Goal: Task Accomplishment & Management: Complete application form

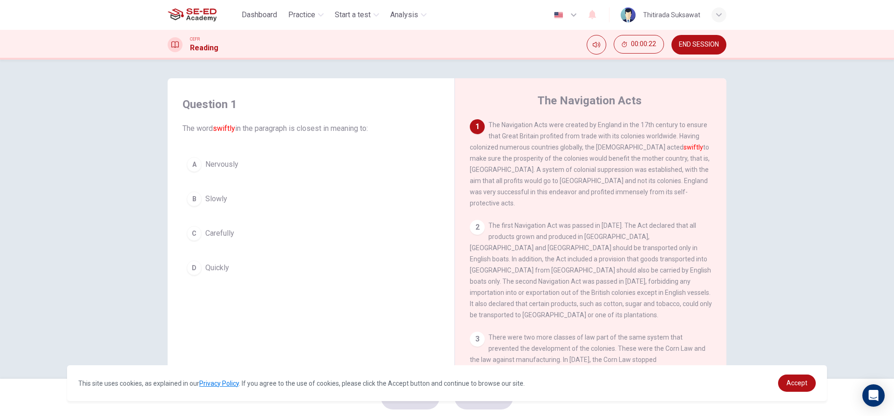
click at [221, 168] on span "Nervously" at bounding box center [221, 164] width 33 height 11
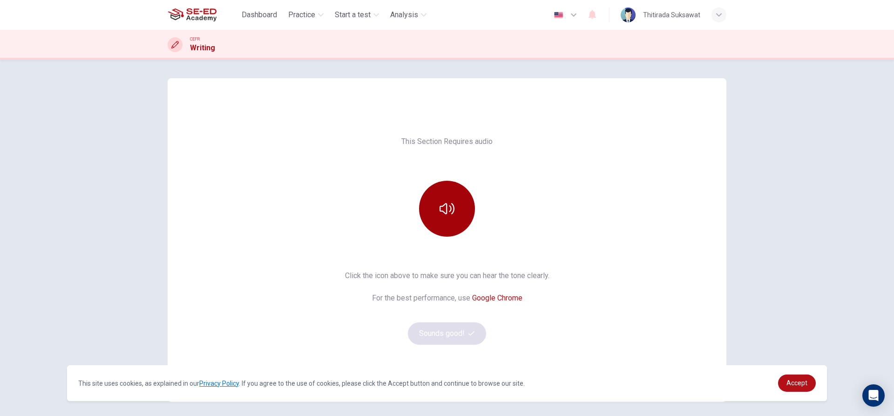
click at [454, 214] on button "button" at bounding box center [447, 209] width 56 height 56
click at [448, 332] on button "Sounds good!" at bounding box center [447, 333] width 78 height 22
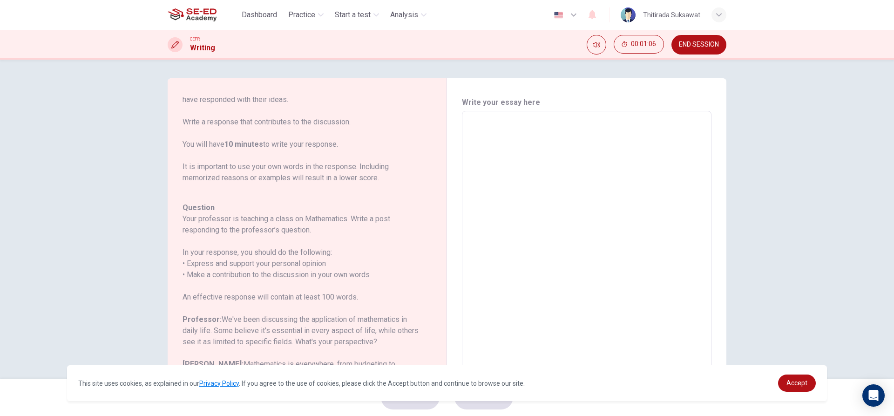
click at [475, 122] on textarea at bounding box center [587, 267] width 237 height 296
type textarea "i"
type textarea "x"
type textarea "i"
type textarea "x"
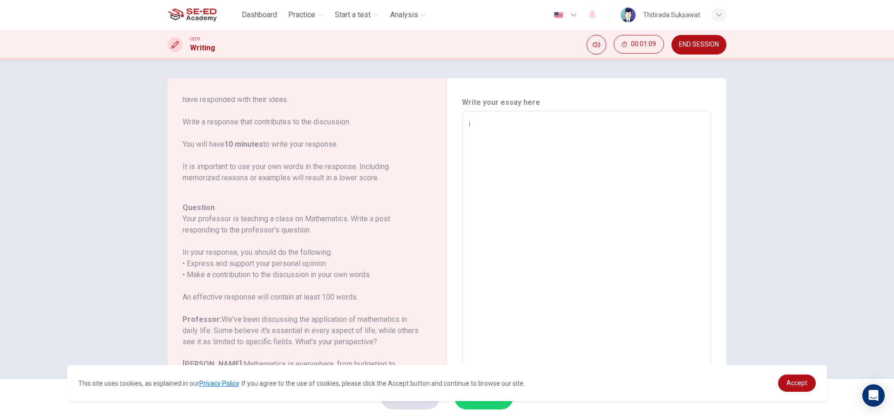
type textarea "i t"
type textarea "x"
type textarea "i th"
type textarea "x"
type textarea "i t"
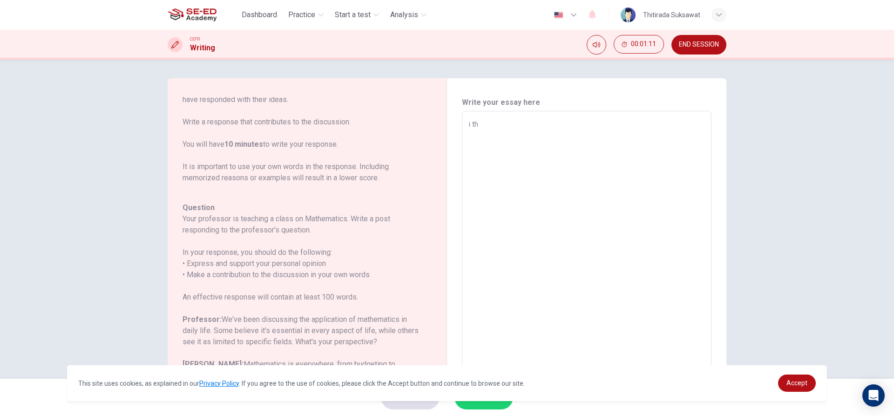
type textarea "x"
type textarea "i"
type textarea "x"
type textarea "i"
type textarea "x"
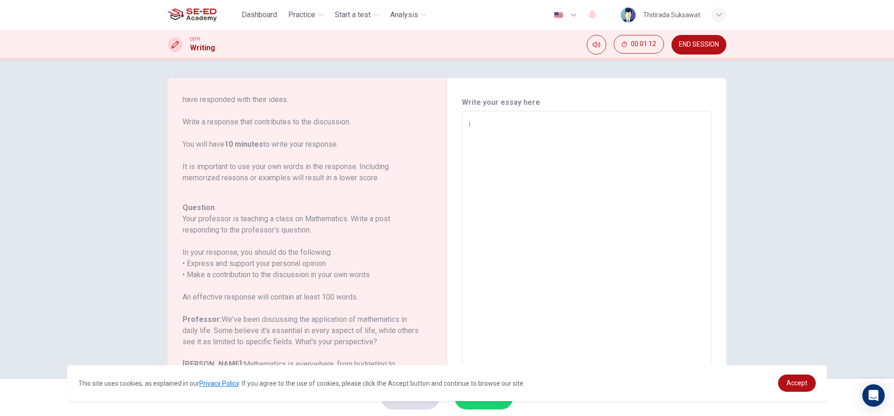
type textarea "x"
type textarea "M"
type textarea "x"
type textarea "Ma"
type textarea "x"
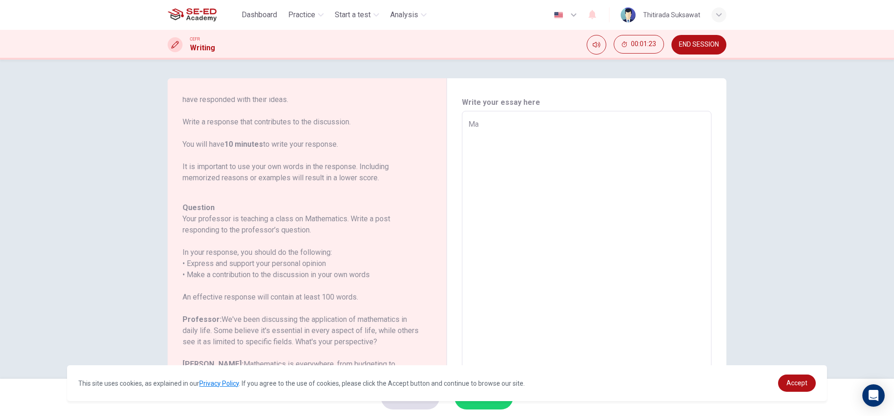
type textarea "Mat"
type textarea "x"
type textarea "Math"
type textarea "x"
type textarea "Math"
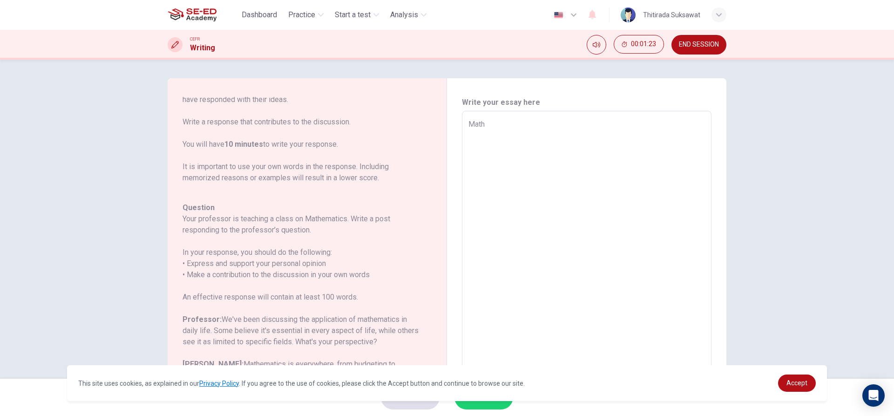
type textarea "x"
type textarea "Math i"
type textarea "x"
type textarea "Math is"
type textarea "x"
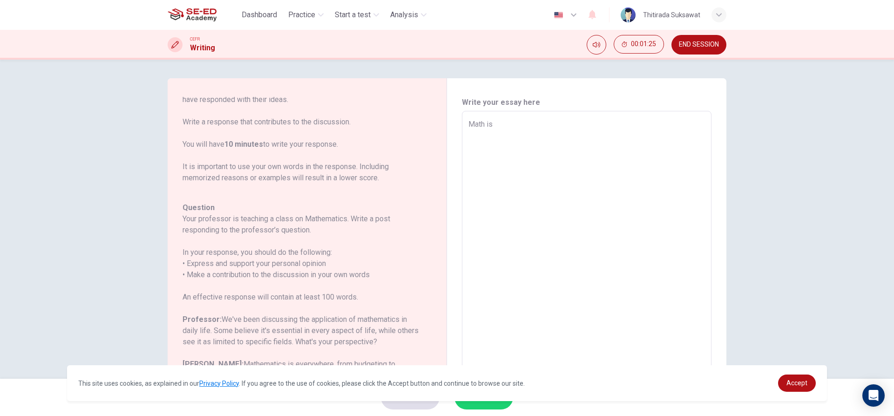
type textarea "Math is"
type textarea "x"
type textarea "Math is s"
type textarea "x"
type textarea "Math is su"
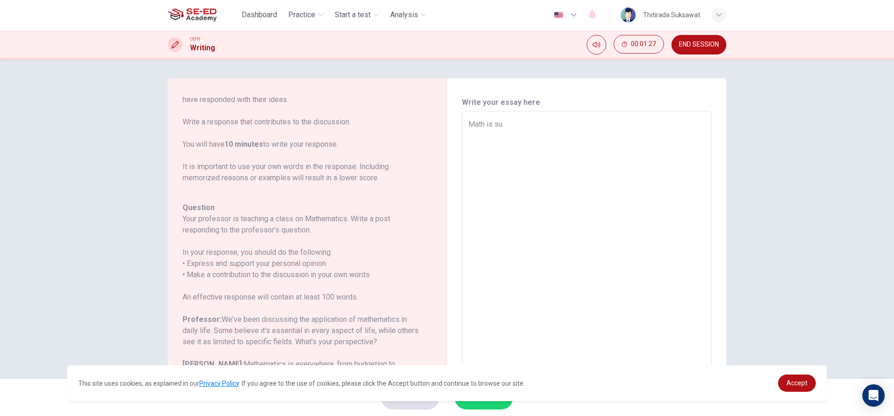
type textarea "x"
type textarea "Math is sub"
type textarea "x"
type textarea "Math is subj"
type textarea "x"
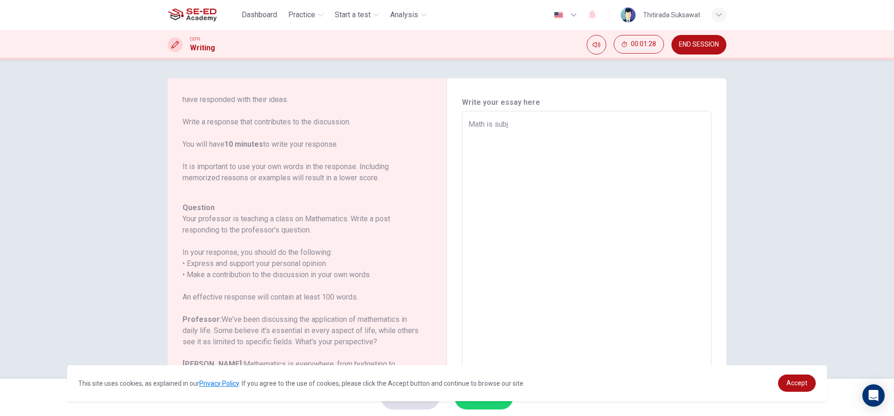
type textarea "Math is subje"
type textarea "x"
type textarea "Math is subjec"
type textarea "x"
type textarea "Math is subject"
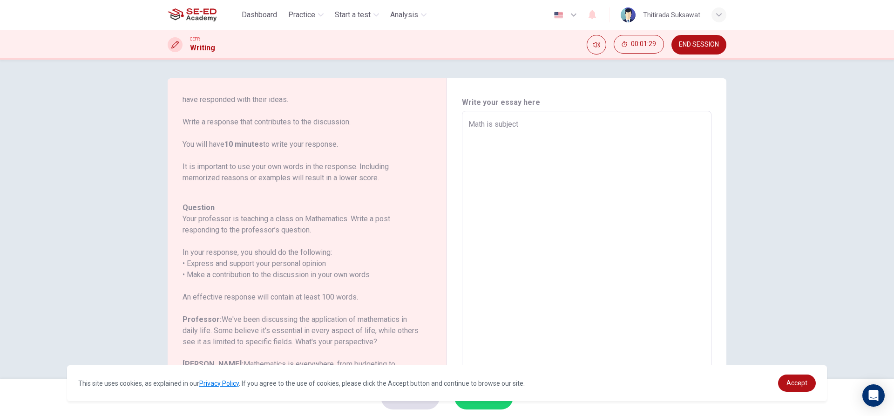
type textarea "x"
type textarea "Math is subject"
type textarea "x"
type textarea "Math is subject t"
type textarea "x"
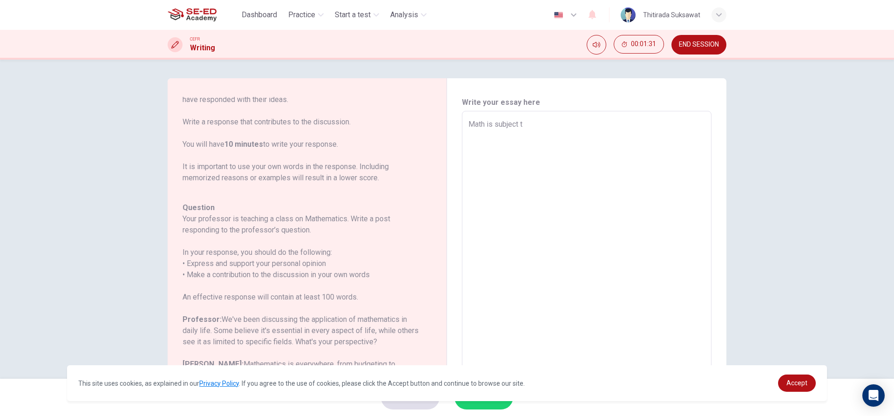
type textarea "Math is subject th"
type textarea "x"
type textarea "Math is subject tha"
type textarea "x"
type textarea "Math is subject that"
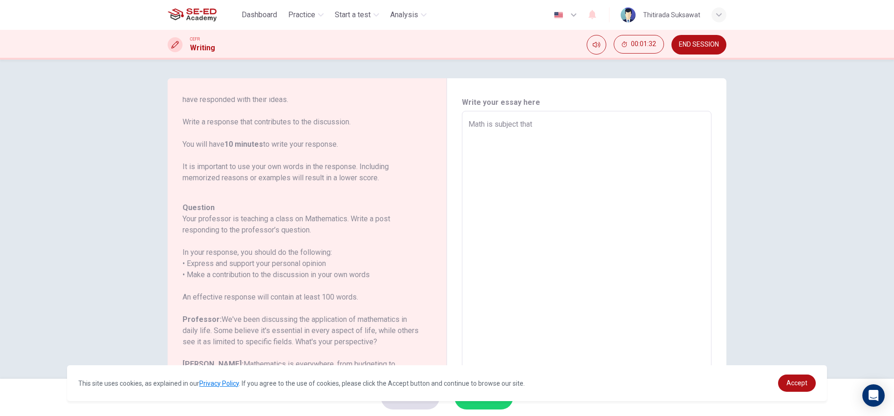
type textarea "x"
type textarea "Math is subject that"
type textarea "x"
type textarea "Math is subject that h"
type textarea "x"
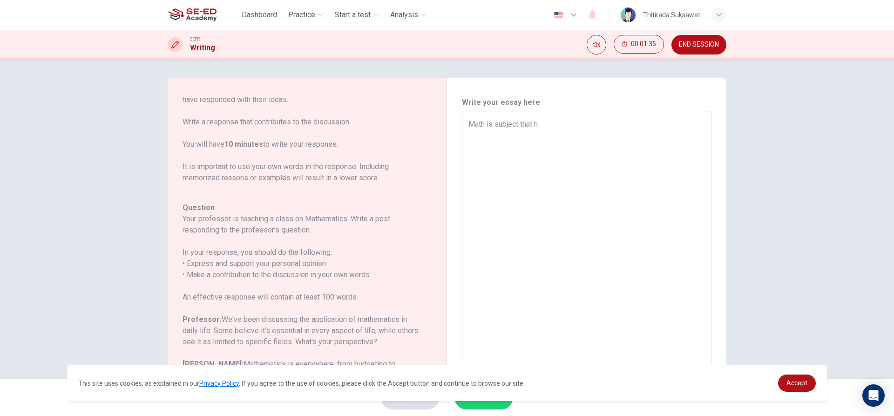
type textarea "Math is subject that ha"
type textarea "x"
type textarea "Math is subject that hav"
type textarea "x"
type textarea "Math is subject that have"
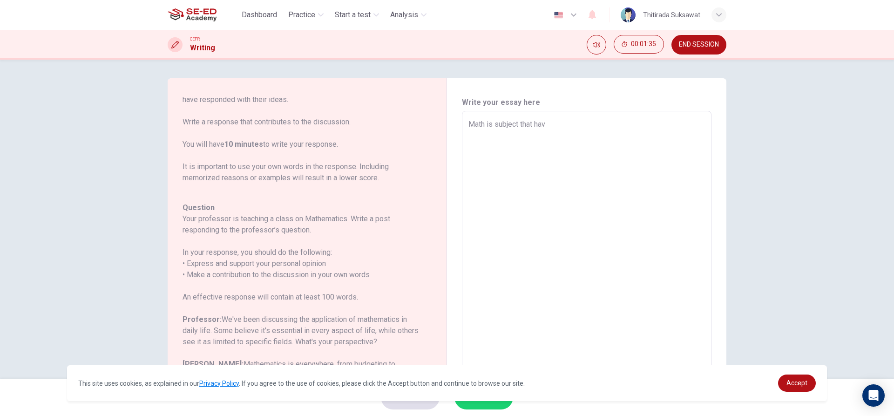
type textarea "x"
type textarea "Math is subject that have"
type textarea "x"
type textarea "Math is subject that have o"
type textarea "x"
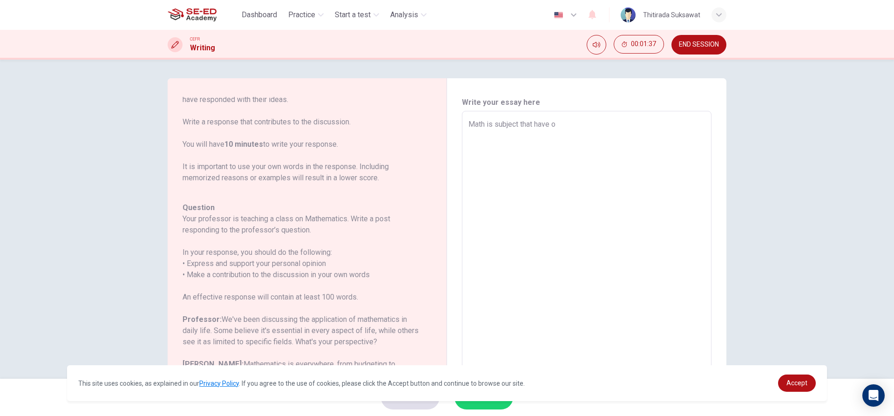
type textarea "Math is subject that have on"
type textarea "x"
type textarea "Math is subject that have onl"
type textarea "x"
type textarea "Math is subject that have only"
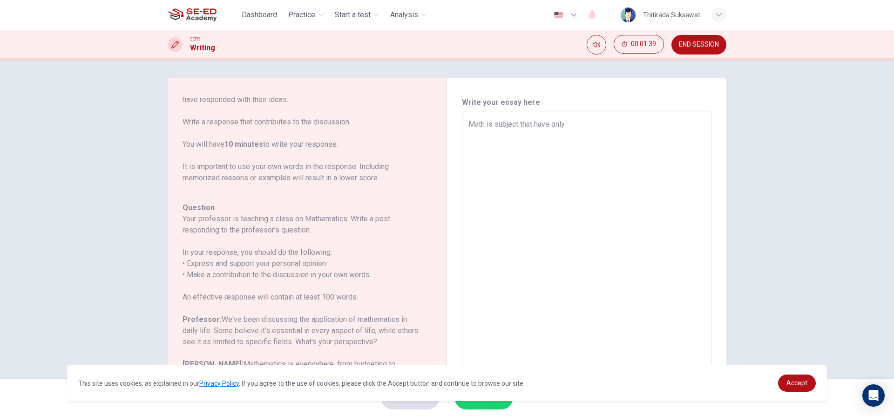
type textarea "x"
type textarea "Math is subject that have only"
type textarea "x"
type textarea "Math is subject that have only"
type textarea "x"
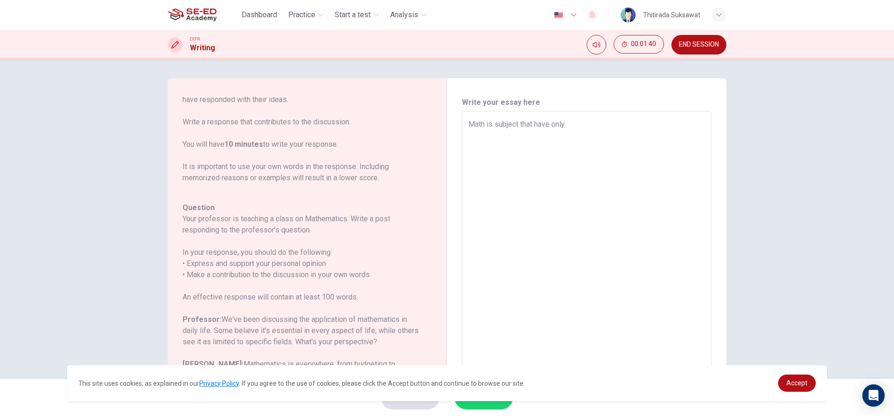
type textarea "Math is subject that have onl"
type textarea "x"
type textarea "Math is subject that have on"
type textarea "x"
type textarea "Math is subject that have o"
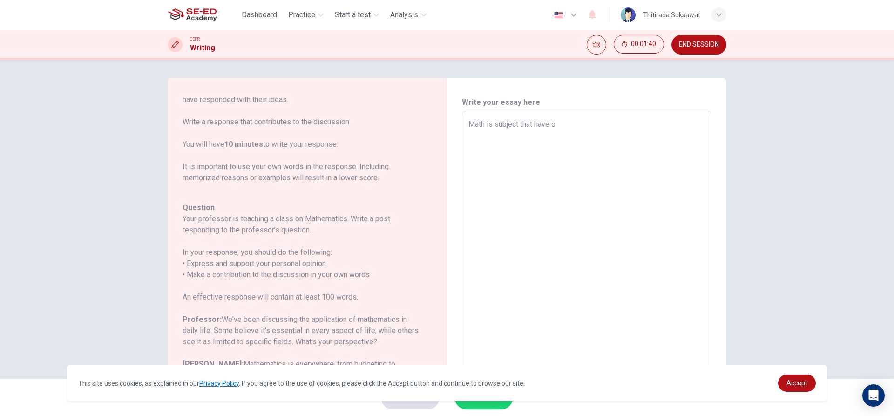
type textarea "x"
type textarea "Math is subject that have"
type textarea "x"
type textarea "Math is subject that have s"
type textarea "x"
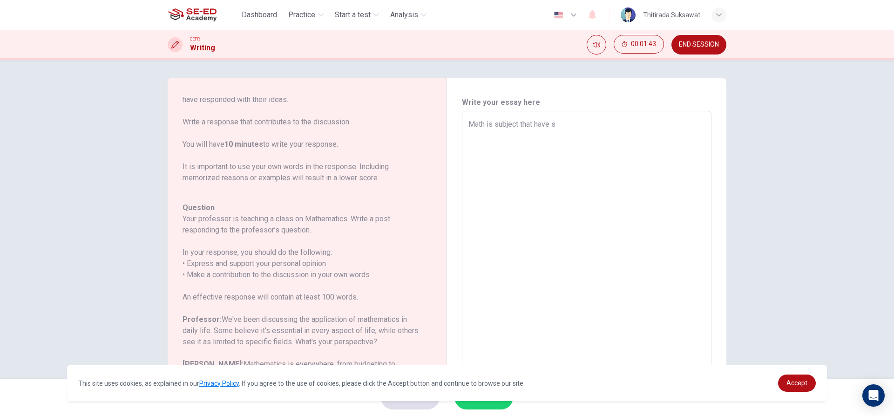
type textarea "Math is subject that have st"
type textarea "x"
type textarea "Math is subject that have sta"
type textarea "x"
type textarea "Math is subject that have stab"
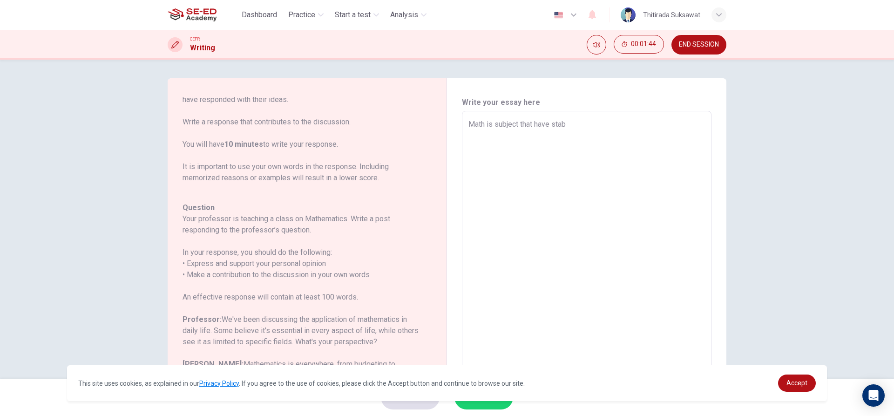
type textarea "x"
type textarea "Math is subject that have stabl"
type textarea "x"
type textarea "Math is subject that have stable"
type textarea "x"
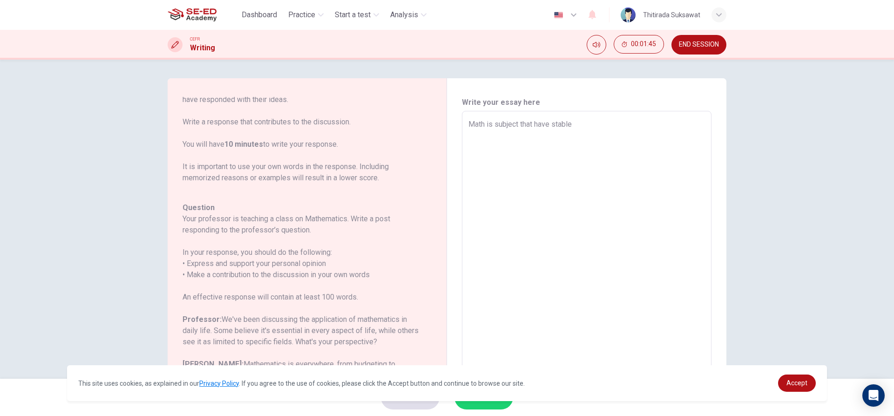
type textarea "Math is subject that have stable"
type textarea "x"
type textarea "Math is subject that have stable a"
type textarea "x"
type textarea "Math is subject that have stable an"
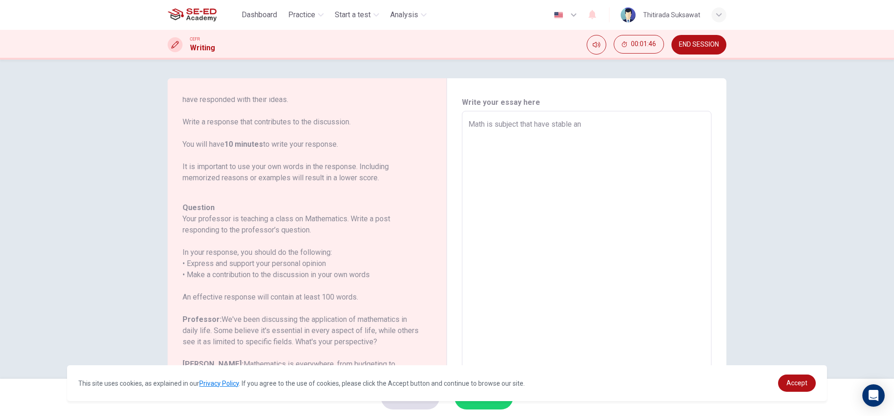
type textarea "x"
type textarea "Math is subject that have stable ans"
type textarea "x"
type textarea "Math is subject that have stable answ"
type textarea "x"
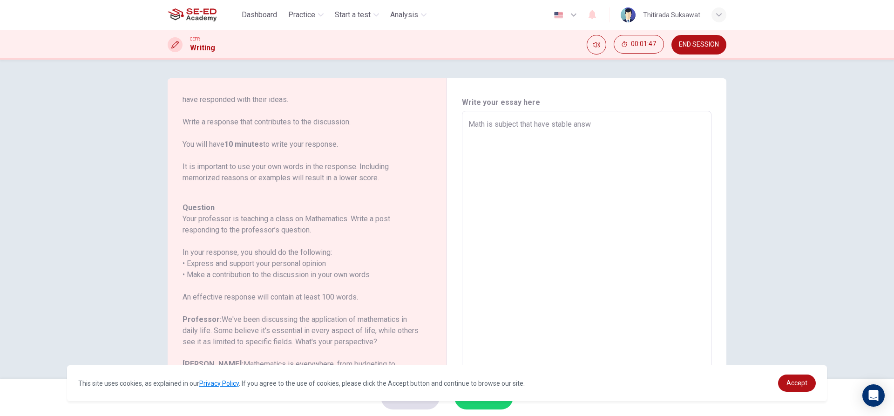
type textarea "Math is subject that have stable answe"
type textarea "x"
type textarea "Math is subject that have stable answer"
type textarea "x"
type textarea "Math is subject that have stable answer"
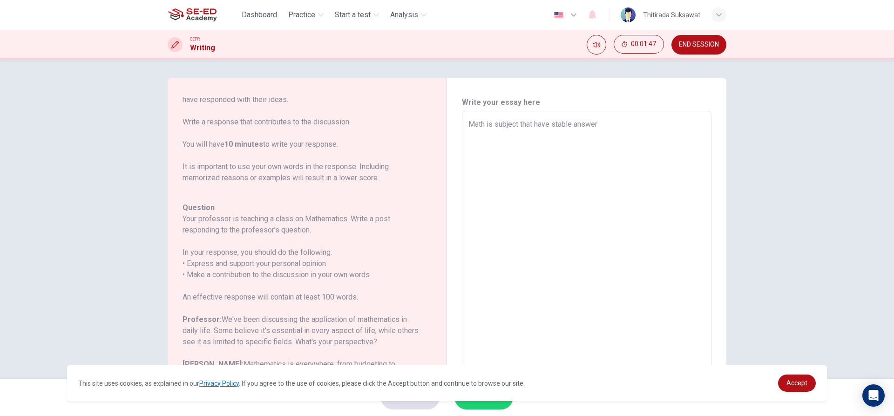
type textarea "x"
type textarea "Math is subject that have stable answer w"
type textarea "x"
type textarea "Math is subject that have stable answer wh"
type textarea "x"
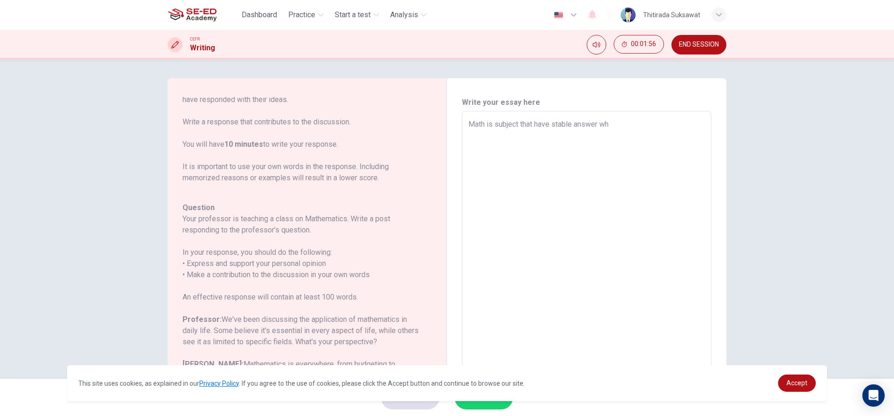
type textarea "Math is subject that have stable answer whi"
type textarea "x"
type textarea "Math is subject that have stable answer whic"
type textarea "x"
type textarea "Math is subject that have stable answer which"
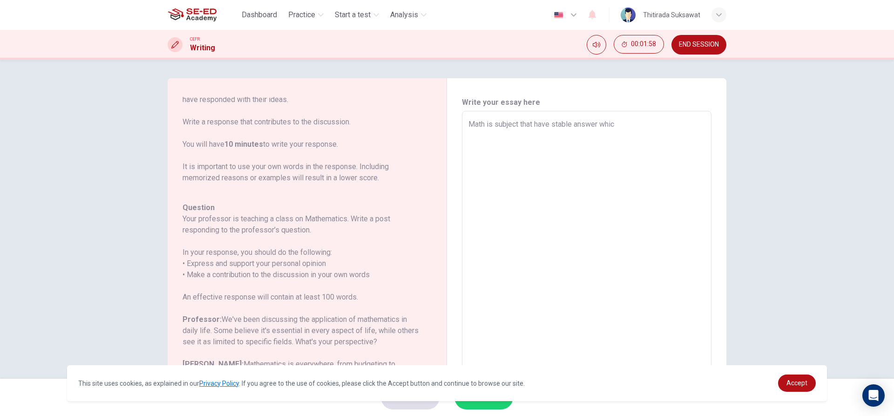
type textarea "x"
type textarea "Math is subject that have stable answer which"
type textarea "x"
type textarea "Math is subject that have stable answer which m"
type textarea "x"
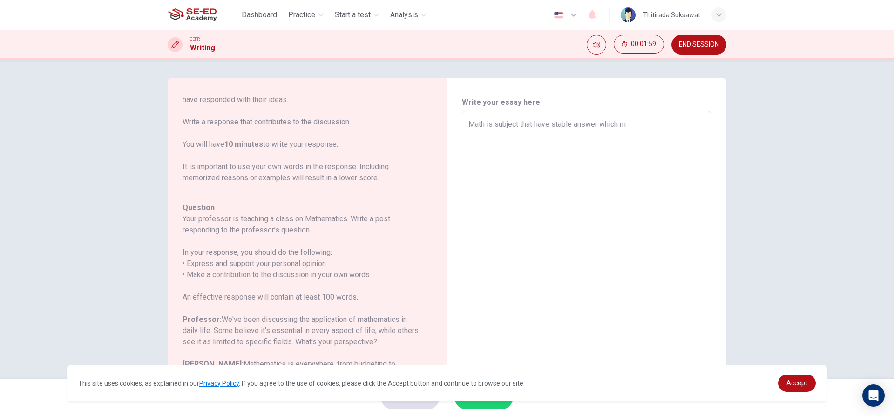
type textarea "Math is subject that have stable answer which me"
type textarea "x"
type textarea "Math is subject that have stable answer which mea"
type textarea "x"
type textarea "Math is subject that have stable answer which mean"
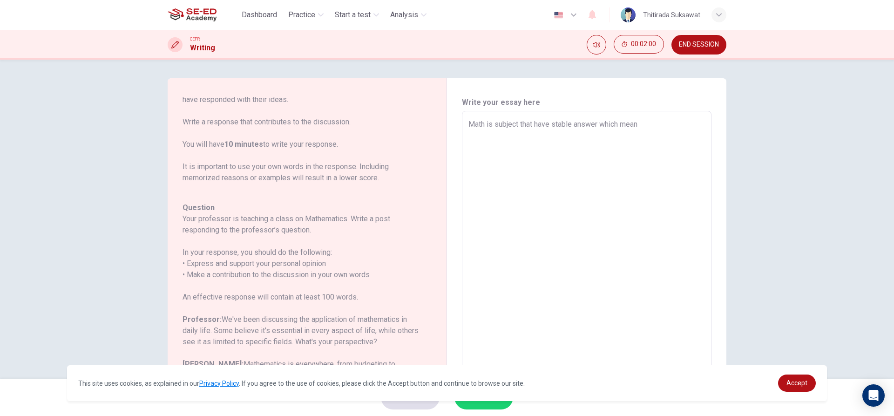
type textarea "x"
type textarea "Math is subject that have stable answer which mean"
type textarea "x"
type textarea "Math is subject that have stable answer which mean t"
type textarea "x"
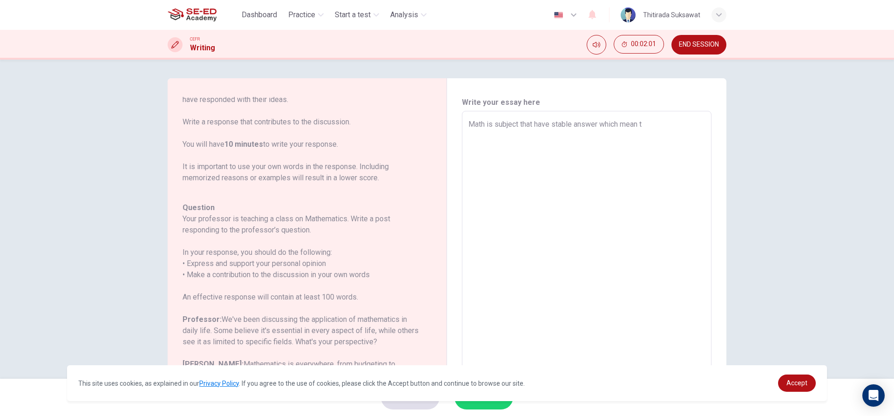
type textarea "Math is subject that have stable answer which mean th"
type textarea "x"
type textarea "Math is subject that have stable answer which mean tha"
type textarea "x"
type textarea "Math is subject that have stable answer which mean that"
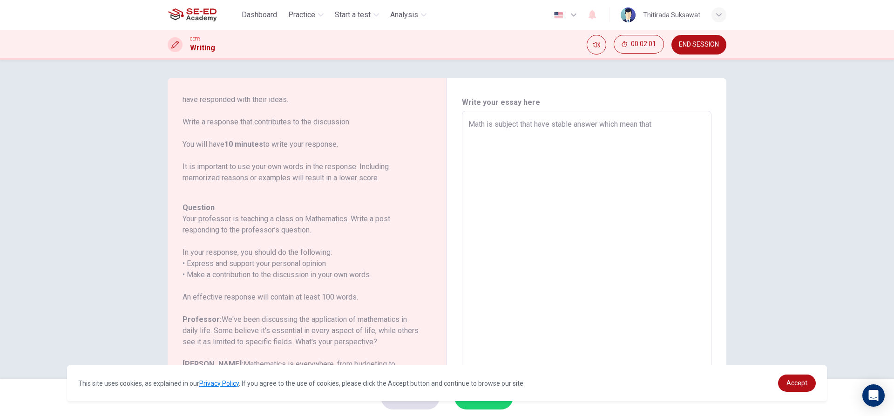
type textarea "x"
type textarea "Math is subject that have stable answer which mean that"
type textarea "x"
type textarea "Math is subject that have stable answer which mean that t"
type textarea "x"
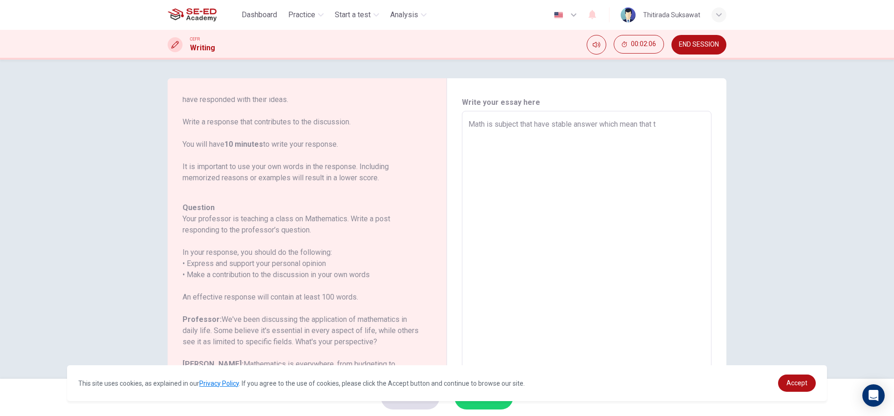
type textarea "Math is subject that have stable answer which mean that th"
type textarea "x"
type textarea "Math is subject that have stable answer which mean that thi"
type textarea "x"
type textarea "Math is subject that have stable answer which mean that this"
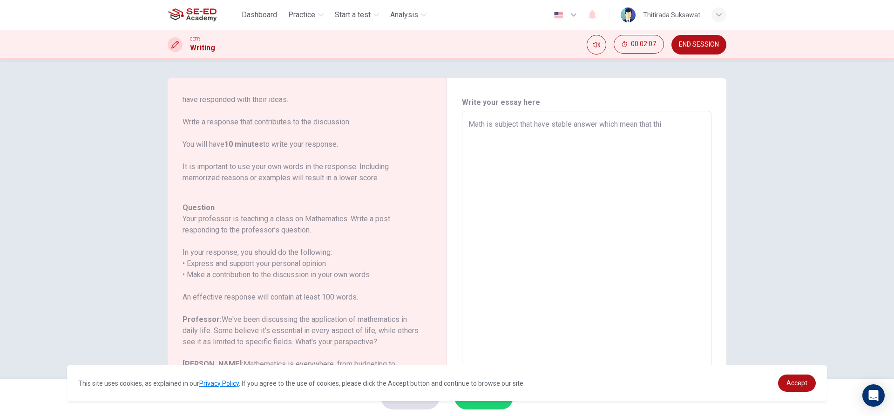
type textarea "x"
type textarea "Math is subject that have stable answer which mean that this"
type textarea "x"
type textarea "Math is subject that have stable answer which mean that this t"
type textarea "x"
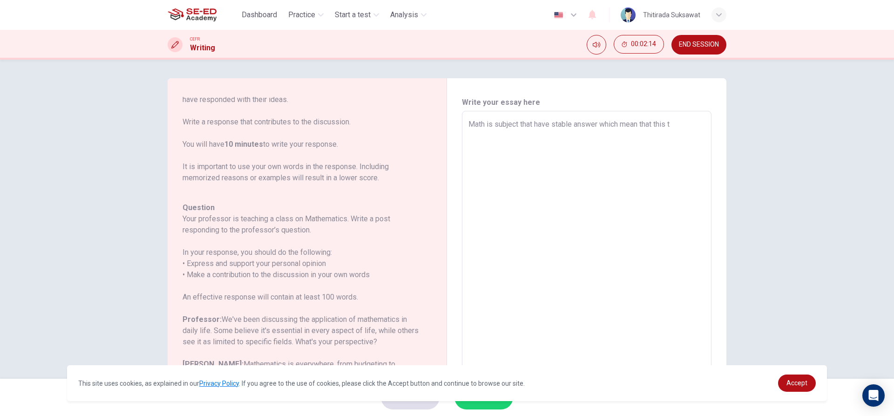
type textarea "Math is subject that have stable answer which mean that this th"
type textarea "x"
type textarea "Math is subject that have stable answer which mean that this thi"
type textarea "x"
type textarea "Math is subject that have stable answer which mean that this thin"
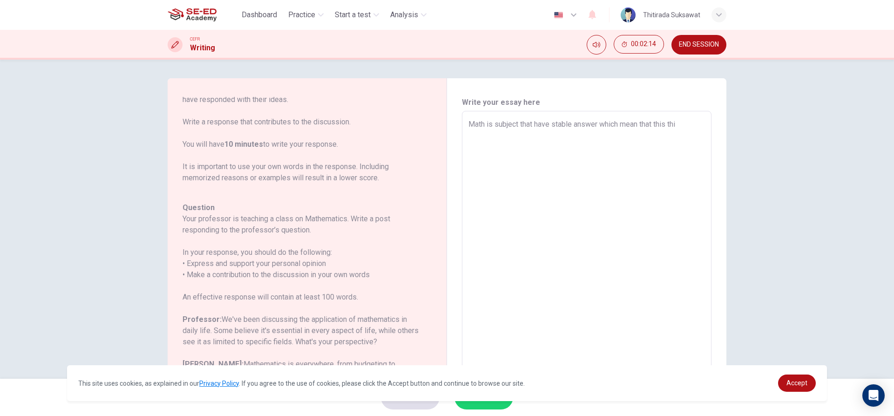
type textarea "x"
type textarea "Math is subject that have stable answer which mean that this thing"
type textarea "x"
type textarea "Math is subject that have stable answer which mean that this thing"
type textarea "x"
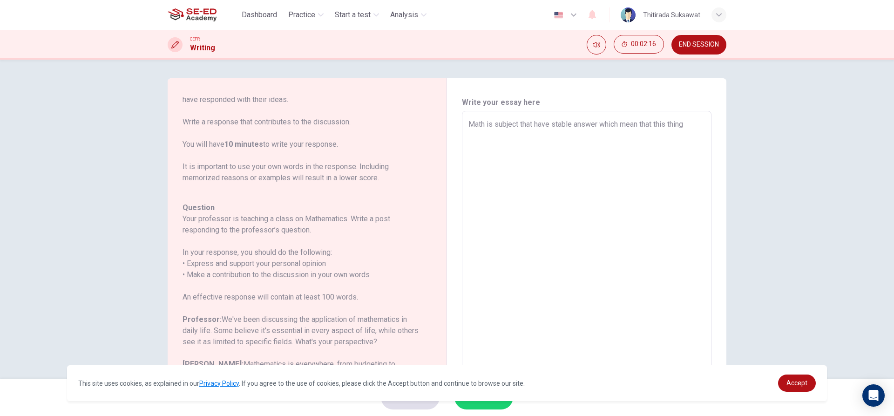
type textarea "Math is subject that have stable answer which mean that this thing c"
type textarea "x"
type textarea "Math is subject that have stable answer which mean that this thing ca"
type textarea "x"
type textarea "Math is subject that have stable answer which mean that this thing can"
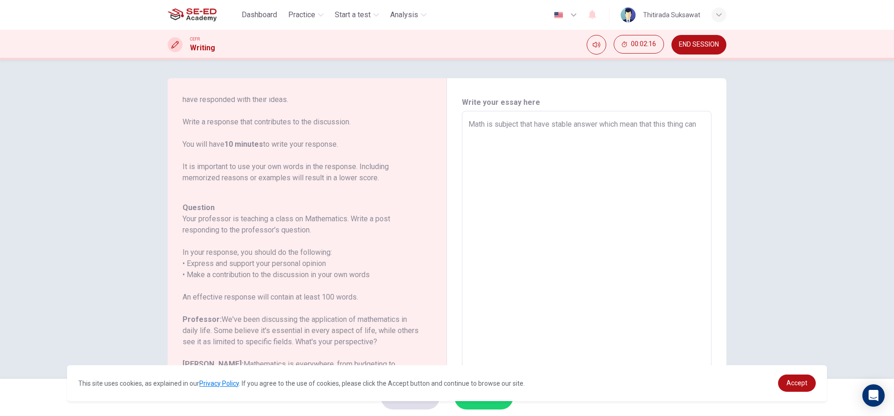
type textarea "x"
type textarea "Math is subject that have stable answer which mean that this thing can"
type textarea "x"
type textarea "Math is subject that have stable answer which mean that this thing can f"
type textarea "x"
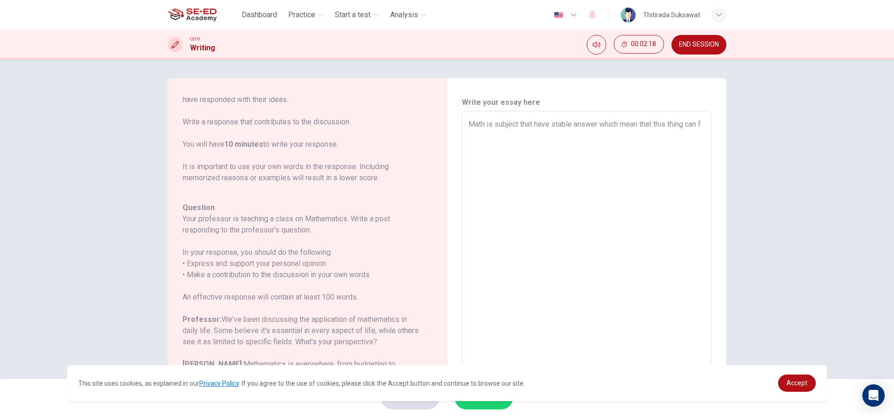
type textarea "Math is subject that have stable answer which mean that this thing can fi"
type textarea "x"
type textarea "Math is subject that have stable answer which mean that this thing can fin"
type textarea "x"
type textarea "Math is subject that have stable answer which mean that this thing can find"
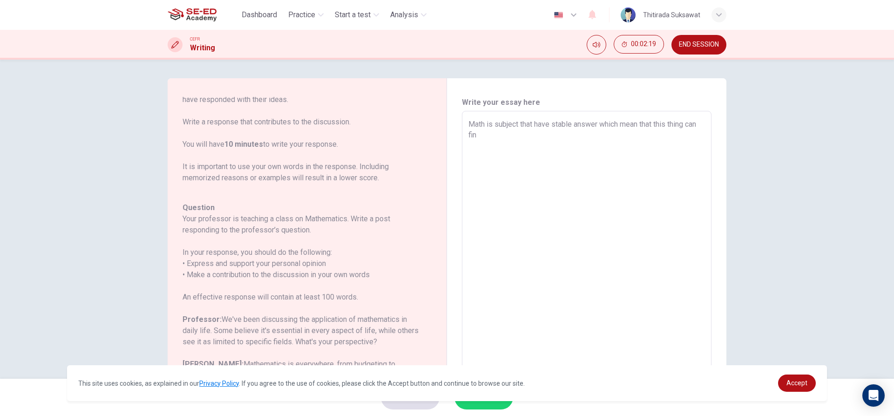
type textarea "x"
type textarea "Math is subject that have stable answer which mean that this thing can find"
type textarea "x"
type textarea "Math is subject that have stable answer which mean that this thing can find s"
type textarea "x"
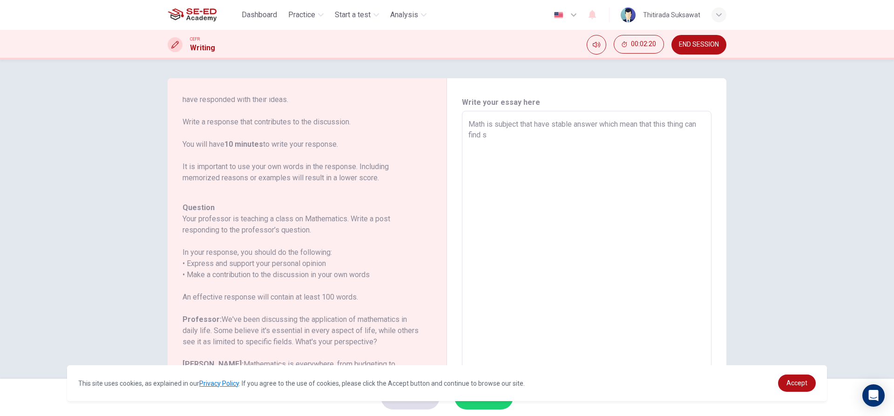
type textarea "Math is subject that have stable answer which mean that this thing can find so"
type textarea "x"
type textarea "Math is subject that have stable answer which mean that this thing can find sol"
type textarea "x"
type textarea "Math is subject that have stable answer which mean that this thing can find solu"
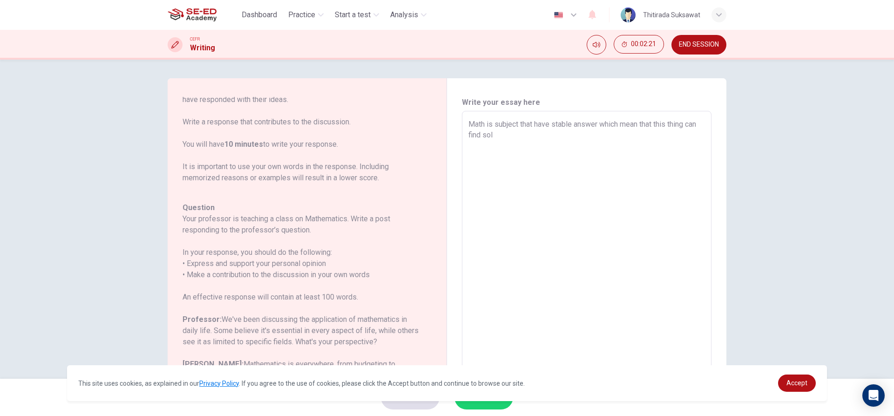
type textarea "x"
type textarea "Math is subject that have stable answer which mean that this thing can find sol…"
type textarea "x"
type textarea "Math is subject that have stable answer which mean that this thing can find sol…"
type textarea "x"
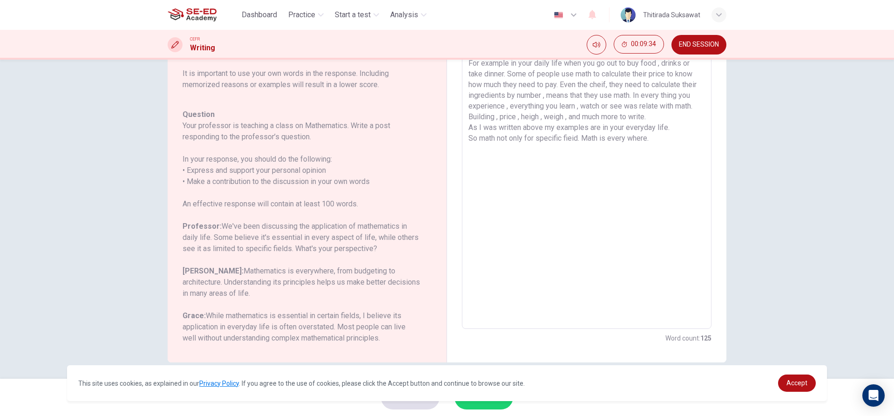
scroll to position [95, 0]
click at [799, 380] on span "Accept" at bounding box center [797, 382] width 21 height 7
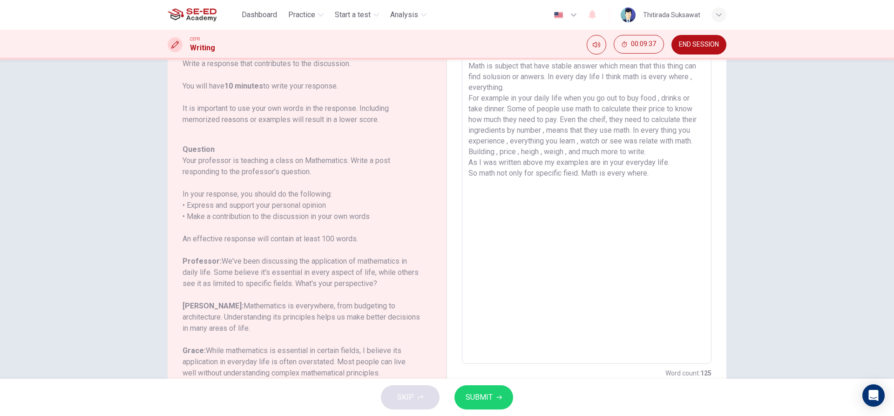
scroll to position [0, 0]
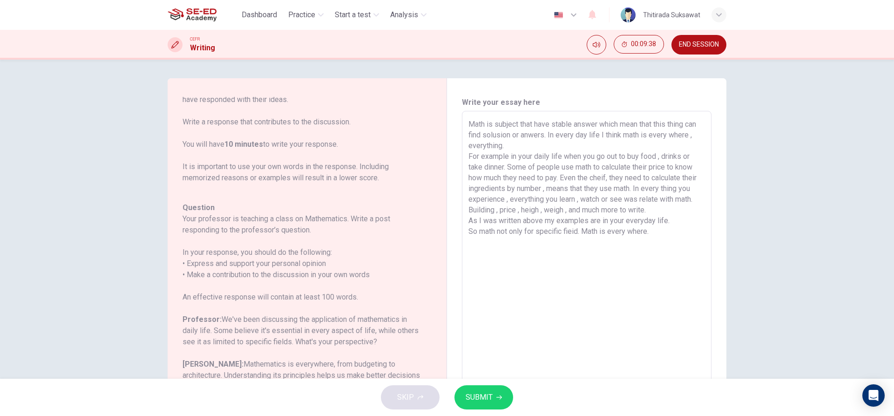
click at [485, 401] on span "SUBMIT" at bounding box center [479, 397] width 27 height 13
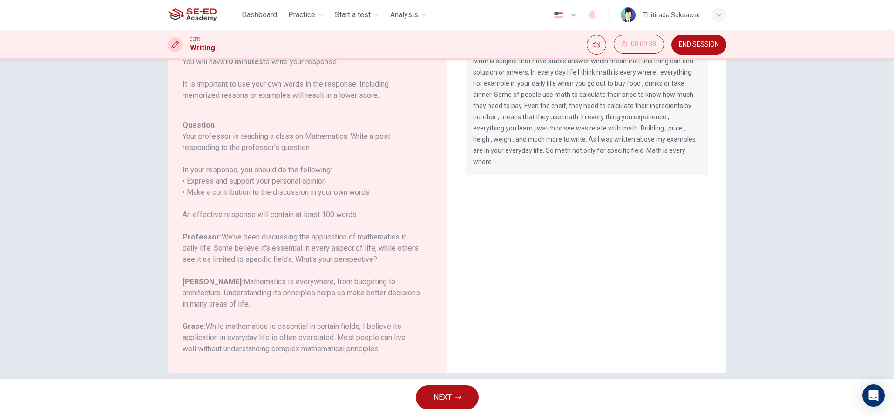
scroll to position [95, 0]
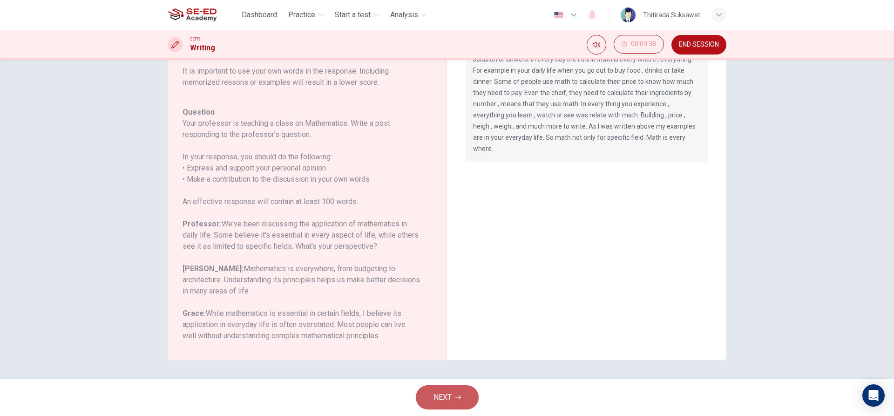
click at [454, 395] on button "NEXT" at bounding box center [447, 397] width 63 height 24
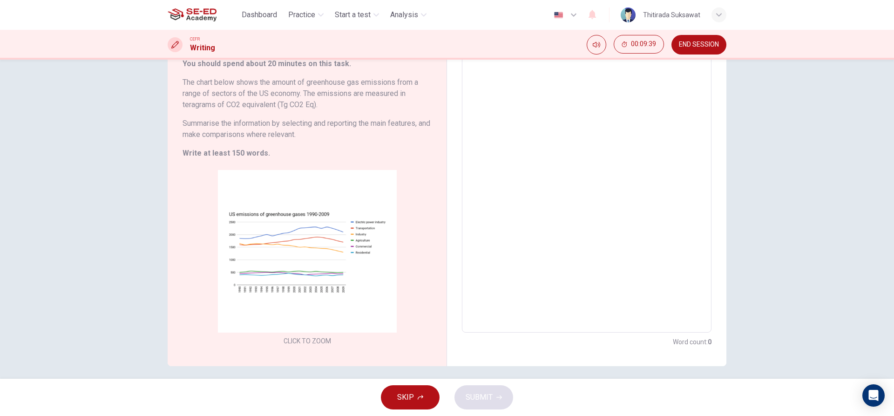
scroll to position [71, 0]
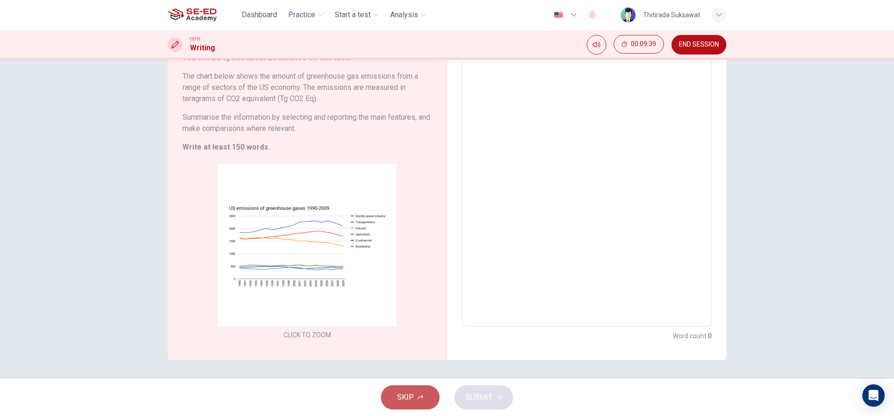
click at [417, 396] on button "SKIP" at bounding box center [410, 397] width 59 height 24
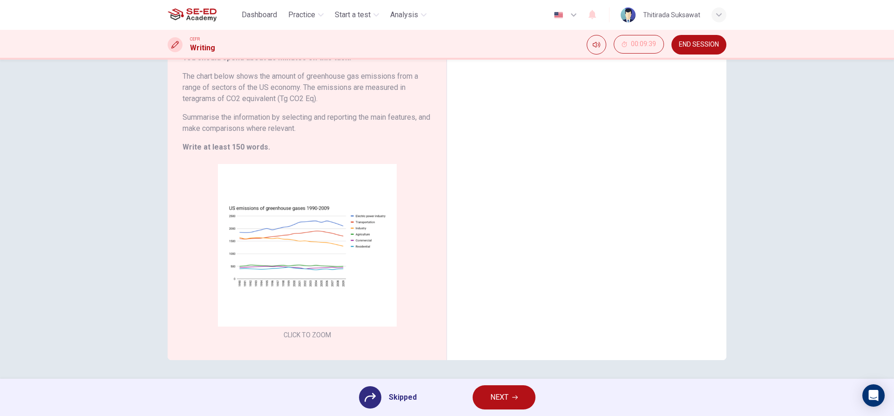
click at [360, 399] on div at bounding box center [370, 397] width 22 height 22
click at [368, 399] on icon at bounding box center [370, 397] width 11 height 11
click at [503, 394] on span "NEXT" at bounding box center [499, 397] width 18 height 13
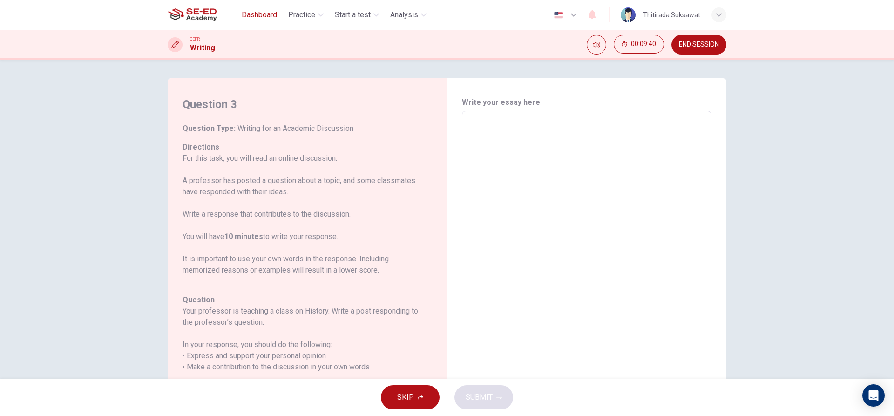
click at [266, 13] on span "Dashboard" at bounding box center [259, 14] width 35 height 11
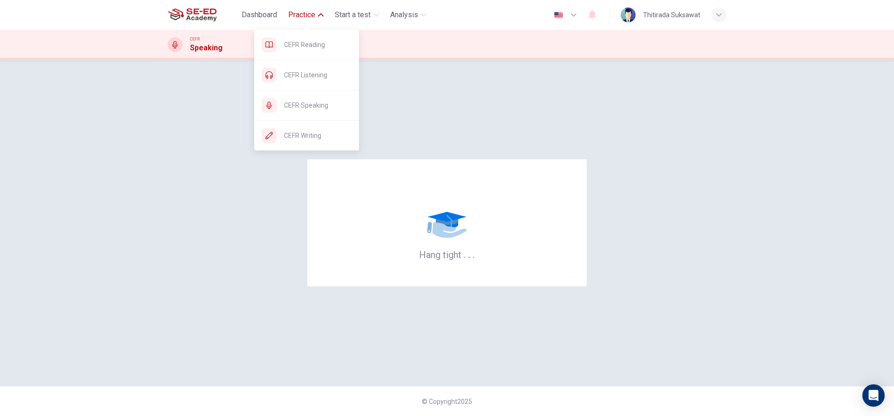
click at [299, 13] on span "Practice" at bounding box center [301, 14] width 27 height 11
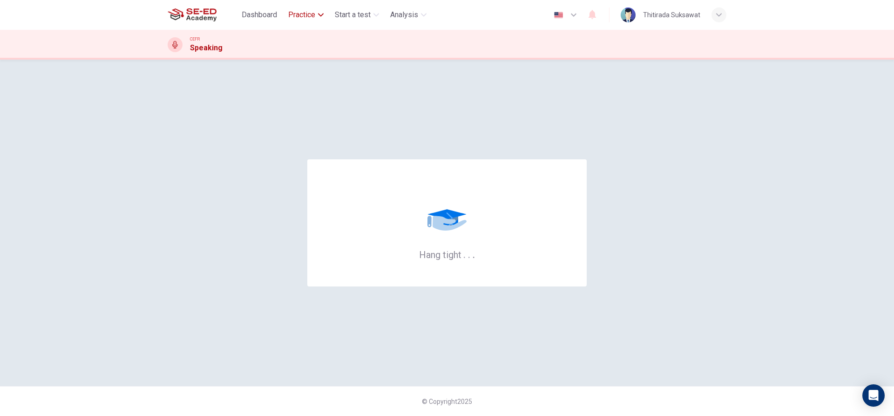
click at [299, 13] on span "Practice" at bounding box center [301, 14] width 27 height 11
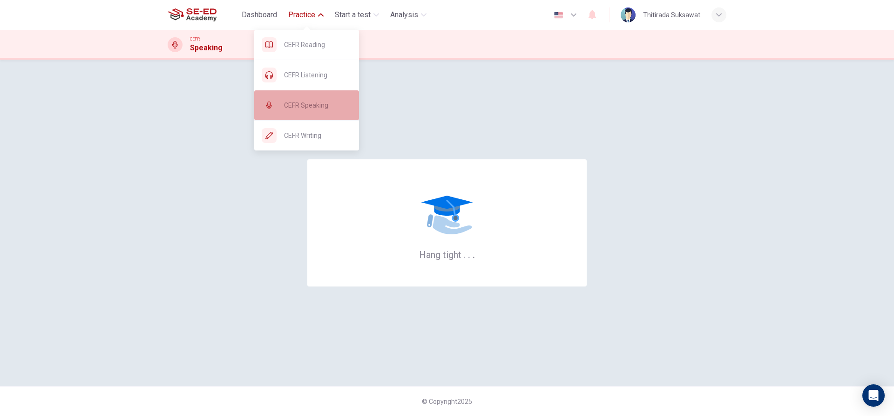
click at [313, 97] on div "CEFR Speaking" at bounding box center [306, 105] width 105 height 30
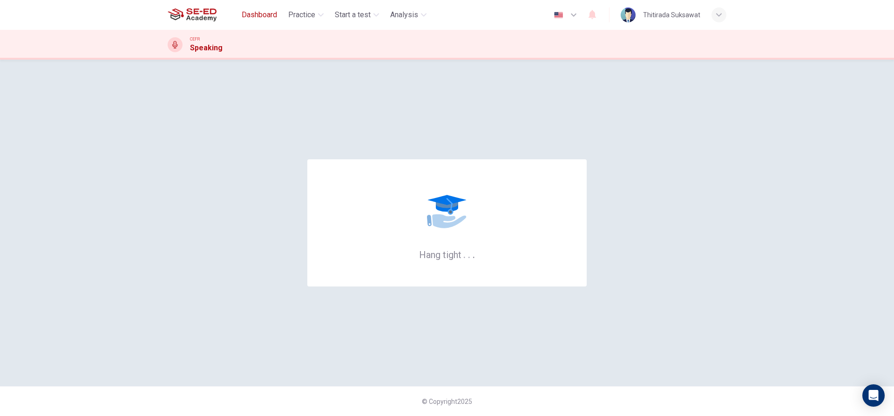
click at [272, 16] on span "Dashboard" at bounding box center [259, 14] width 35 height 11
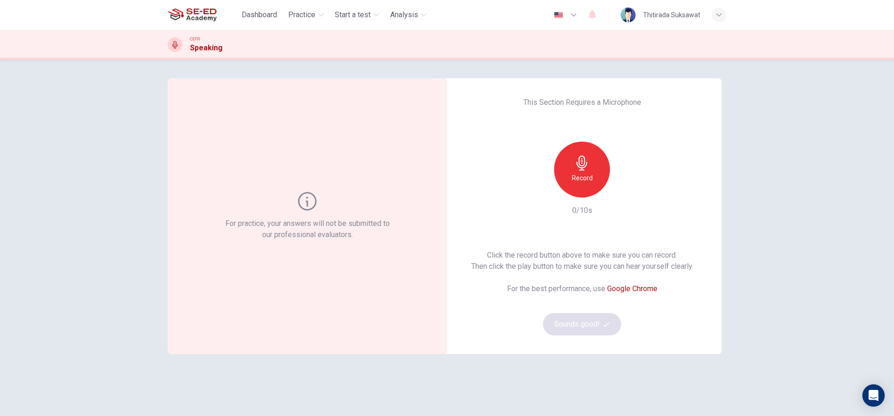
click at [575, 179] on h6 "Record" at bounding box center [582, 177] width 21 height 11
click at [598, 168] on div "Stop" at bounding box center [582, 170] width 56 height 56
click at [625, 190] on icon "button" at bounding box center [624, 189] width 9 height 9
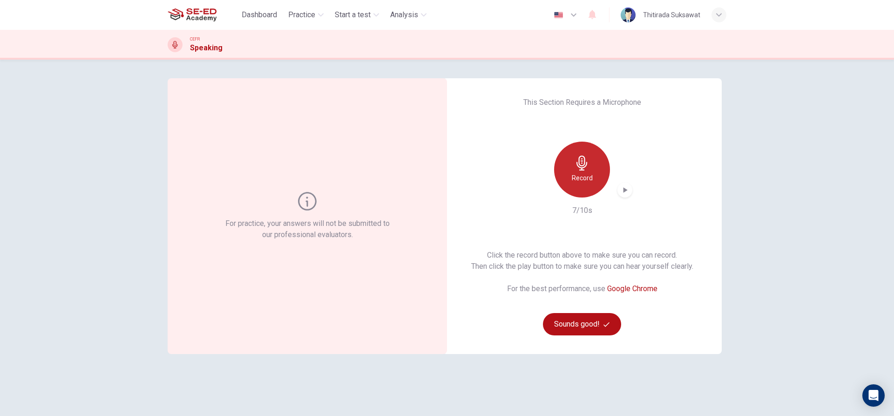
click at [578, 153] on div "Record" at bounding box center [582, 170] width 56 height 56
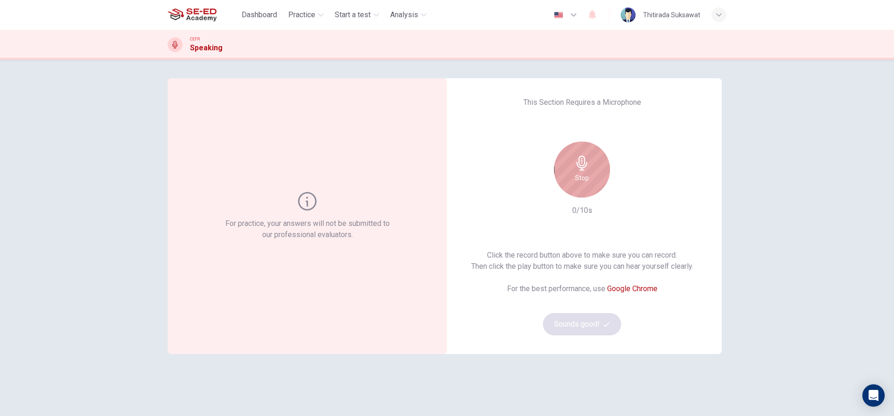
click at [580, 160] on icon "button" at bounding box center [582, 163] width 15 height 15
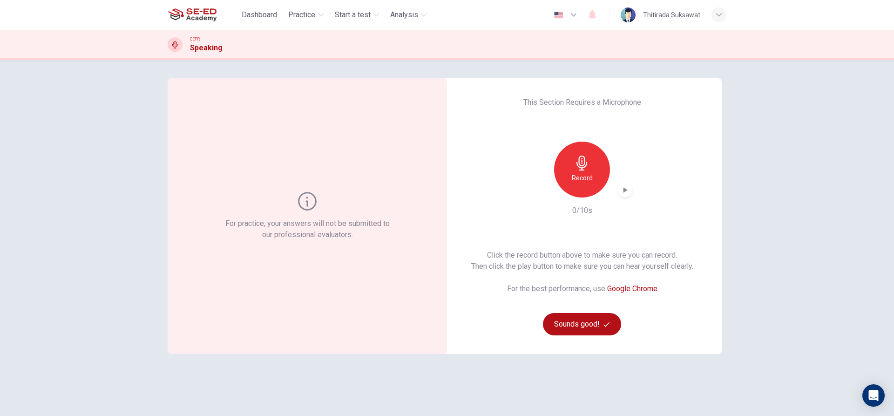
click at [588, 173] on h6 "Record" at bounding box center [582, 177] width 21 height 11
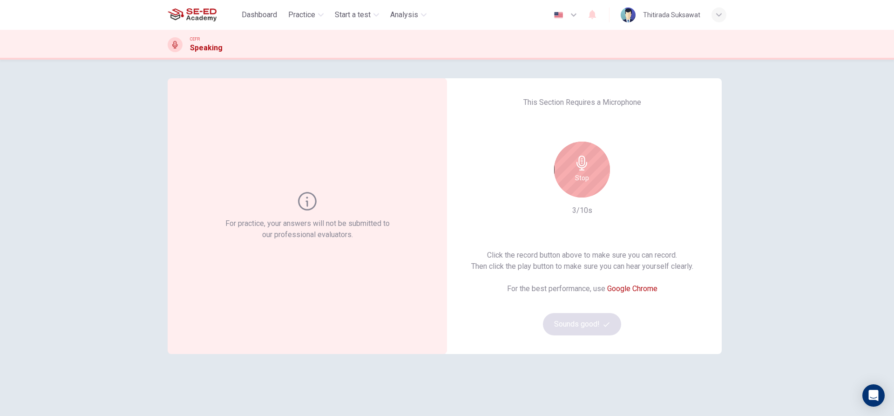
click at [575, 162] on icon "button" at bounding box center [582, 163] width 15 height 15
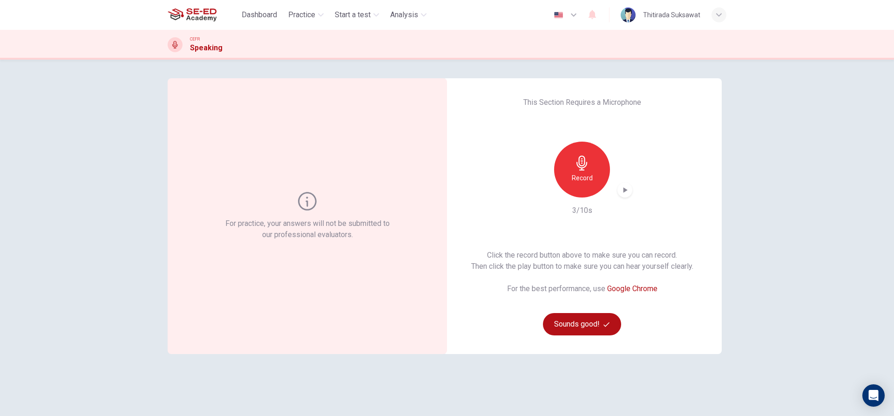
click at [623, 192] on icon "button" at bounding box center [624, 189] width 9 height 9
click at [600, 324] on button "Sounds good!" at bounding box center [582, 324] width 78 height 22
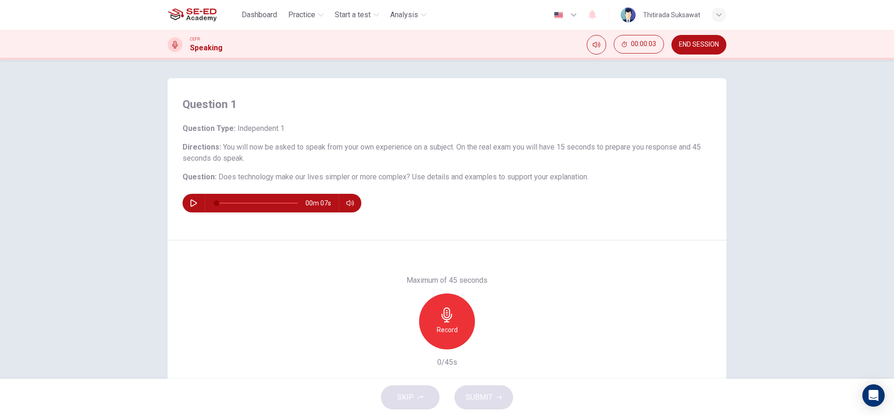
click at [190, 204] on icon "button" at bounding box center [193, 202] width 7 height 7
type input "0"
click at [263, 11] on span "Dashboard" at bounding box center [259, 14] width 35 height 11
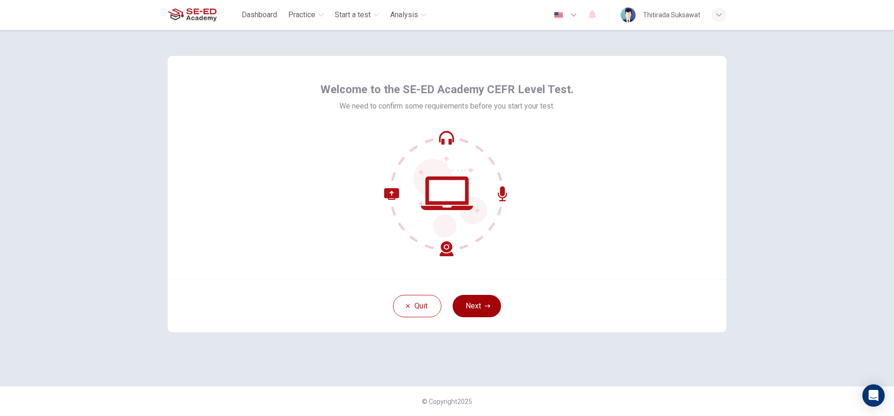
click at [486, 303] on button "Next" at bounding box center [477, 306] width 48 height 22
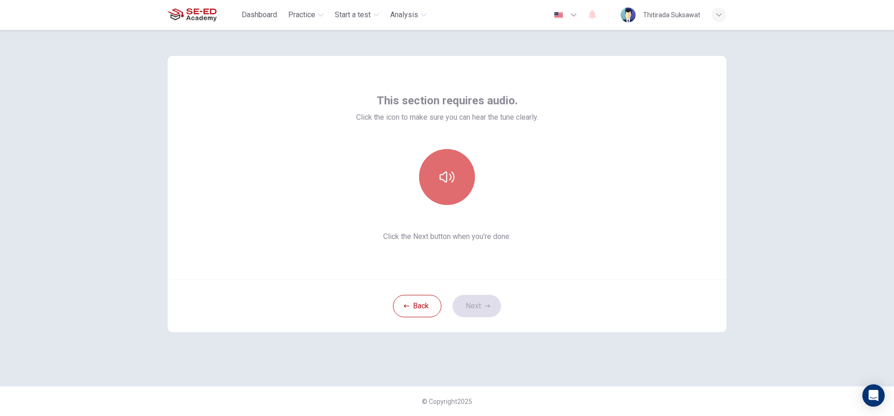
click at [447, 172] on icon "button" at bounding box center [447, 176] width 15 height 11
click at [477, 308] on button "Next" at bounding box center [477, 306] width 48 height 22
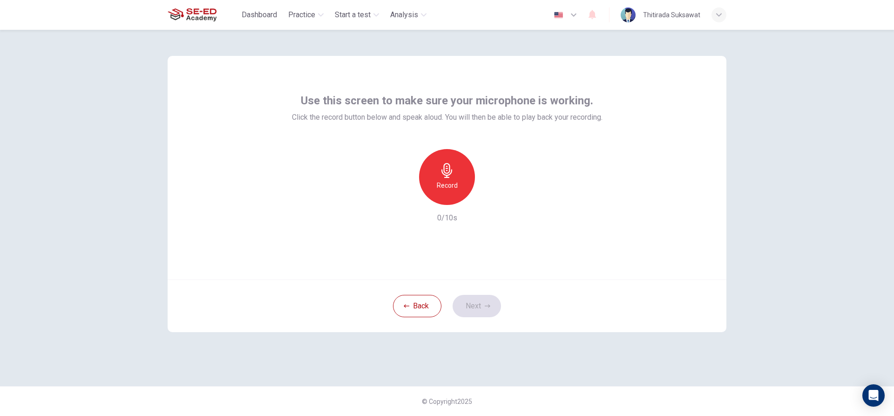
click at [452, 179] on div "Record" at bounding box center [447, 177] width 56 height 56
click at [452, 179] on div "Stop" at bounding box center [447, 177] width 56 height 56
click at [490, 192] on div "button" at bounding box center [489, 197] width 15 height 15
click at [473, 306] on button "Next" at bounding box center [477, 306] width 48 height 22
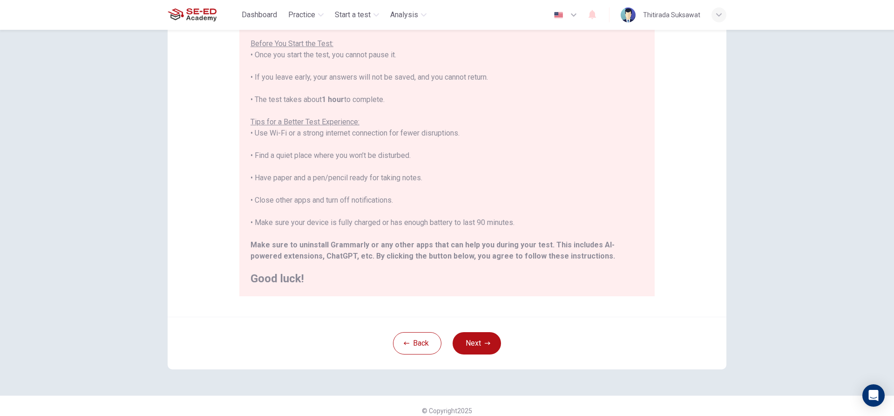
scroll to position [102, 0]
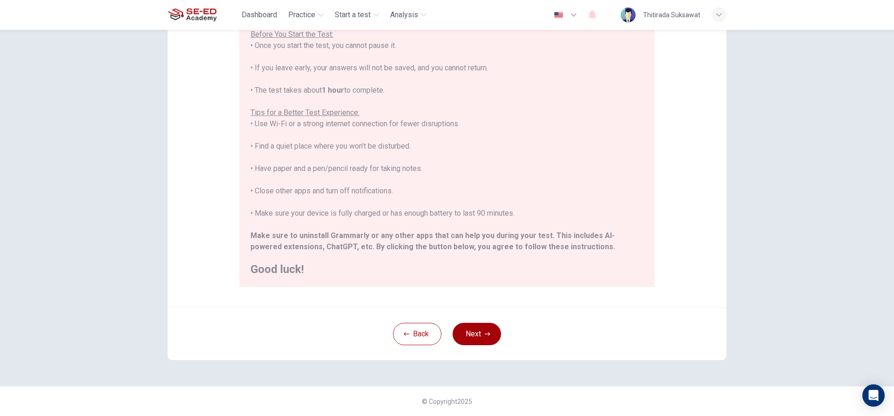
click at [466, 333] on button "Next" at bounding box center [477, 334] width 48 height 22
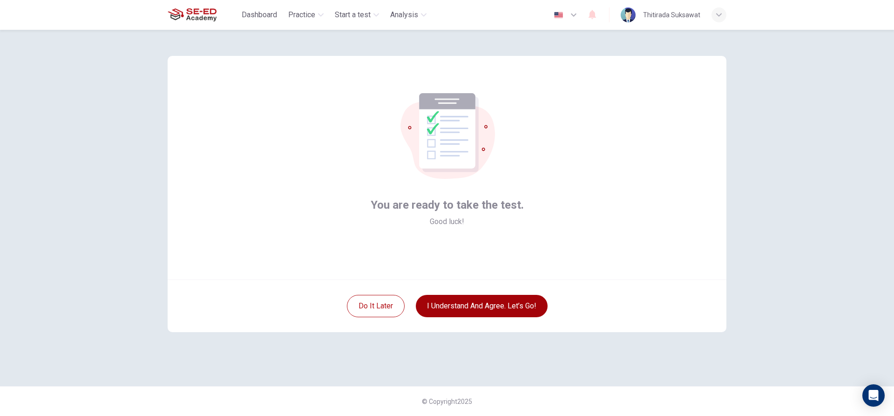
scroll to position [0, 0]
click at [465, 307] on button "I understand and agree. Let’s go!" at bounding box center [482, 306] width 132 height 22
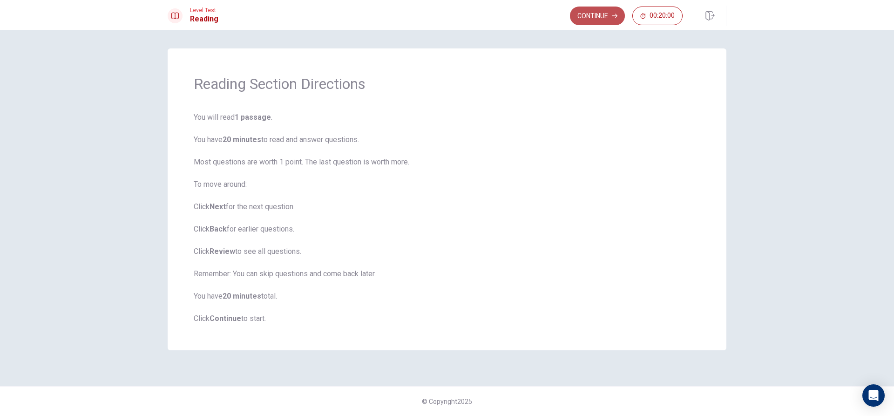
click at [597, 16] on button "Continue" at bounding box center [597, 16] width 55 height 19
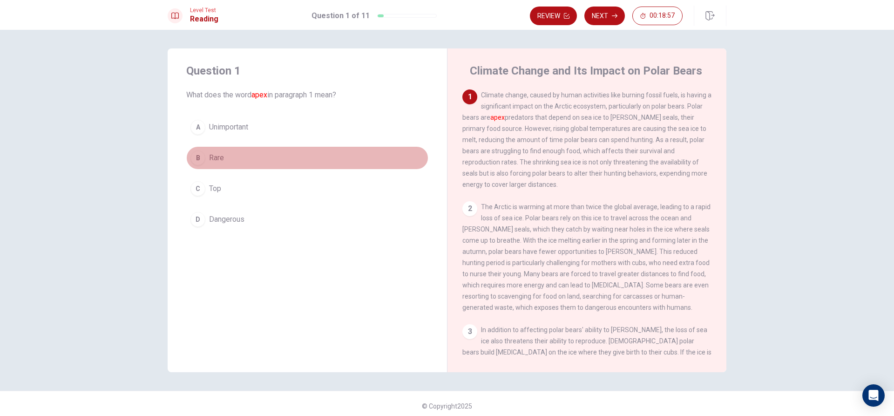
click at [197, 160] on div "B" at bounding box center [197, 157] width 15 height 15
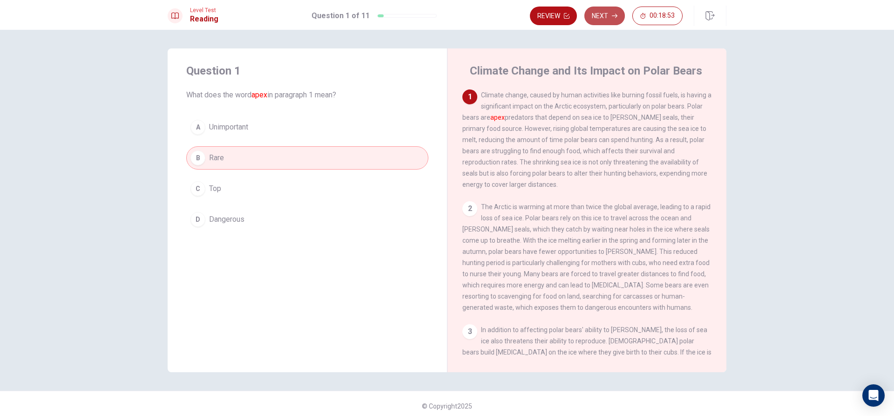
click at [609, 12] on button "Next" at bounding box center [604, 16] width 41 height 19
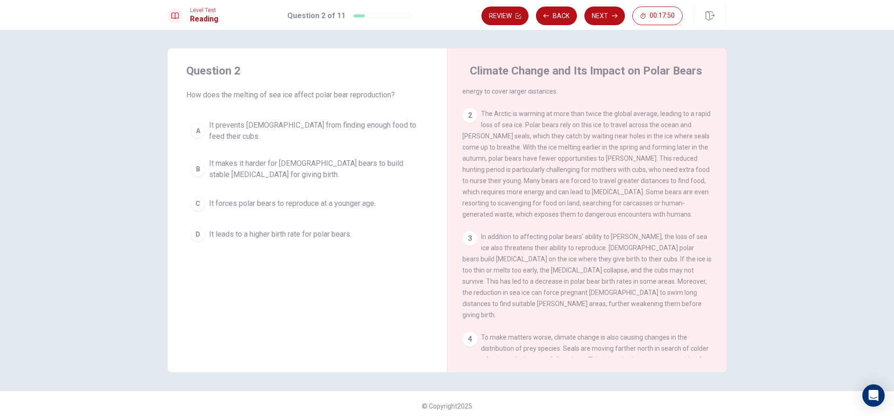
scroll to position [140, 0]
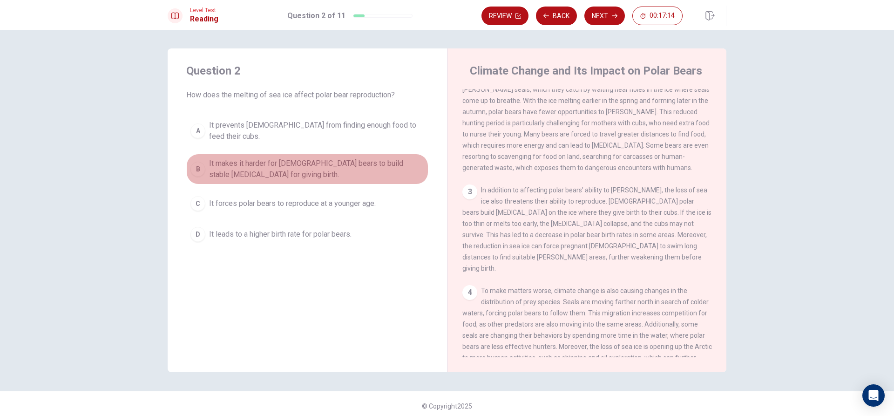
click at [218, 163] on span "It makes it harder for [DEMOGRAPHIC_DATA] bears to build stable [MEDICAL_DATA] …" at bounding box center [316, 169] width 215 height 22
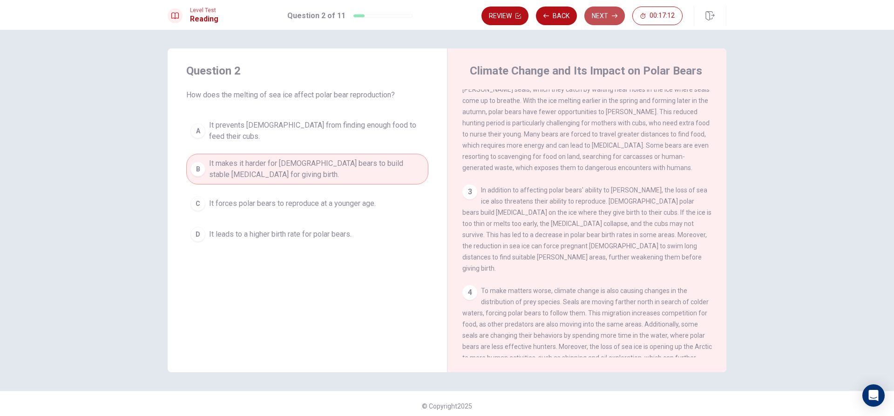
click at [611, 16] on button "Next" at bounding box center [604, 16] width 41 height 19
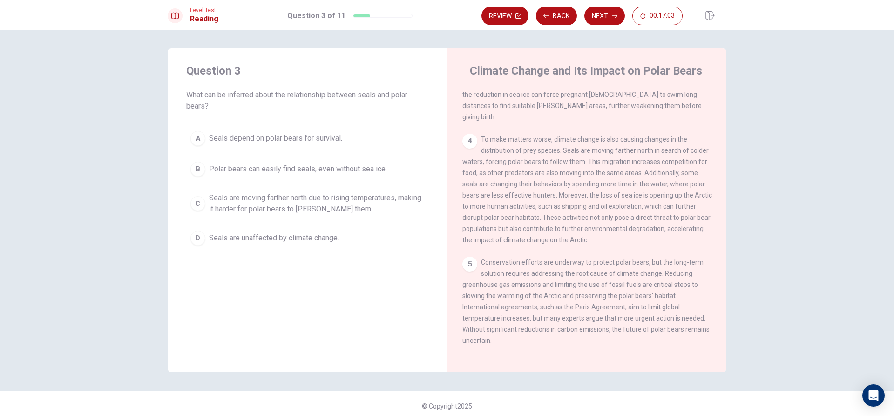
scroll to position [5, 0]
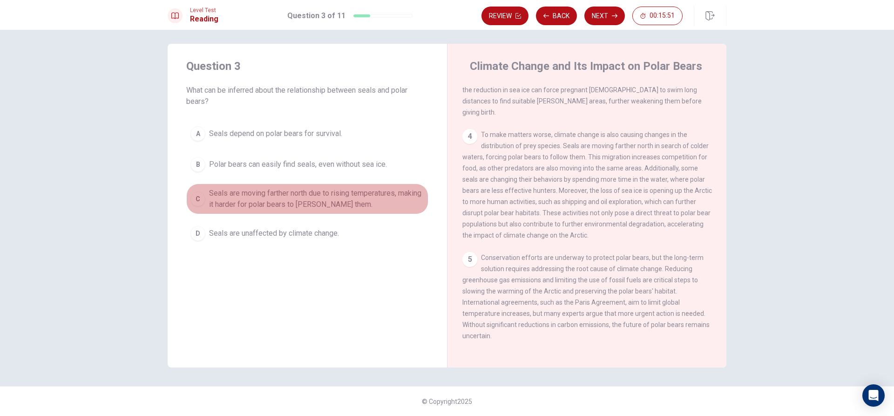
click at [339, 194] on span "Seals are moving farther north due to rising temperatures, making it harder for…" at bounding box center [316, 199] width 215 height 22
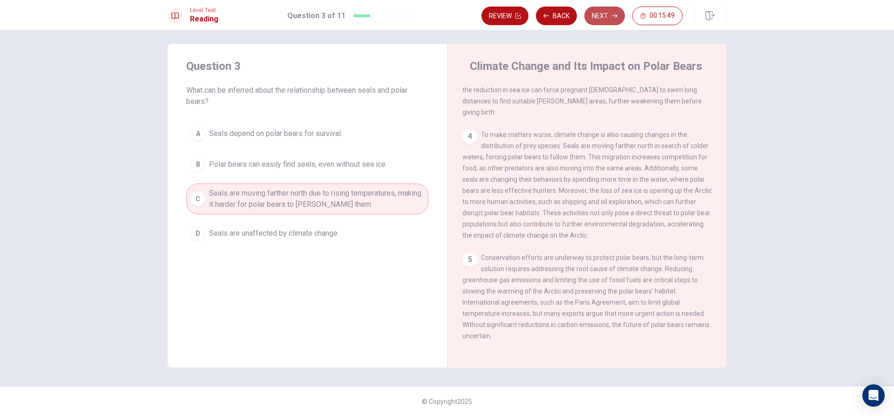
click at [616, 12] on button "Next" at bounding box center [604, 16] width 41 height 19
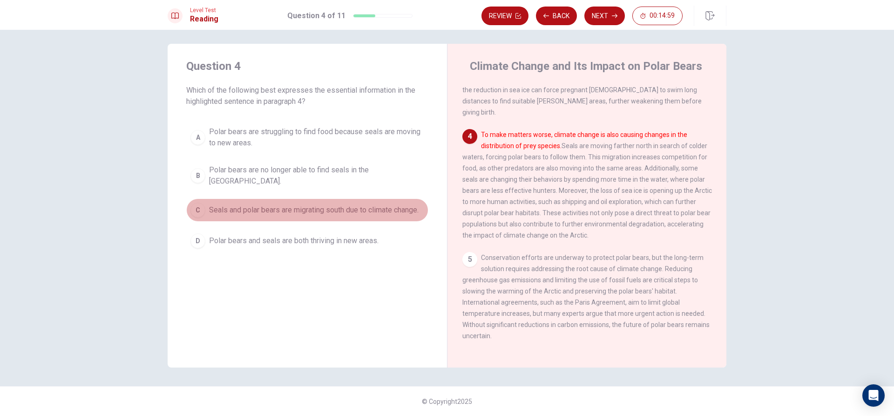
click at [337, 204] on span "Seals and polar bears are migrating south due to climate change." at bounding box center [314, 209] width 210 height 11
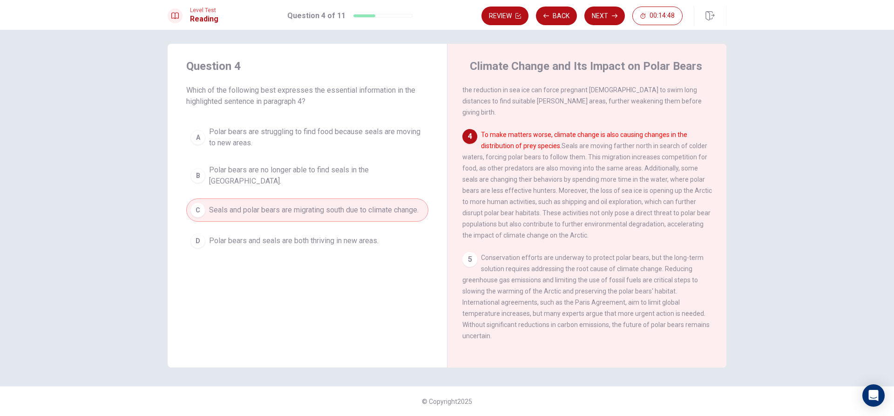
click at [293, 235] on span "Polar bears and seals are both thriving in new areas." at bounding box center [294, 240] width 170 height 11
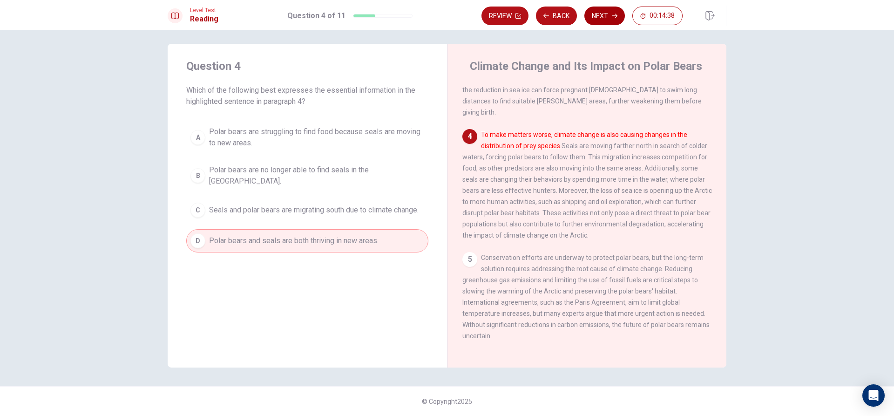
click at [610, 14] on button "Next" at bounding box center [604, 16] width 41 height 19
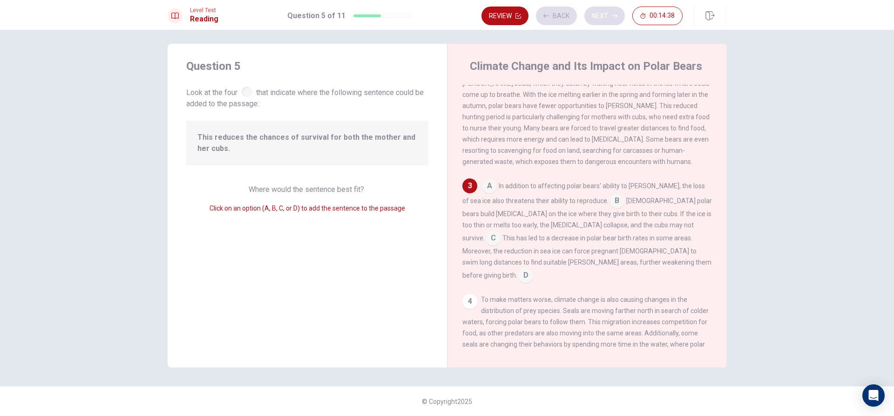
scroll to position [162, 0]
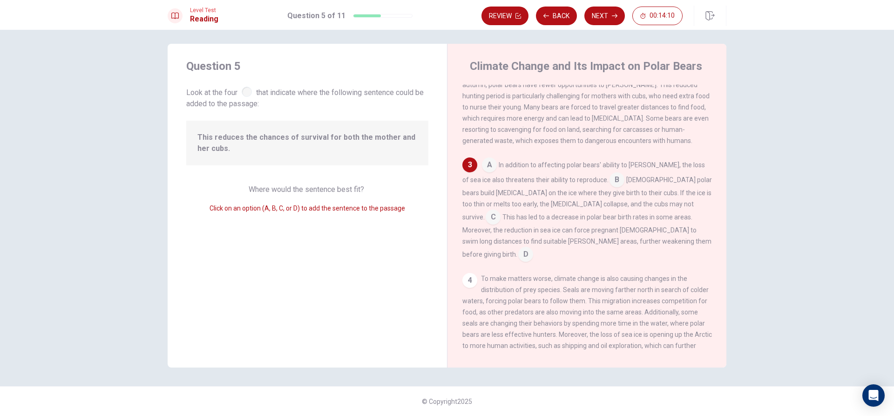
click at [509, 174] on span "In addition to affecting polar bears' ability to [PERSON_NAME], the loss of sea…" at bounding box center [583, 172] width 243 height 22
click at [486, 173] on input at bounding box center [489, 165] width 15 height 15
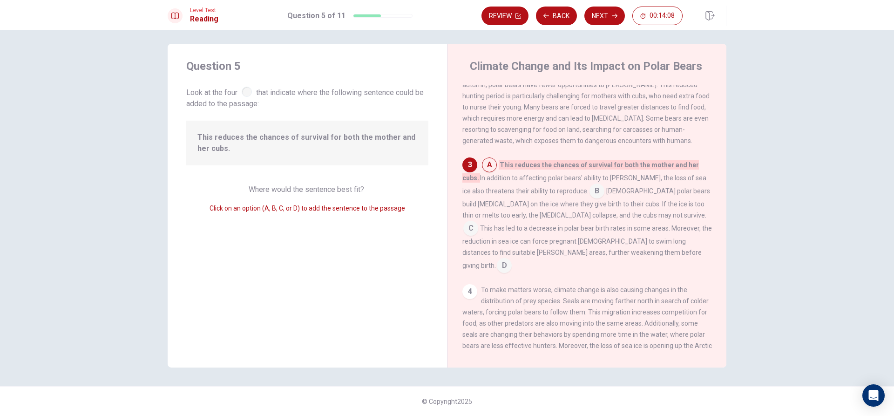
click at [486, 173] on input at bounding box center [489, 165] width 15 height 15
click at [590, 199] on input at bounding box center [597, 191] width 15 height 15
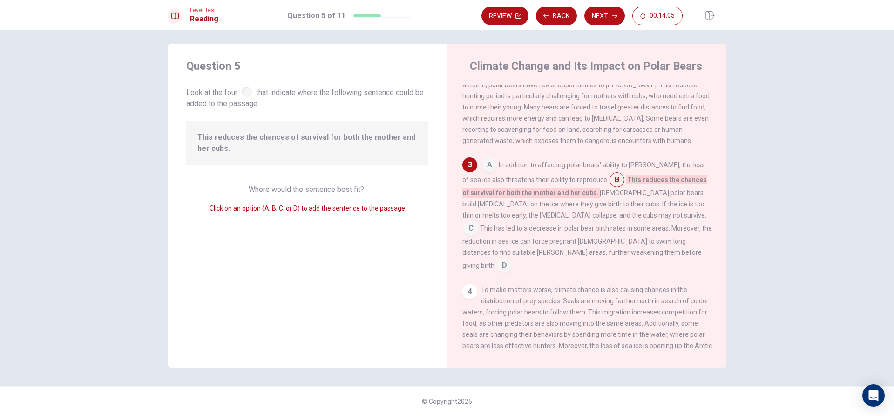
click at [482, 172] on input at bounding box center [489, 165] width 15 height 15
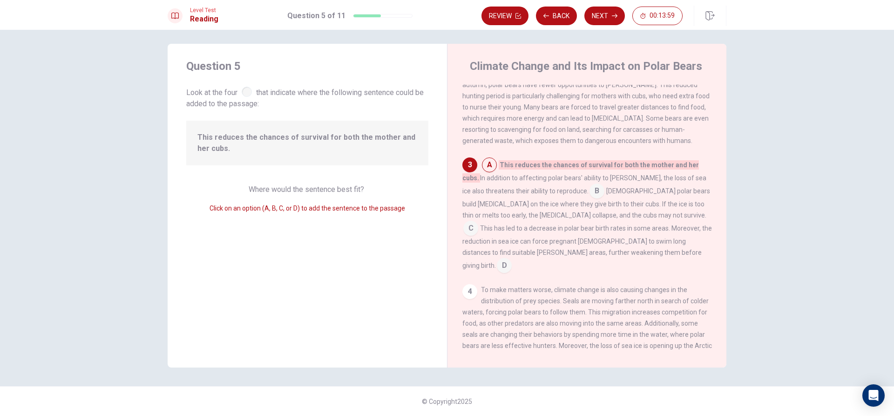
click at [590, 199] on input at bounding box center [597, 191] width 15 height 15
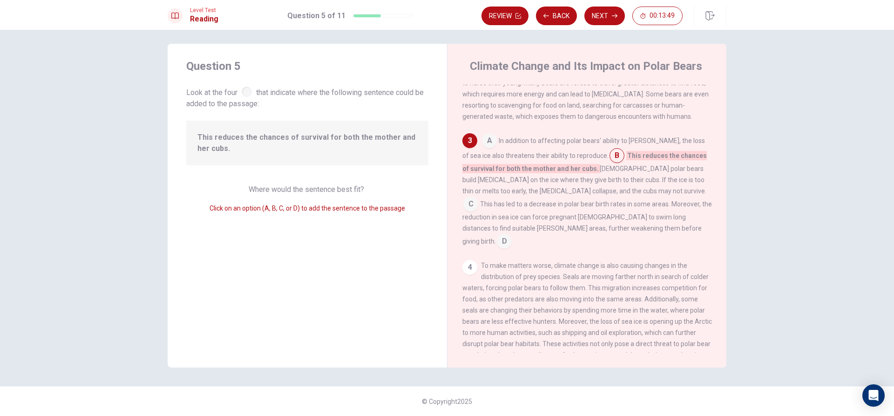
scroll to position [209, 0]
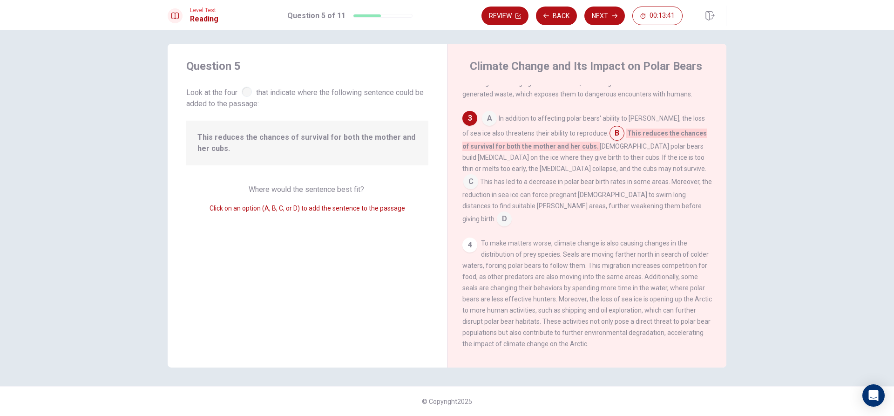
click at [487, 127] on input at bounding box center [489, 119] width 15 height 15
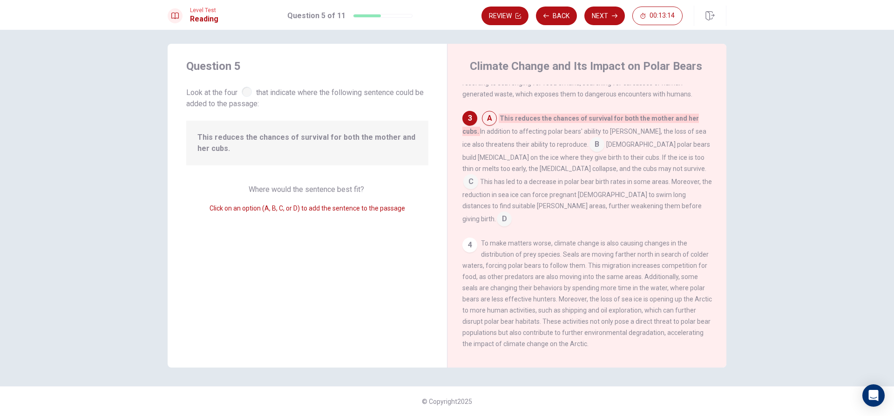
click at [590, 150] on input at bounding box center [597, 145] width 15 height 15
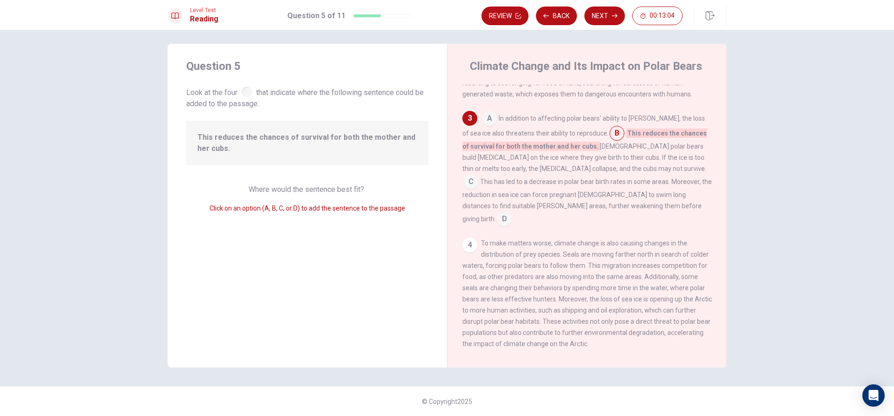
click at [478, 177] on input at bounding box center [470, 182] width 15 height 15
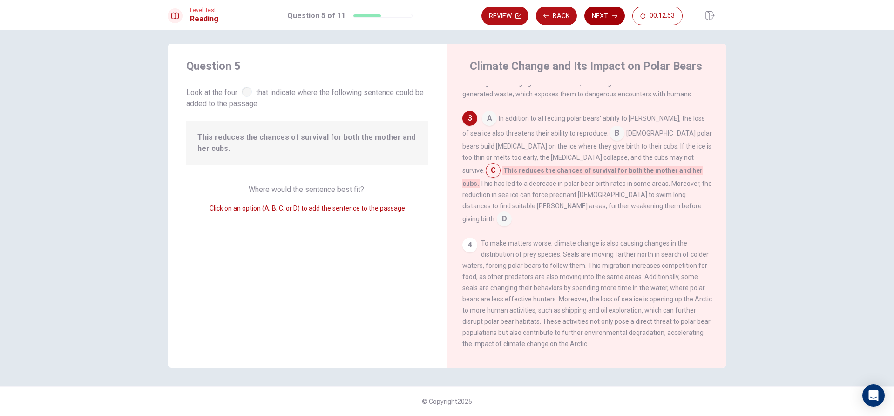
click at [604, 17] on button "Next" at bounding box center [604, 16] width 41 height 19
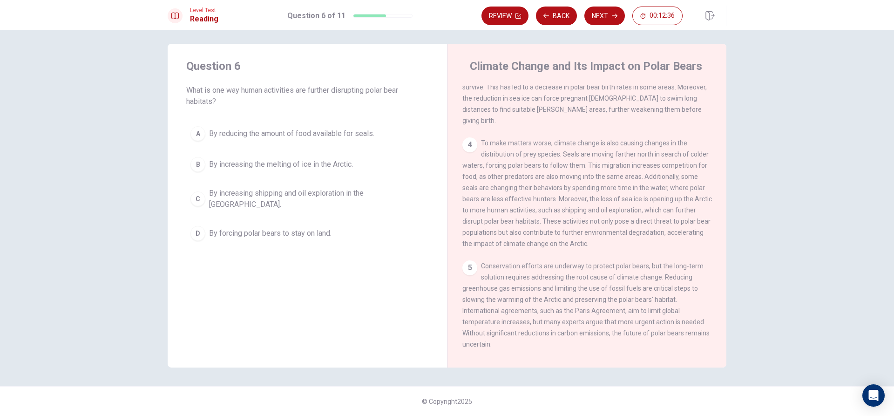
scroll to position [300, 0]
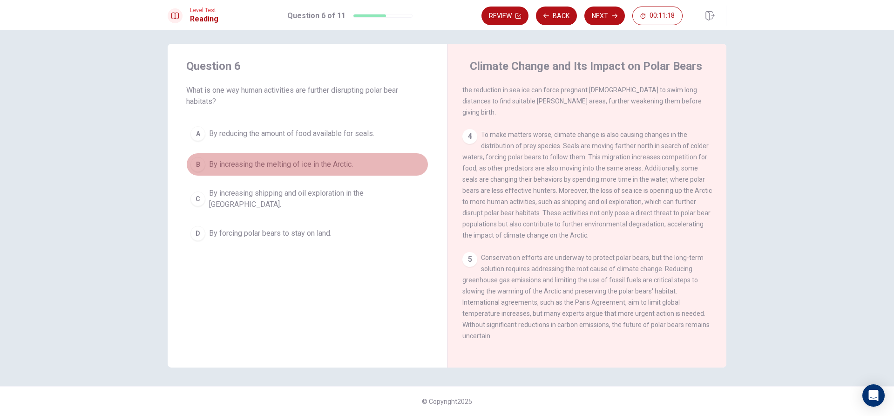
click at [269, 164] on span "By increasing the melting of ice in the Arctic." at bounding box center [281, 164] width 144 height 11
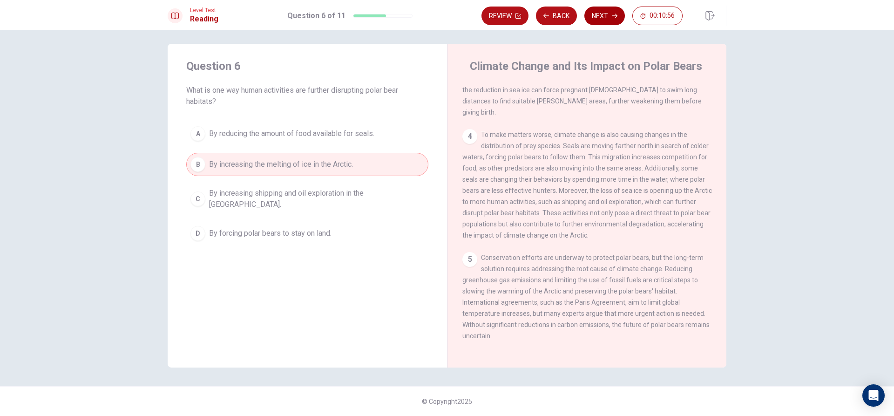
click at [603, 15] on button "Next" at bounding box center [604, 16] width 41 height 19
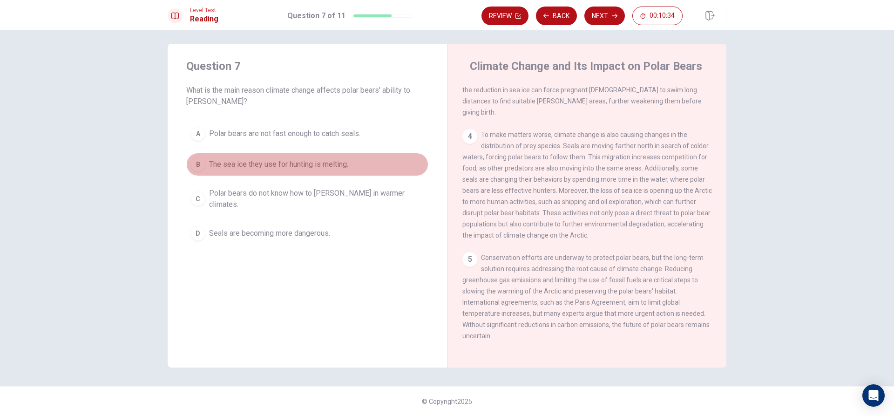
click at [306, 167] on span "The sea ice they use for hunting is melting." at bounding box center [278, 164] width 139 height 11
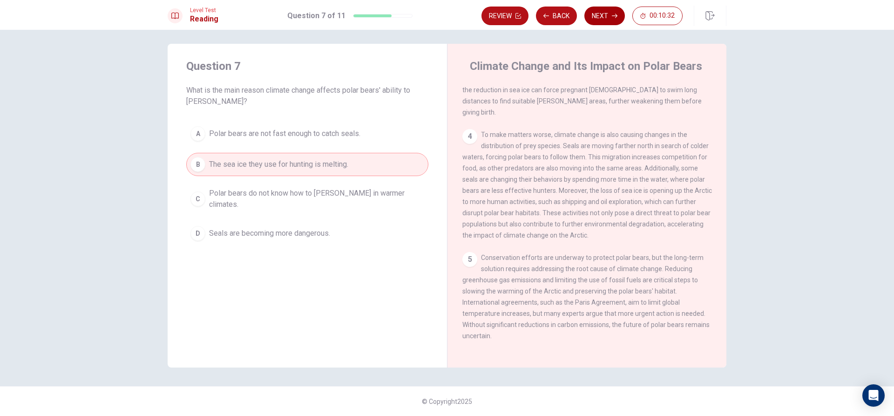
click at [594, 15] on button "Next" at bounding box center [604, 16] width 41 height 19
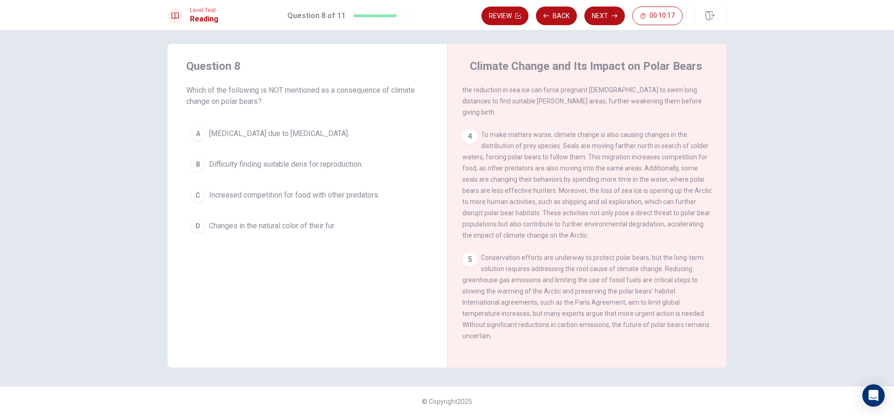
click at [308, 227] on span "Changes in the natural color of their fur." at bounding box center [272, 225] width 126 height 11
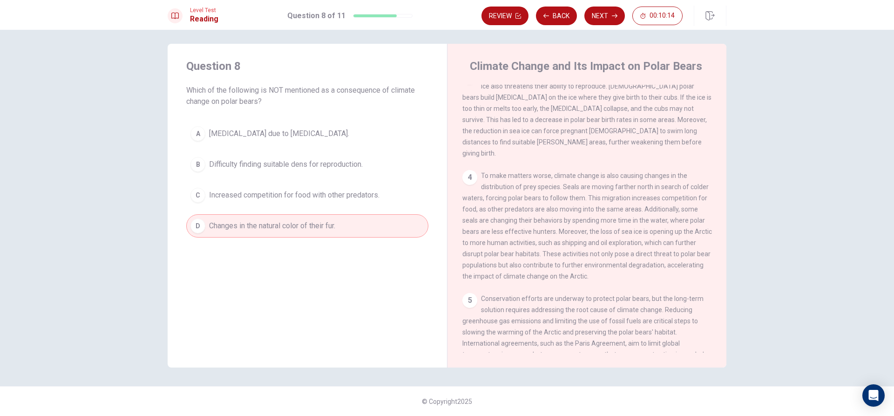
scroll to position [254, 0]
click at [594, 20] on button "Next" at bounding box center [604, 16] width 41 height 19
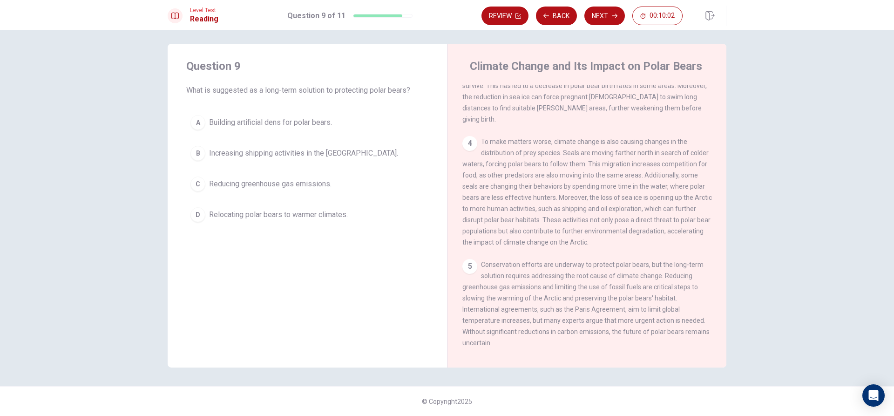
scroll to position [300, 0]
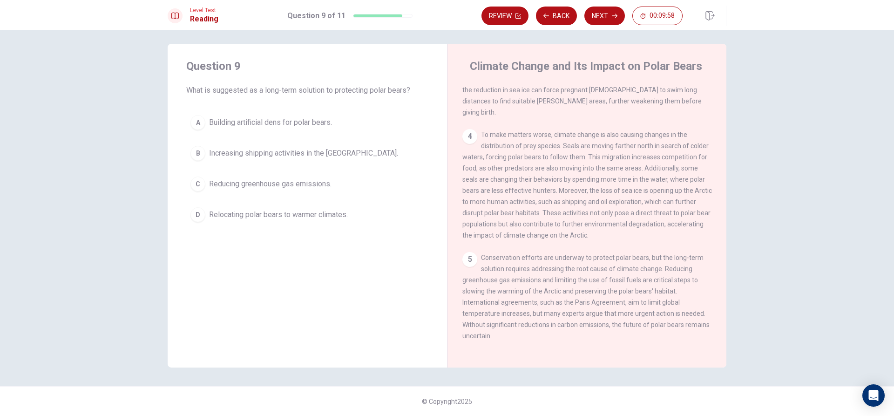
click at [256, 183] on span "Reducing greenhouse gas emissions." at bounding box center [270, 183] width 122 height 11
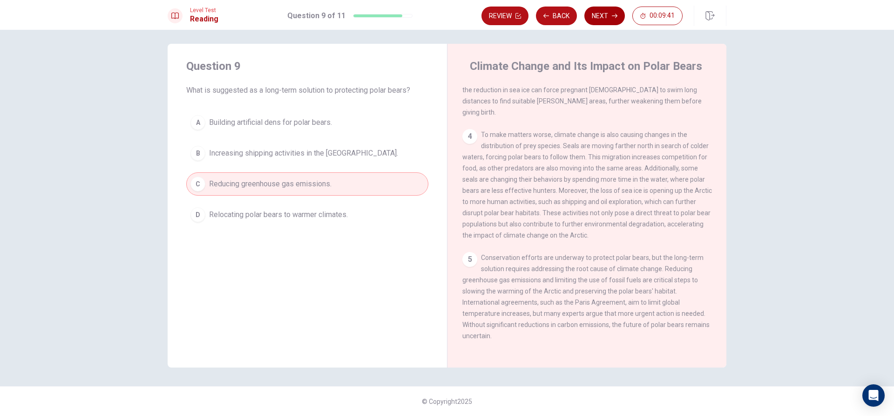
click at [611, 11] on button "Next" at bounding box center [604, 16] width 41 height 19
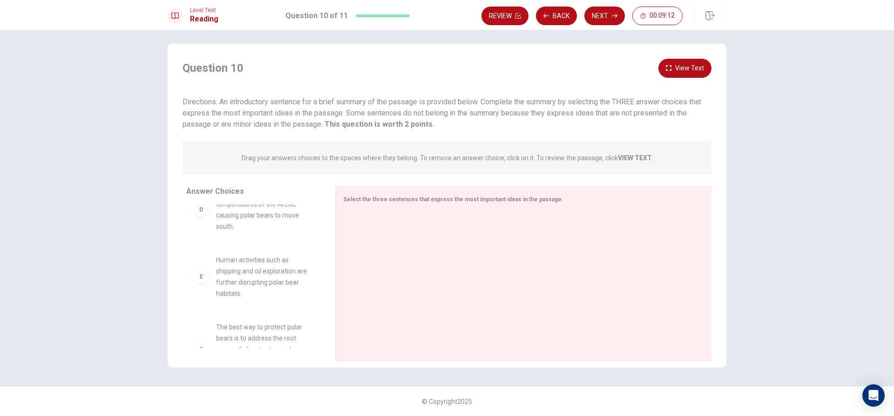
scroll to position [240, 0]
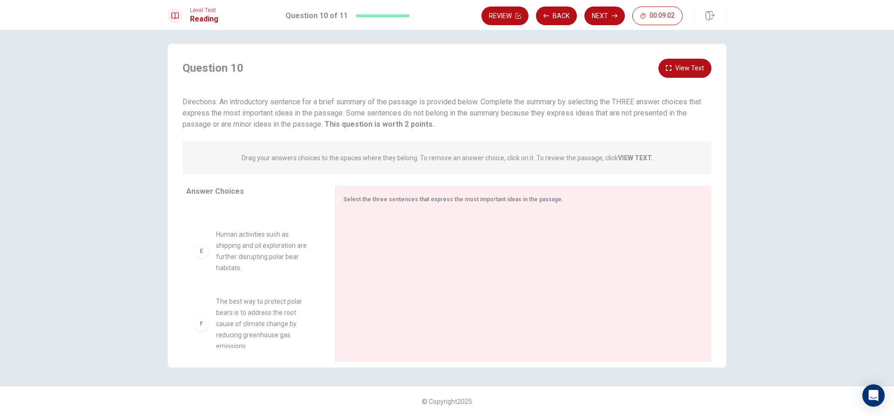
click at [204, 316] on div "F" at bounding box center [201, 323] width 15 height 15
click at [233, 305] on span "The best way to protect polar bears is to address the root cause of climate cha…" at bounding box center [264, 324] width 97 height 56
click at [272, 302] on span "The best way to protect polar bears is to address the root cause of climate cha…" at bounding box center [264, 324] width 97 height 56
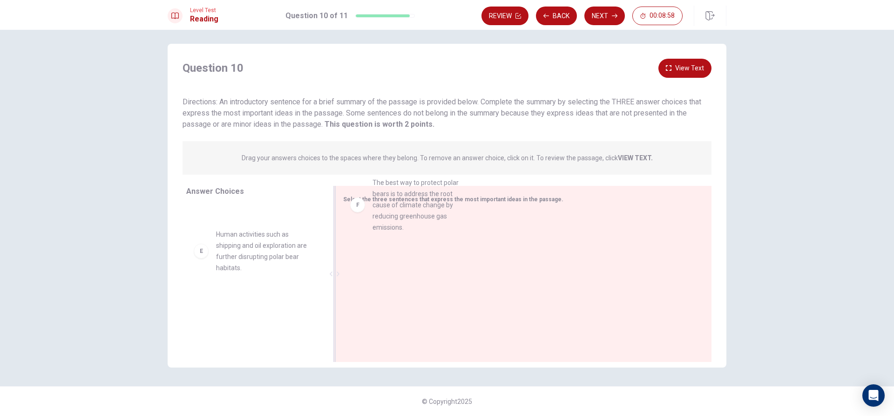
drag, startPoint x: 199, startPoint y: 316, endPoint x: 356, endPoint y: 238, distance: 175.6
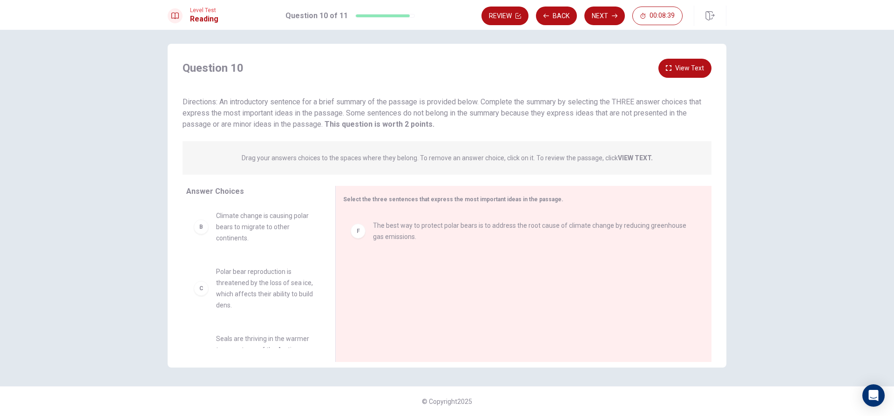
scroll to position [22, 0]
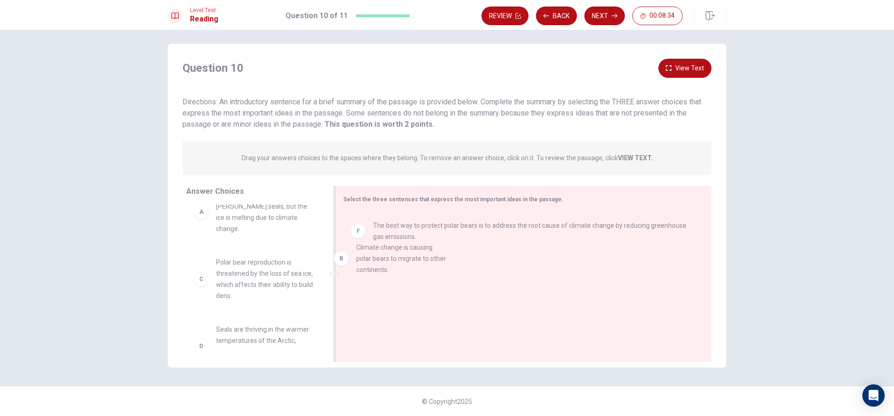
drag, startPoint x: 210, startPoint y: 266, endPoint x: 366, endPoint y: 262, distance: 156.1
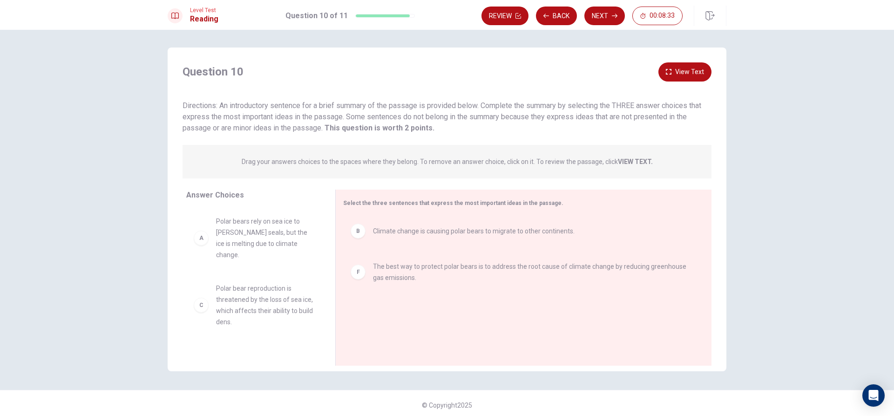
scroll to position [0, 0]
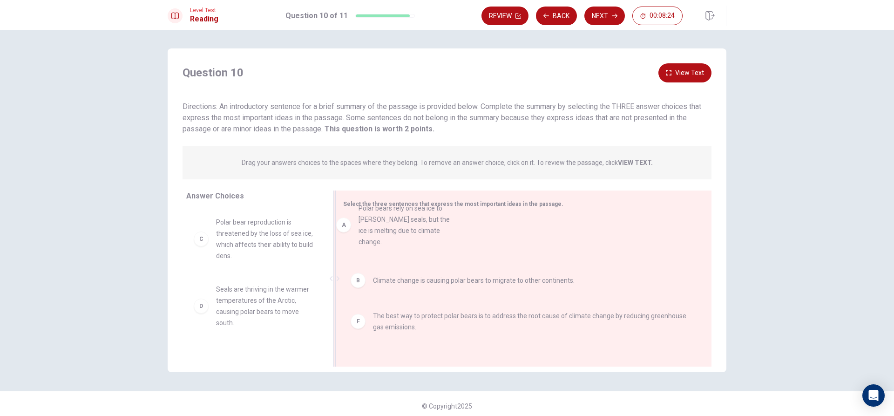
drag, startPoint x: 233, startPoint y: 235, endPoint x: 386, endPoint y: 225, distance: 153.5
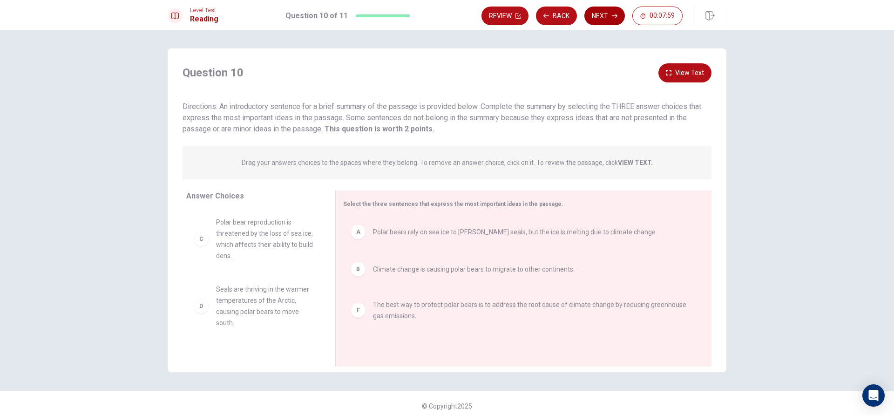
click at [600, 17] on button "Next" at bounding box center [604, 16] width 41 height 19
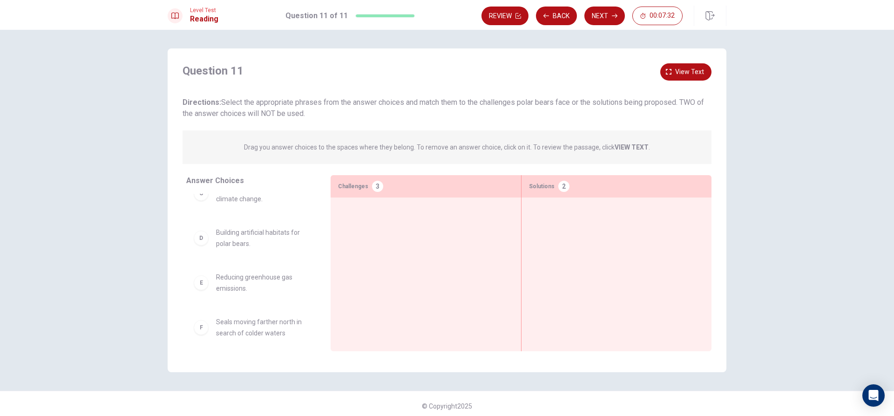
scroll to position [108, 0]
drag, startPoint x: 199, startPoint y: 288, endPoint x: 570, endPoint y: 229, distance: 374.9
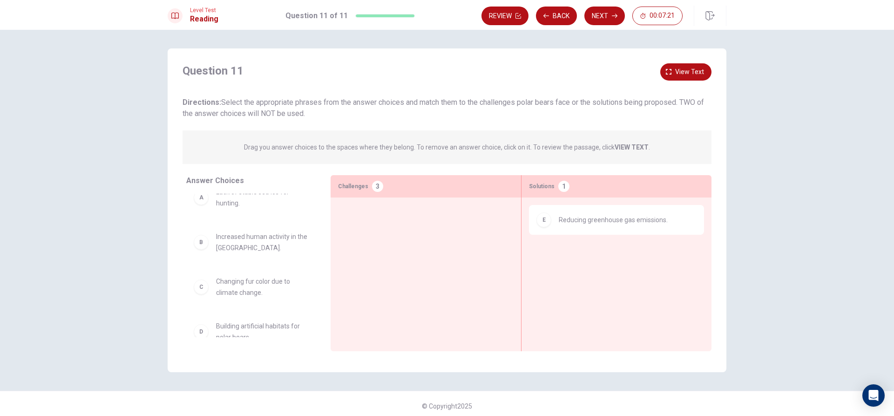
scroll to position [0, 0]
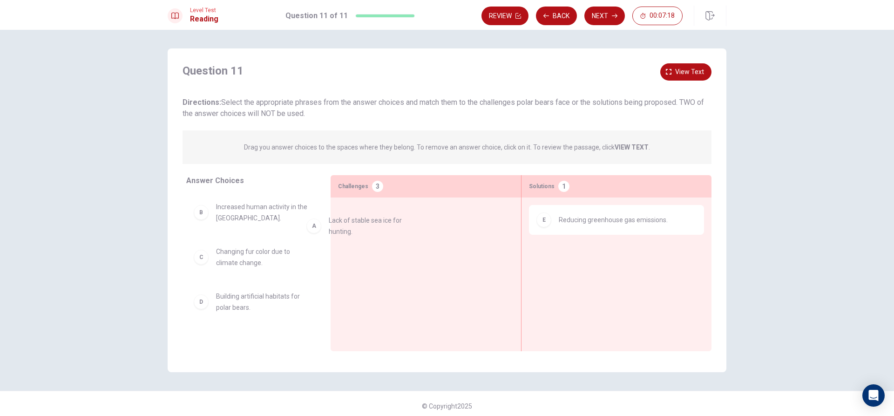
drag, startPoint x: 203, startPoint y: 216, endPoint x: 338, endPoint y: 224, distance: 135.8
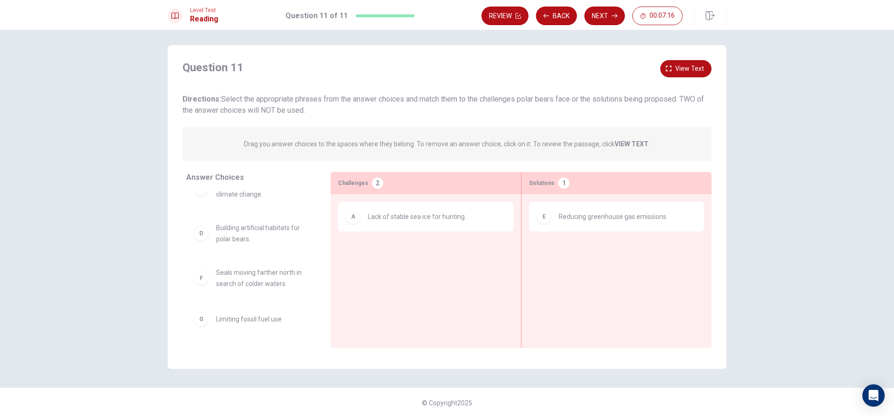
scroll to position [5, 0]
drag, startPoint x: 198, startPoint y: 284, endPoint x: 335, endPoint y: 257, distance: 139.7
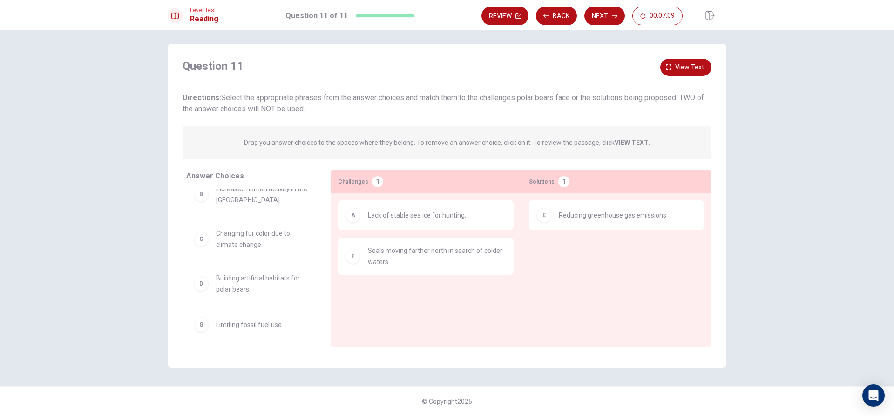
scroll to position [20, 0]
drag, startPoint x: 200, startPoint y: 321, endPoint x: 547, endPoint y: 257, distance: 352.9
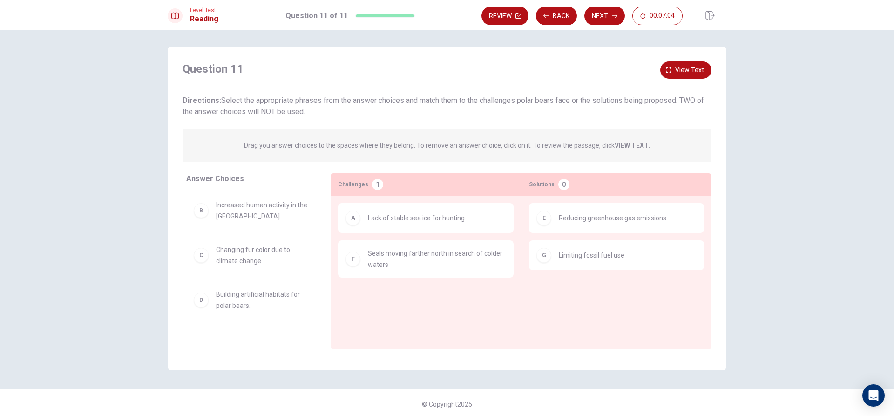
scroll to position [0, 0]
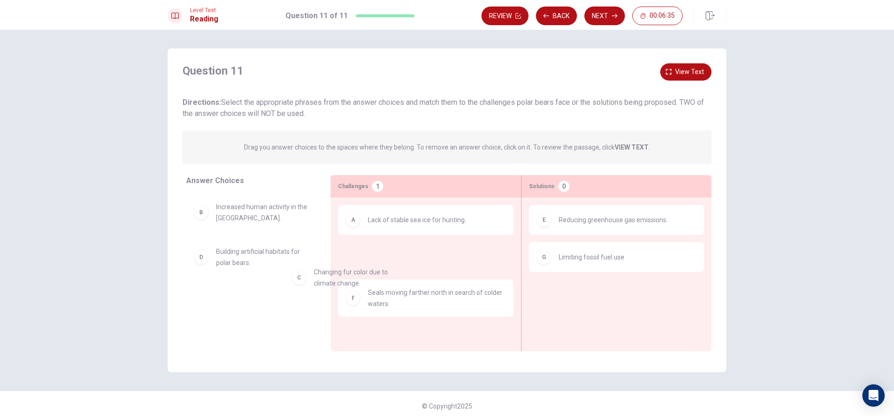
drag, startPoint x: 206, startPoint y: 264, endPoint x: 344, endPoint y: 298, distance: 142.0
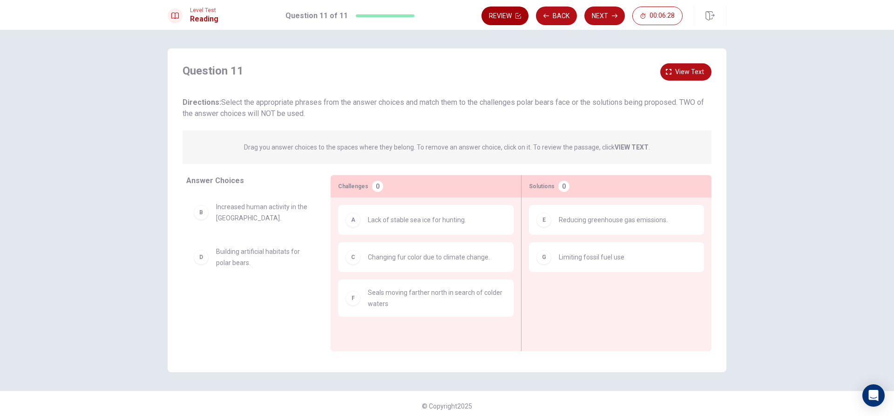
click at [502, 13] on button "Review" at bounding box center [505, 16] width 47 height 19
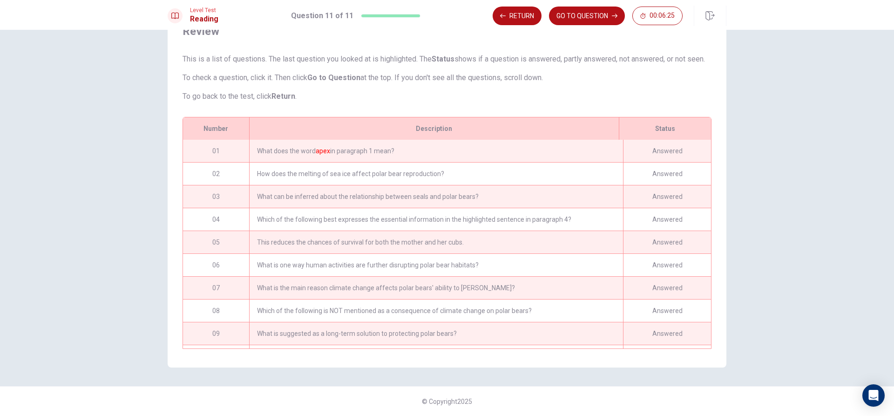
click at [324, 149] on font "apex" at bounding box center [323, 150] width 14 height 7
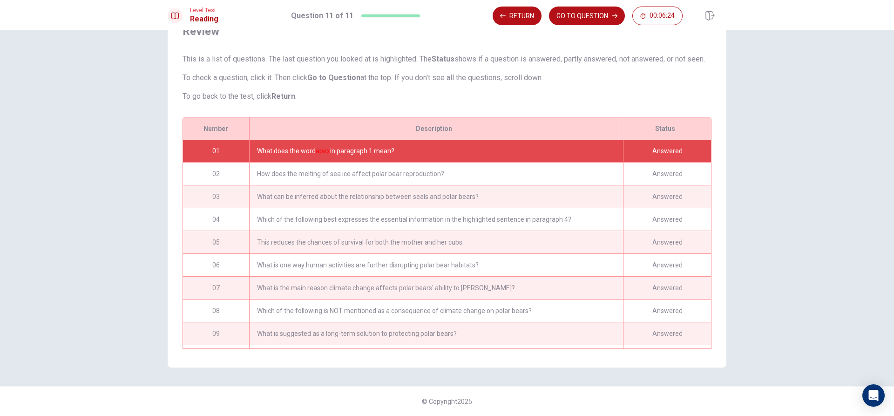
click at [324, 149] on font "apex" at bounding box center [323, 150] width 14 height 7
click at [524, 14] on button "Return" at bounding box center [517, 16] width 49 height 19
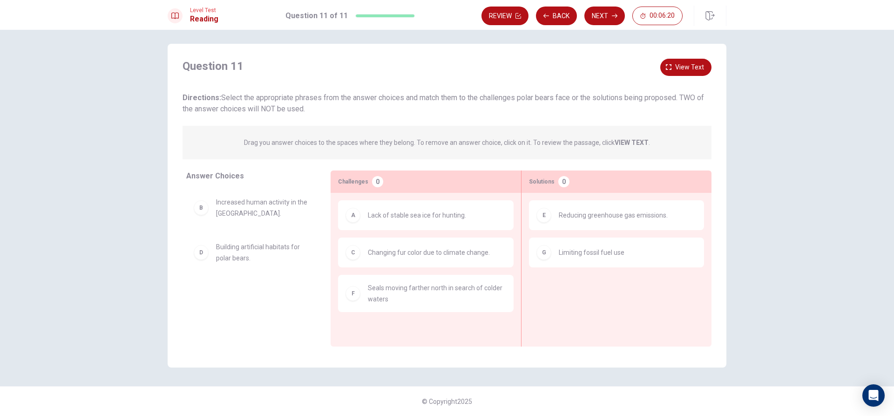
click at [524, 14] on button "Review" at bounding box center [505, 16] width 47 height 19
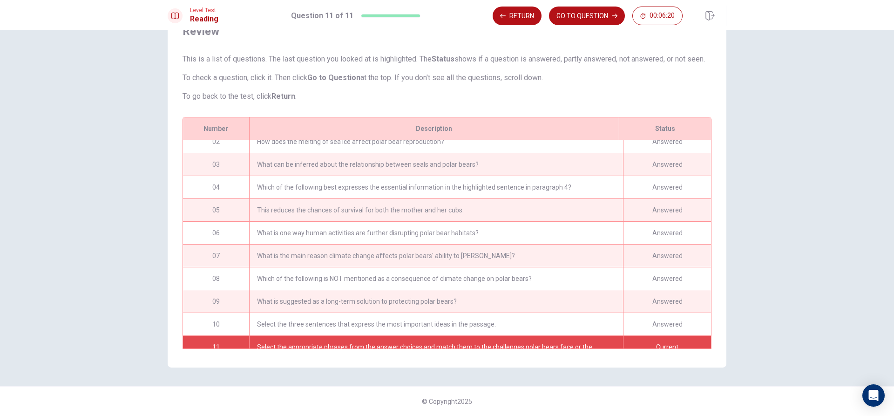
scroll to position [54, 0]
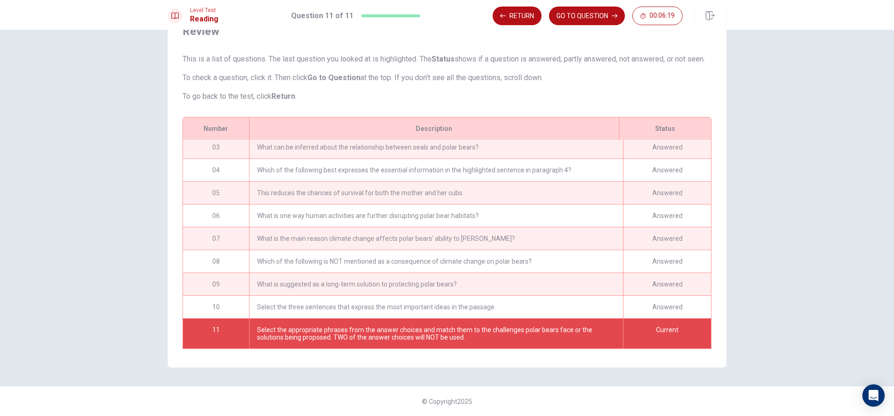
click at [524, 14] on button "Return" at bounding box center [517, 16] width 49 height 19
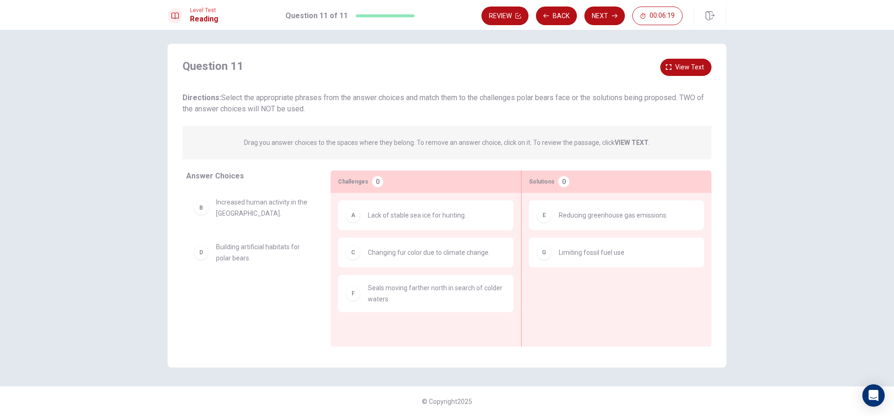
scroll to position [5, 0]
click at [549, 14] on icon "button" at bounding box center [547, 16] width 6 height 6
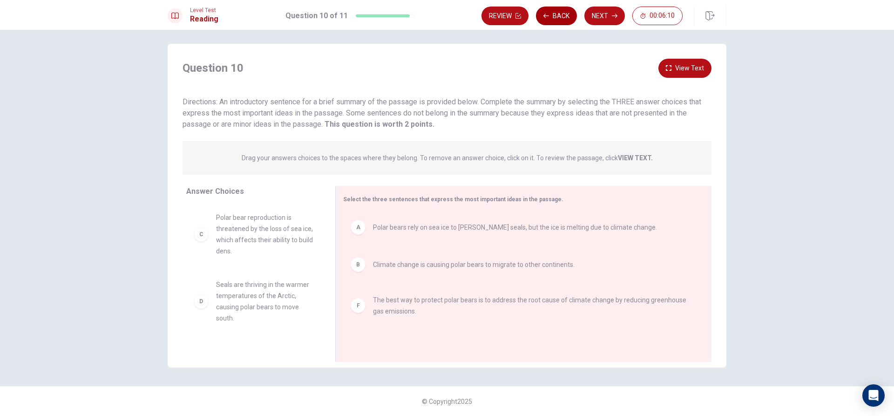
click at [555, 17] on button "Back" at bounding box center [556, 16] width 41 height 19
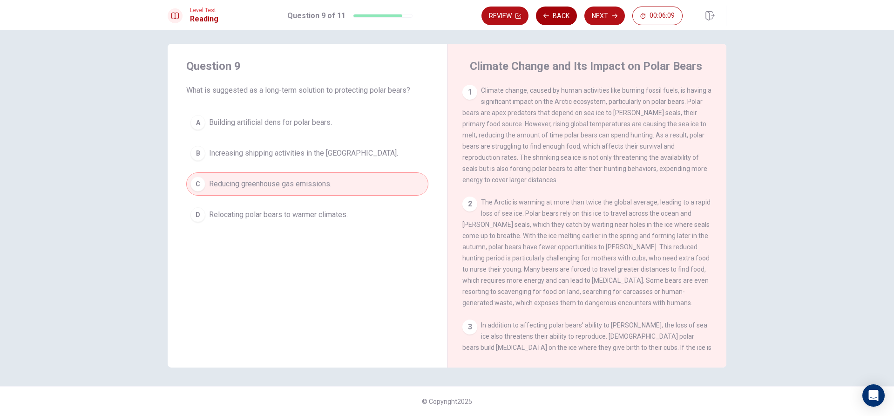
click at [555, 17] on button "Back" at bounding box center [556, 16] width 41 height 19
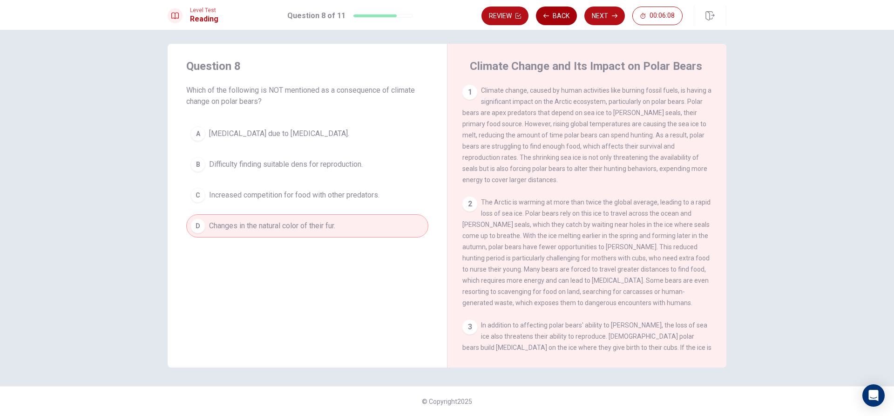
click at [555, 17] on button "Back" at bounding box center [556, 16] width 41 height 19
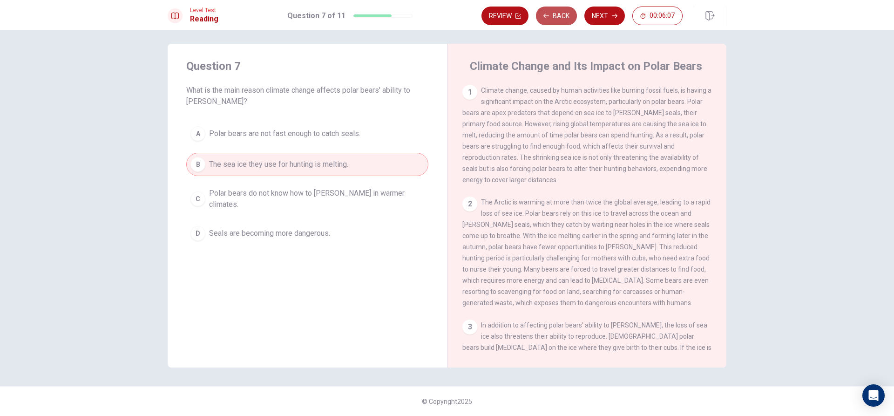
click at [555, 17] on button "Back" at bounding box center [556, 16] width 41 height 19
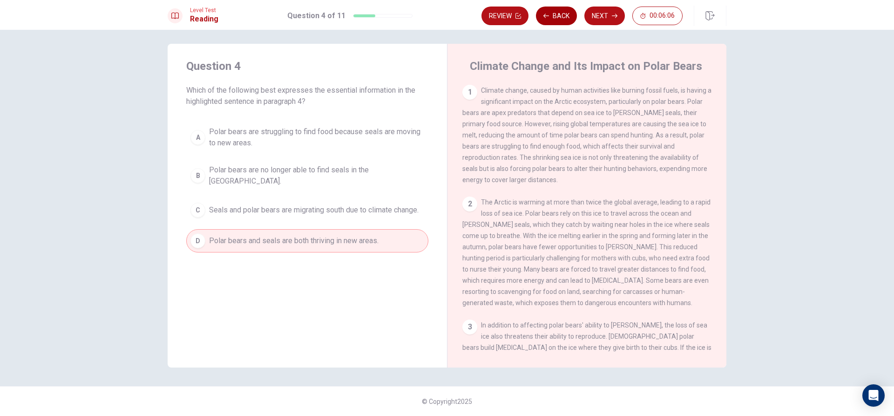
click at [555, 17] on button "Back" at bounding box center [556, 16] width 41 height 19
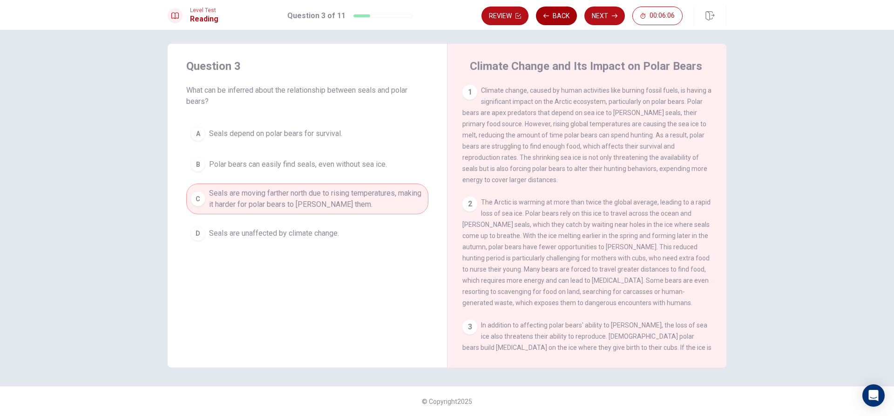
click at [555, 17] on button "Back" at bounding box center [556, 16] width 41 height 19
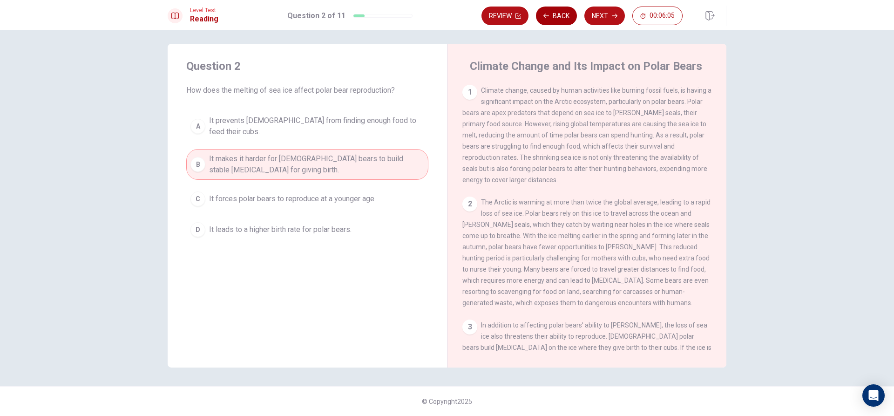
click at [555, 17] on button "Back" at bounding box center [556, 16] width 41 height 19
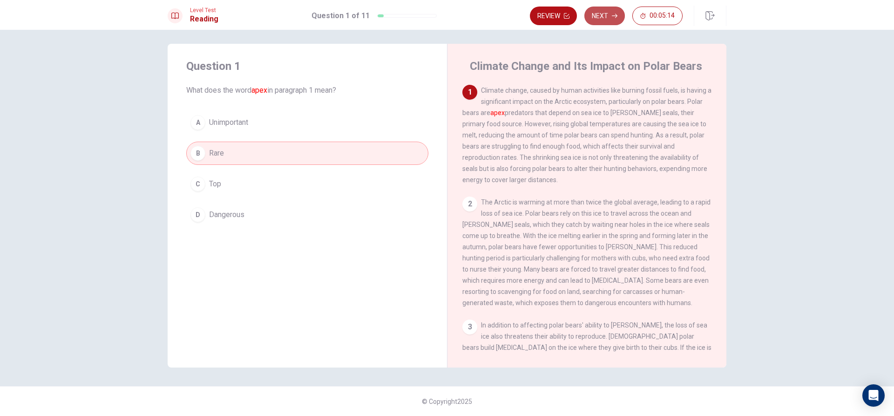
click at [614, 16] on icon "button" at bounding box center [615, 16] width 6 height 6
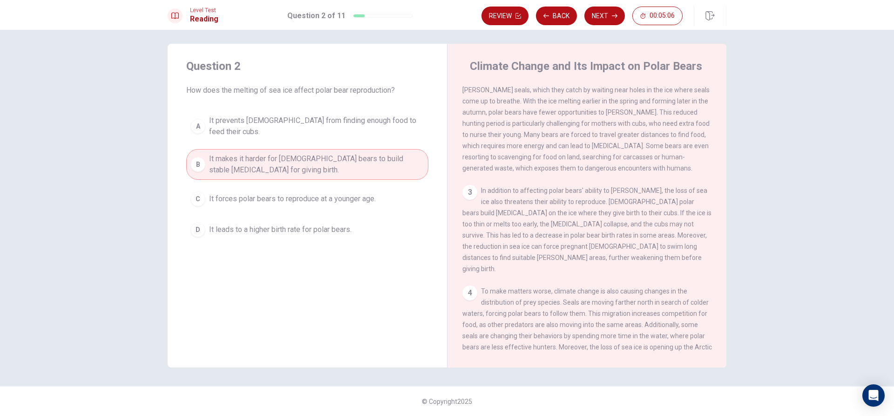
scroll to position [140, 0]
click at [613, 16] on icon "button" at bounding box center [615, 16] width 6 height 6
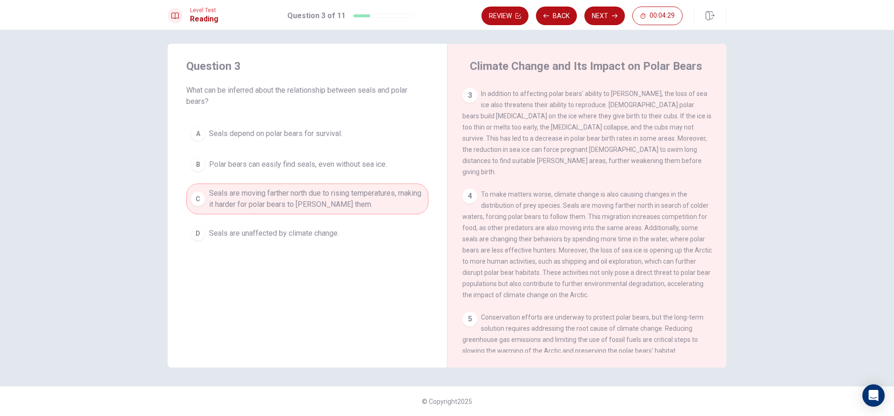
scroll to position [207, 0]
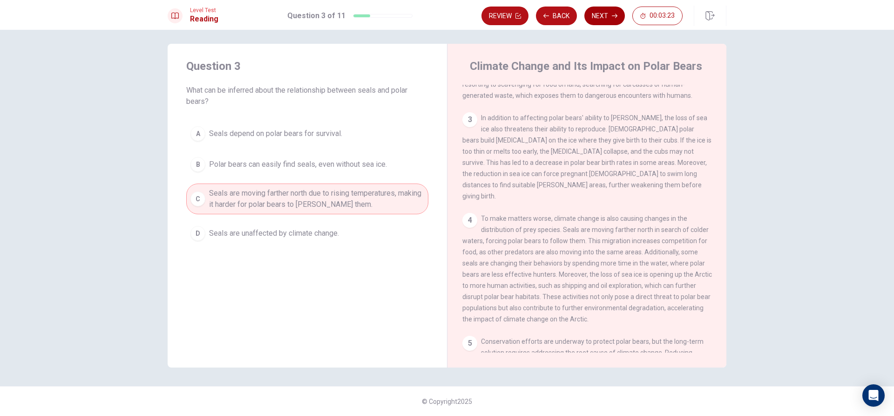
click at [614, 15] on icon "button" at bounding box center [615, 16] width 6 height 6
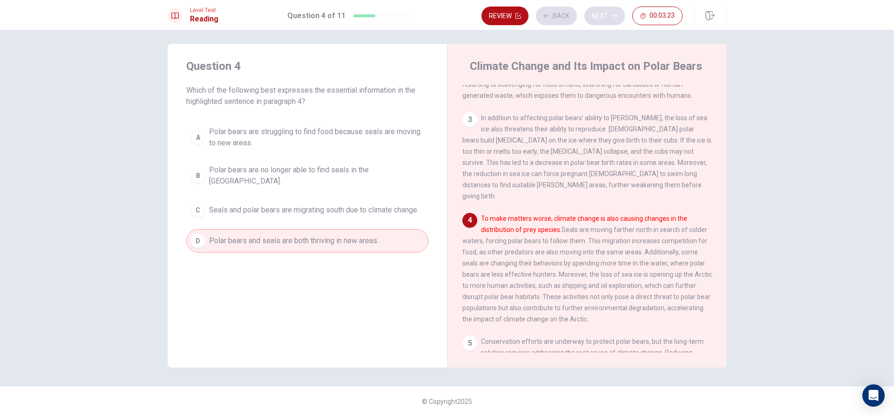
scroll to position [278, 0]
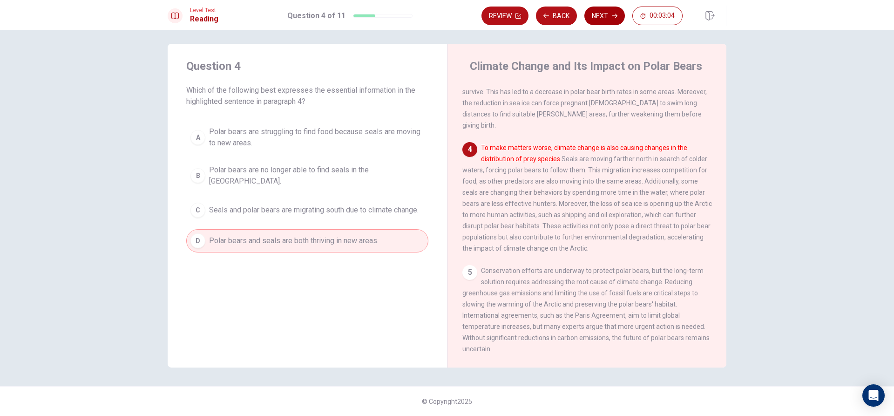
click at [592, 15] on button "Next" at bounding box center [604, 16] width 41 height 19
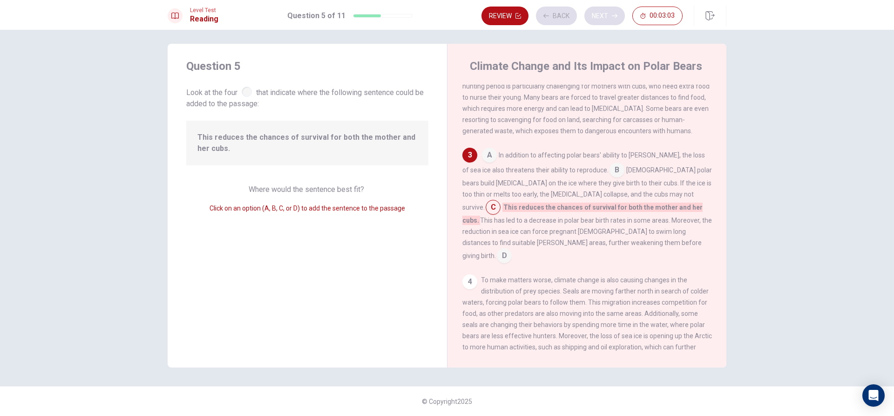
scroll to position [173, 0]
click at [609, 15] on button "Next" at bounding box center [604, 16] width 41 height 19
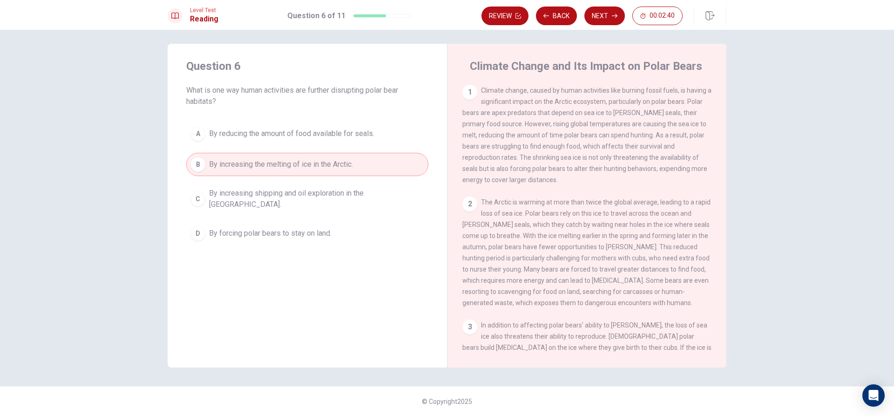
click at [376, 197] on span "By increasing shipping and oil exploration in the Arctic." at bounding box center [316, 199] width 215 height 22
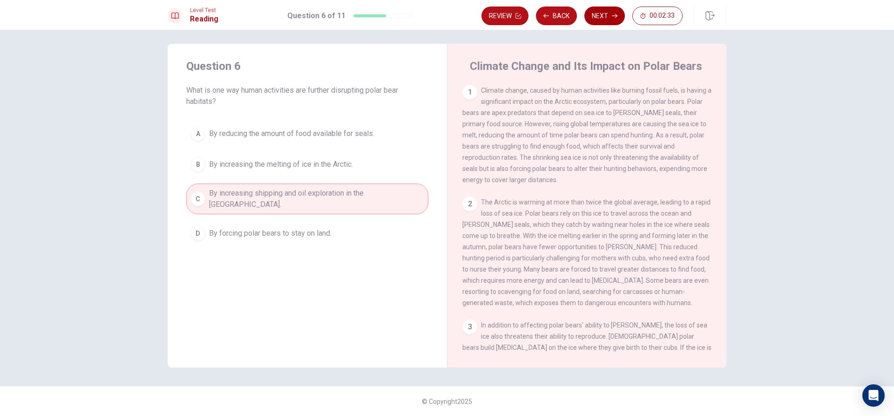
click at [600, 18] on button "Next" at bounding box center [604, 16] width 41 height 19
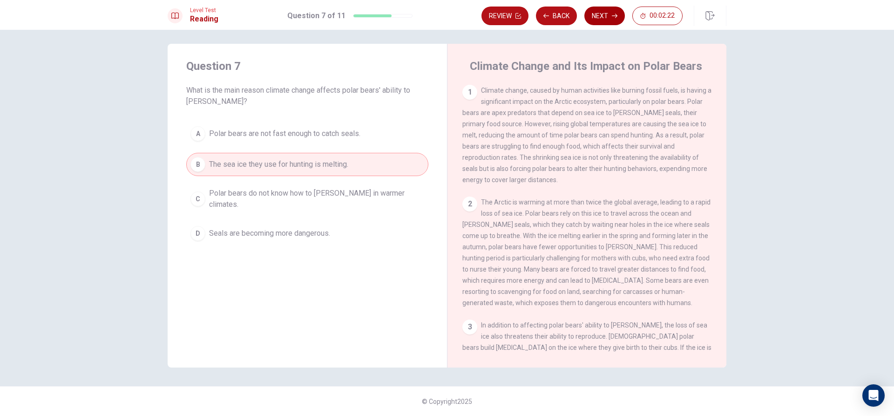
click at [609, 11] on button "Next" at bounding box center [604, 16] width 41 height 19
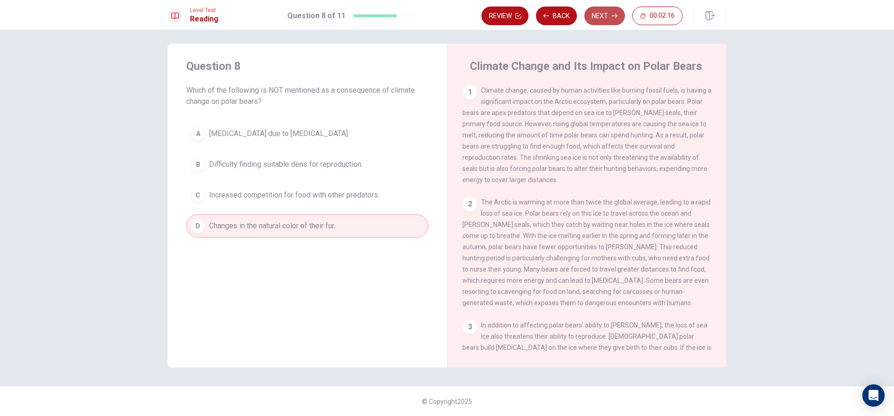
click at [598, 15] on button "Next" at bounding box center [604, 16] width 41 height 19
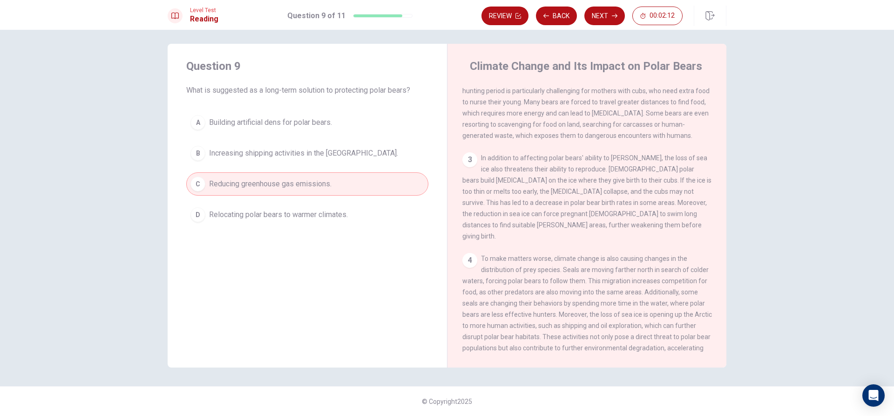
scroll to position [300, 0]
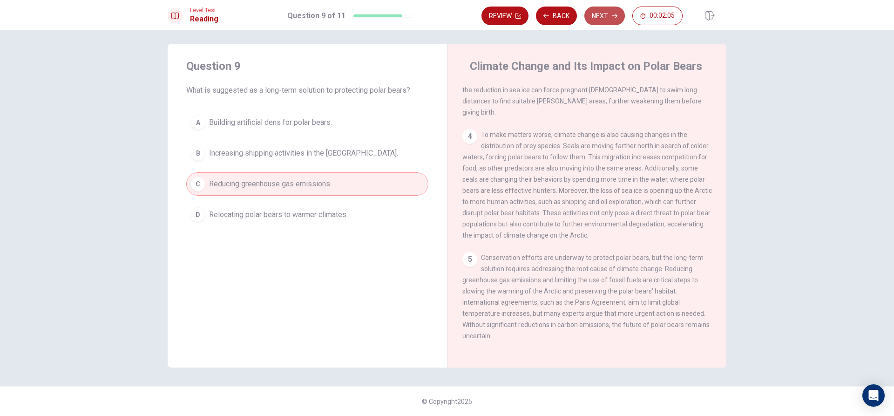
click at [610, 12] on button "Next" at bounding box center [604, 16] width 41 height 19
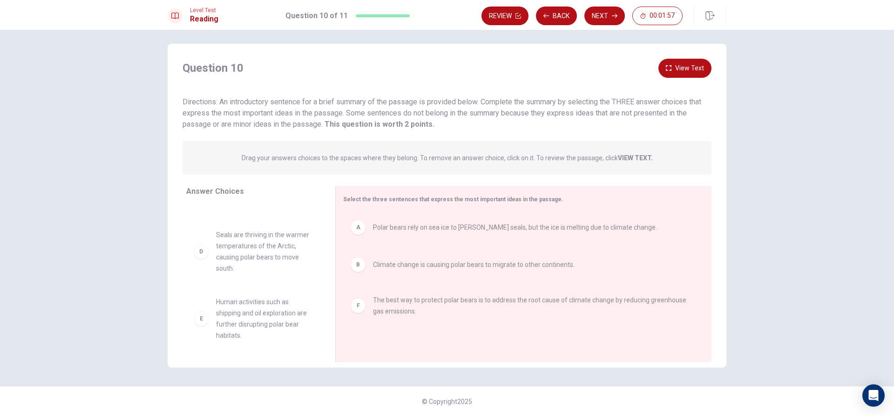
scroll to position [50, 0]
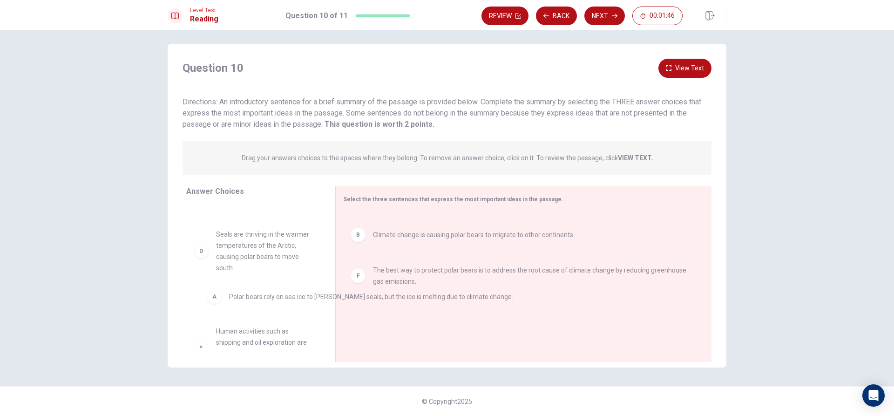
drag, startPoint x: 347, startPoint y: 231, endPoint x: 190, endPoint y: 291, distance: 169.1
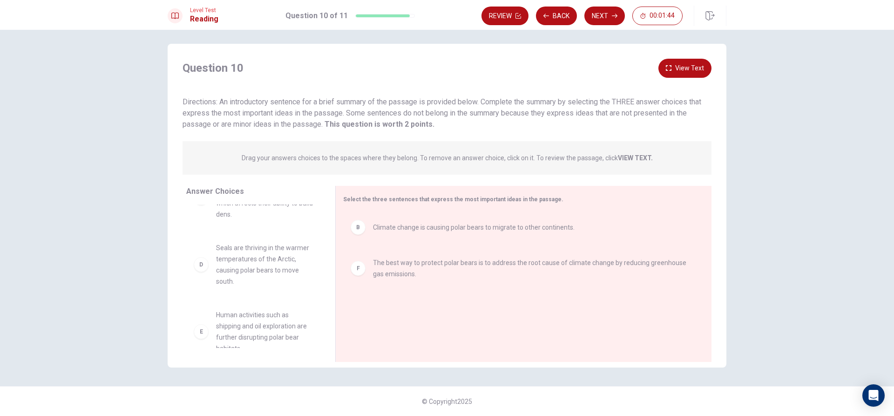
scroll to position [106, 0]
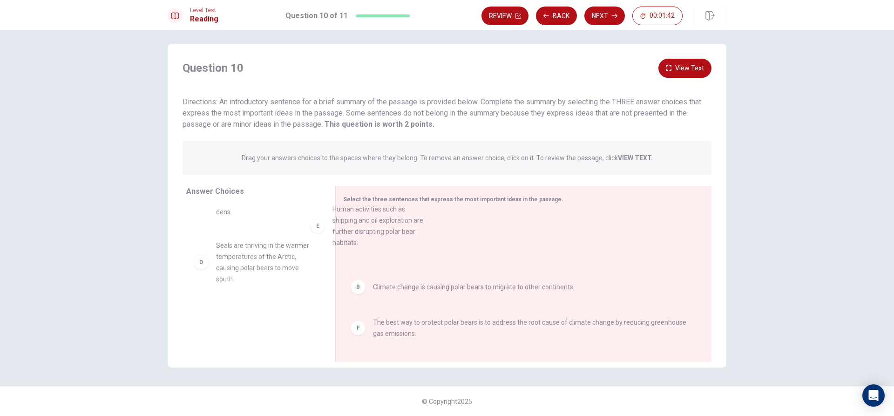
drag, startPoint x: 203, startPoint y: 319, endPoint x: 326, endPoint y: 221, distance: 157.7
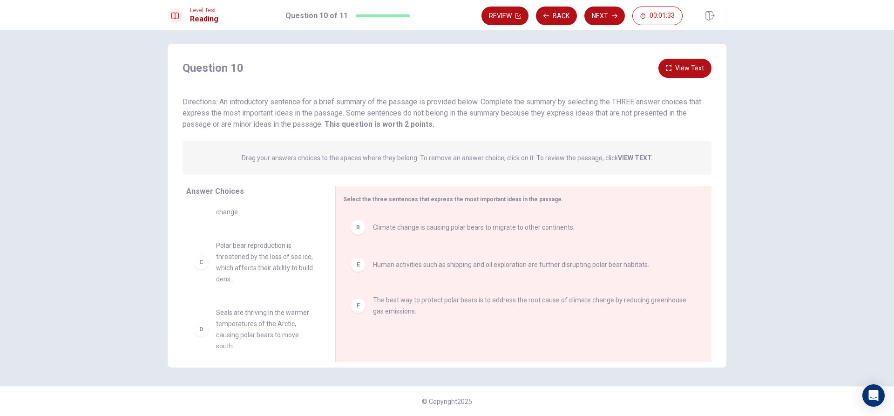
scroll to position [0, 0]
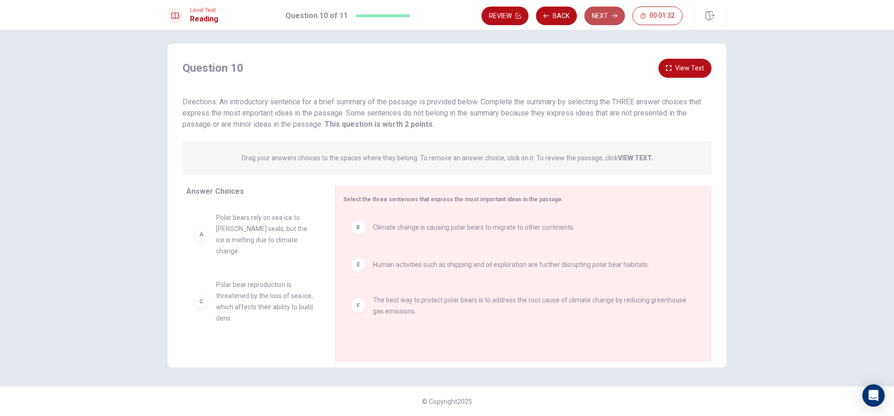
click at [602, 16] on button "Next" at bounding box center [604, 16] width 41 height 19
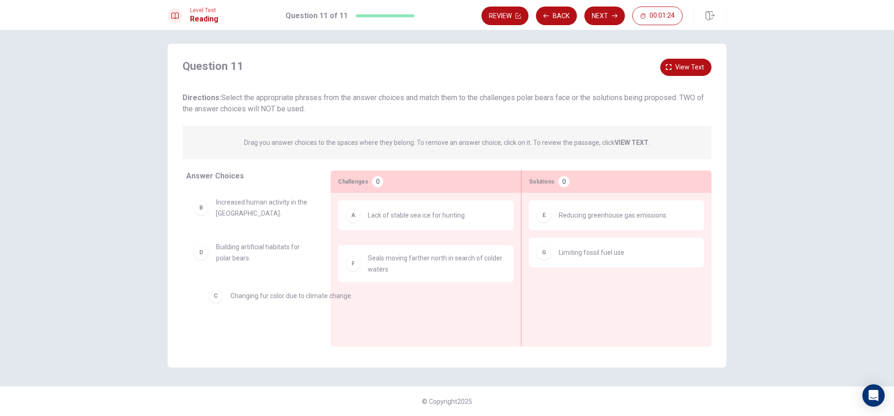
drag, startPoint x: 382, startPoint y: 256, endPoint x: 230, endPoint y: 299, distance: 158.8
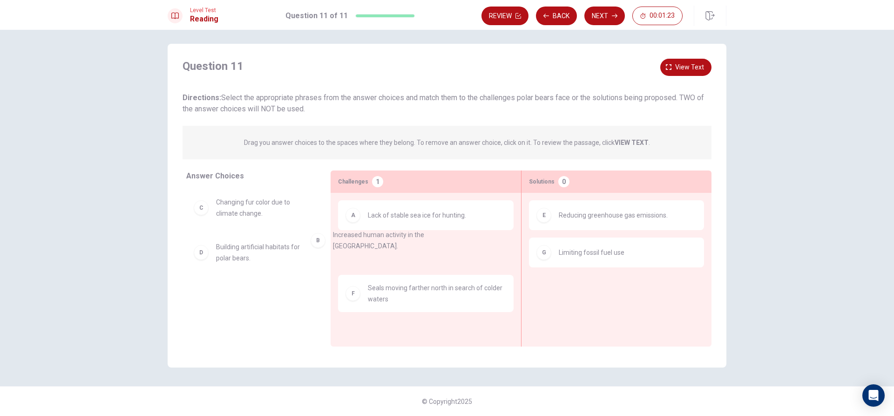
drag, startPoint x: 225, startPoint y: 208, endPoint x: 399, endPoint y: 245, distance: 177.7
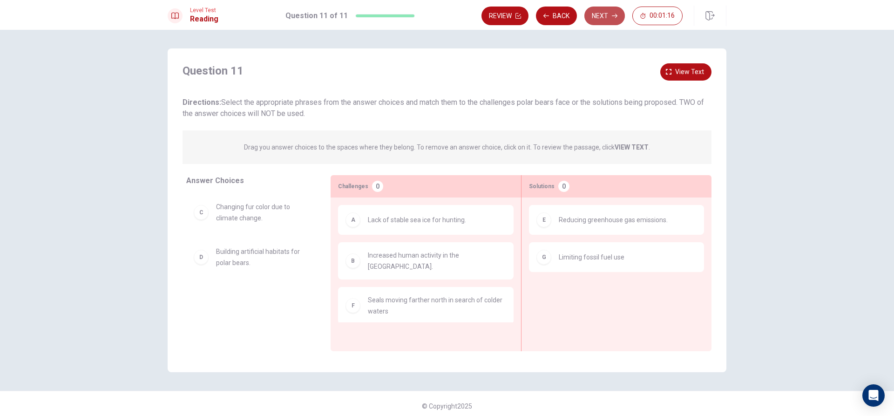
click at [593, 13] on button "Next" at bounding box center [604, 16] width 41 height 19
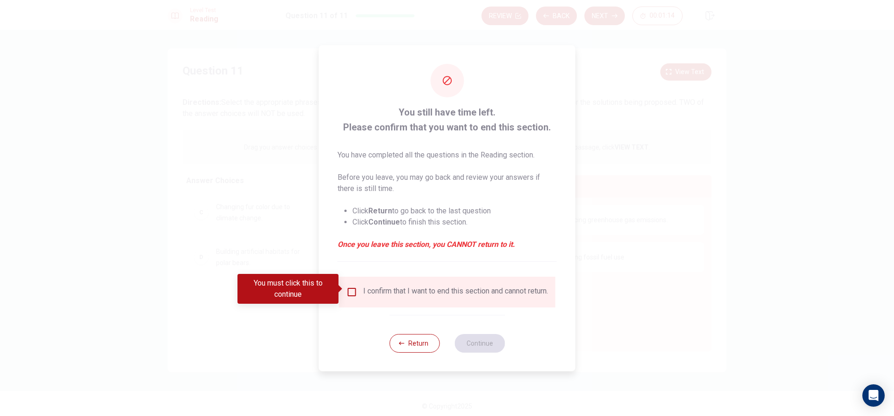
click at [349, 287] on input "You must click this to continue" at bounding box center [352, 291] width 11 height 11
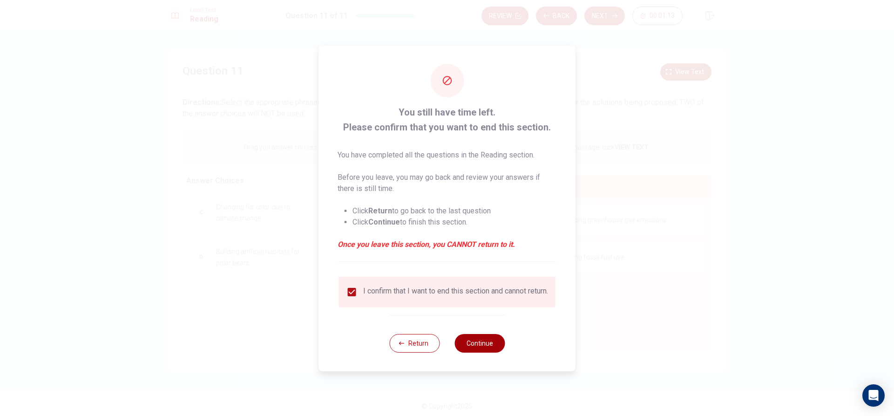
click at [483, 346] on button "Continue" at bounding box center [480, 343] width 50 height 19
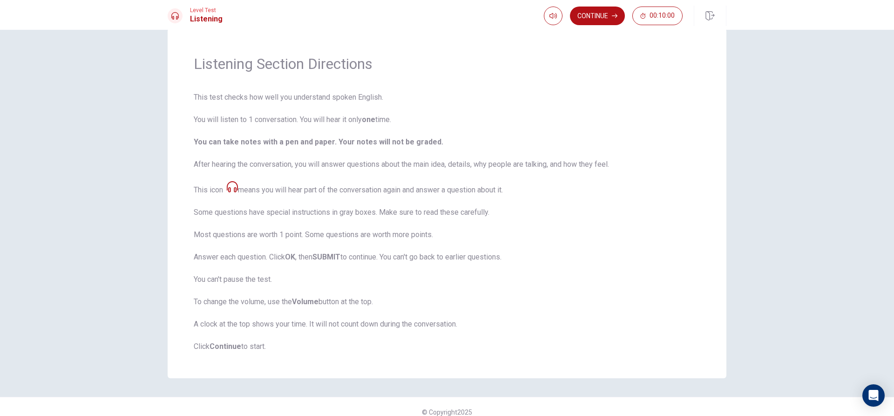
scroll to position [31, 0]
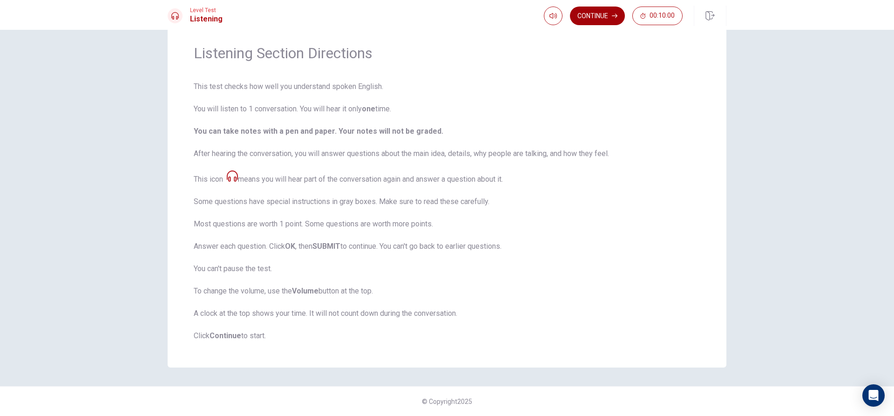
click at [591, 10] on button "Continue" at bounding box center [597, 16] width 55 height 19
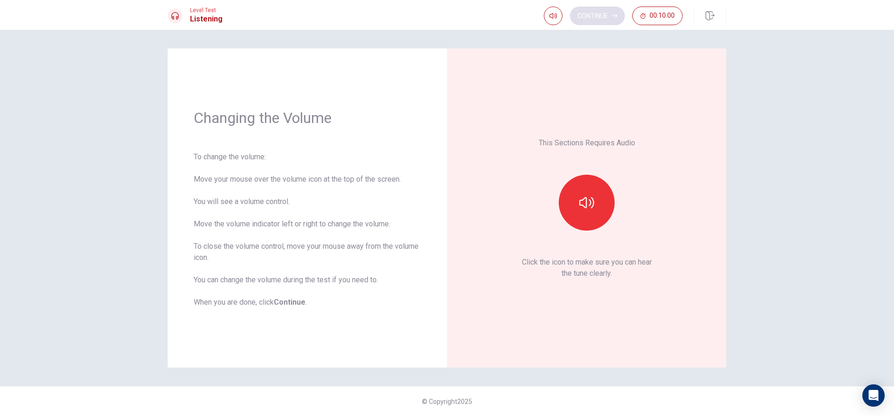
scroll to position [0, 0]
click at [596, 211] on button "button" at bounding box center [587, 203] width 56 height 56
click at [620, 292] on div "This Sections Requires Audio Click the icon to make sure you can hear the tune …" at bounding box center [586, 208] width 227 height 267
click at [579, 201] on icon "button" at bounding box center [586, 202] width 15 height 11
click at [580, 201] on icon "button" at bounding box center [586, 202] width 15 height 11
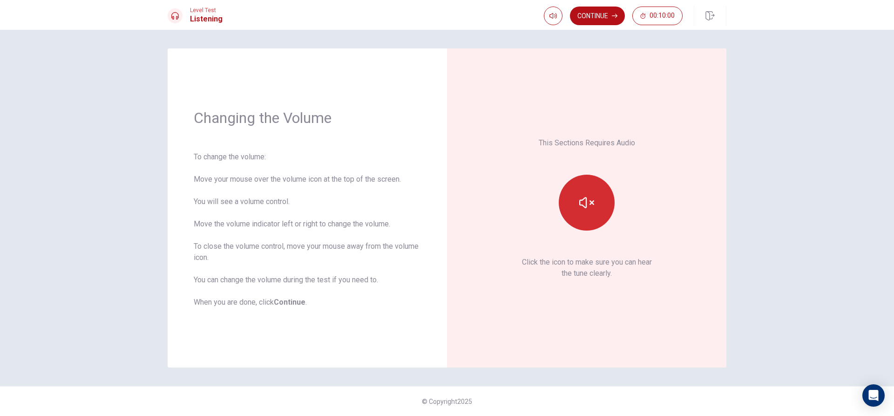
click at [693, 323] on div "This Sections Requires Audio Click the icon to make sure you can hear the tune …" at bounding box center [586, 208] width 227 height 267
click at [595, 271] on p "Click the icon to make sure you can hear the tune clearly." at bounding box center [587, 268] width 130 height 22
click at [609, 14] on button "Continue" at bounding box center [597, 16] width 55 height 19
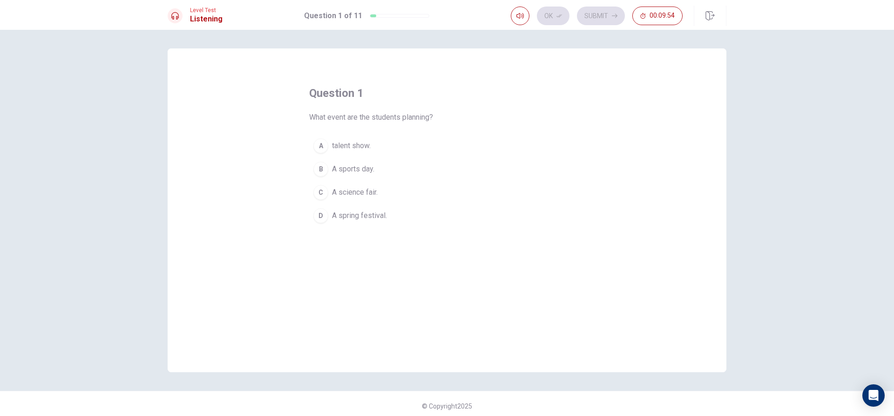
click at [372, 213] on span "A spring festival." at bounding box center [359, 215] width 55 height 11
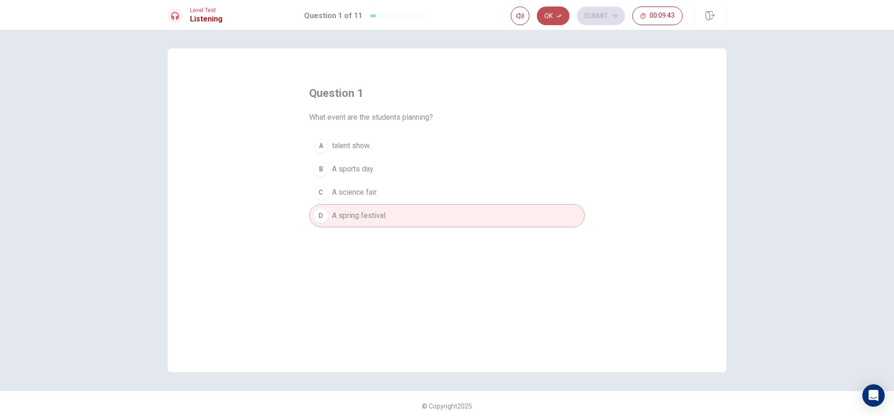
click at [560, 13] on button "Ok" at bounding box center [553, 16] width 33 height 19
click at [593, 18] on button "Submit" at bounding box center [601, 16] width 48 height 19
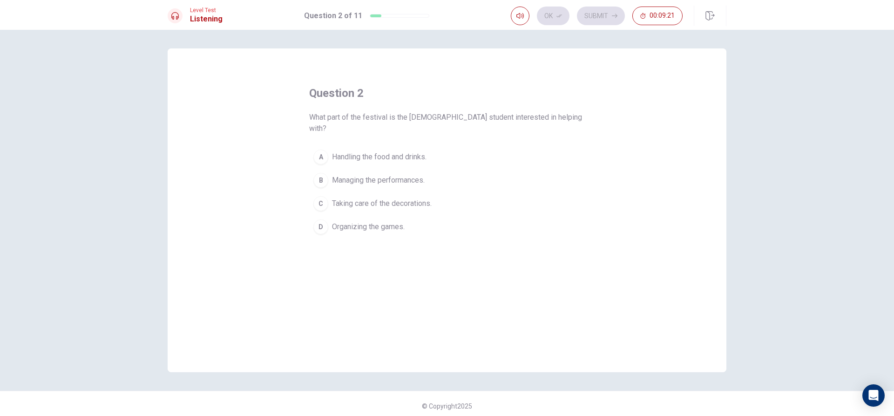
click at [380, 198] on span "Taking care of the decorations." at bounding box center [382, 203] width 100 height 11
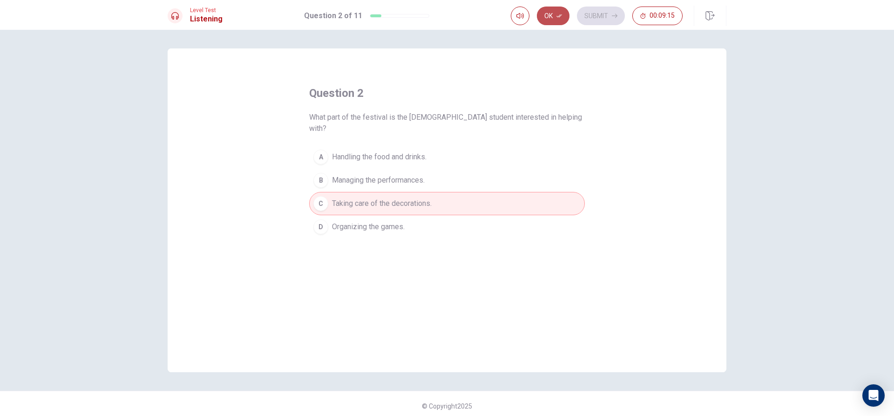
click at [561, 18] on icon "button" at bounding box center [560, 16] width 6 height 6
click at [597, 18] on button "Submit" at bounding box center [601, 16] width 48 height 19
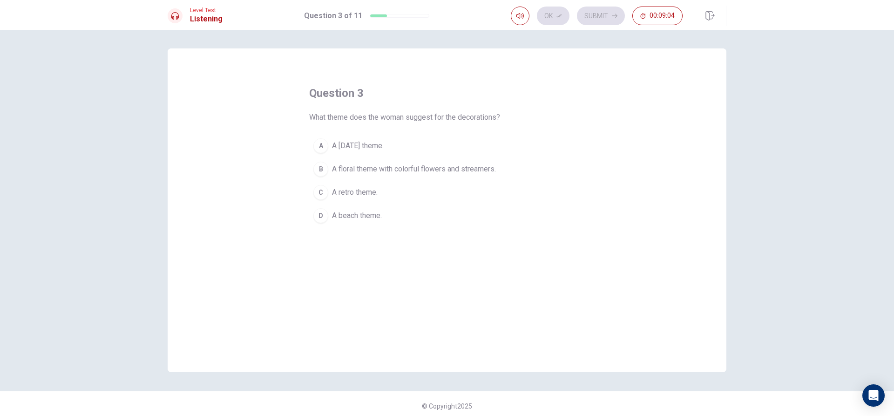
click at [376, 168] on span "A floral theme with colorful flowers and streamers." at bounding box center [414, 168] width 164 height 11
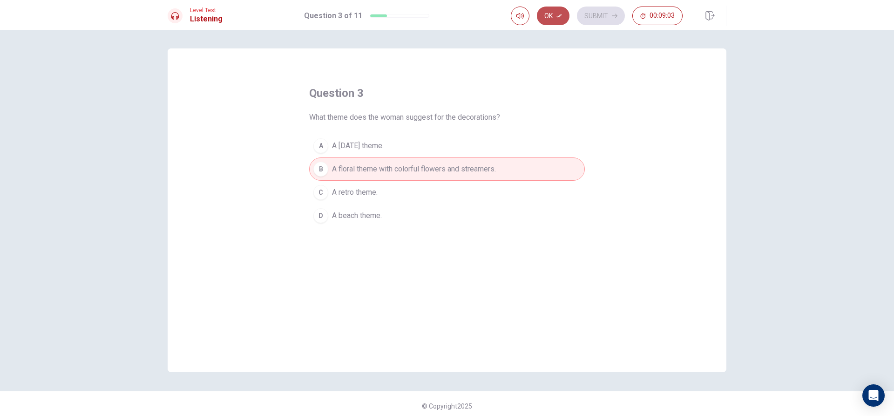
click at [557, 18] on icon "button" at bounding box center [560, 16] width 6 height 6
click at [611, 11] on button "Submit" at bounding box center [601, 16] width 48 height 19
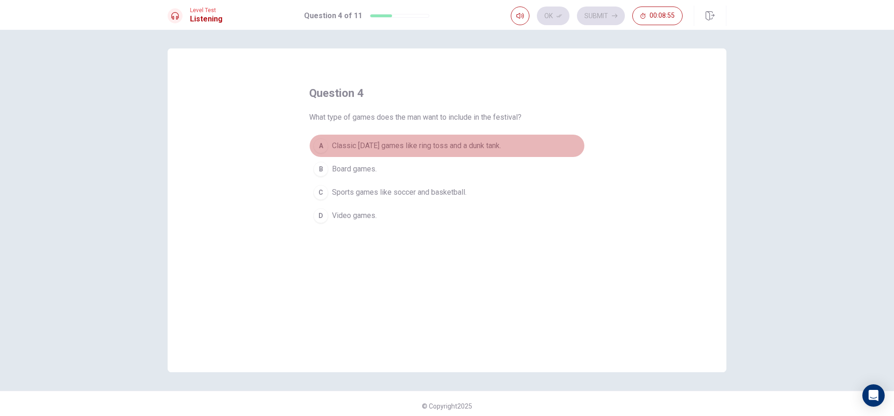
click at [371, 146] on span "Classic carnival games like ring toss and a dunk tank." at bounding box center [416, 145] width 169 height 11
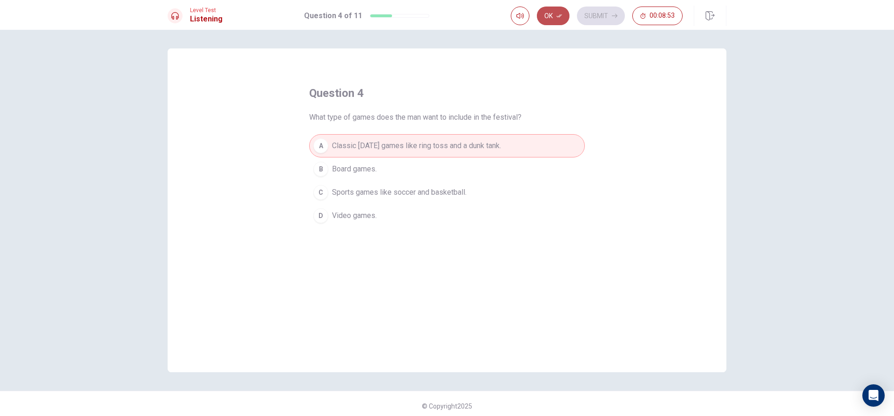
click at [555, 9] on button "Ok" at bounding box center [553, 16] width 33 height 19
click at [592, 10] on button "Submit" at bounding box center [601, 16] width 48 height 19
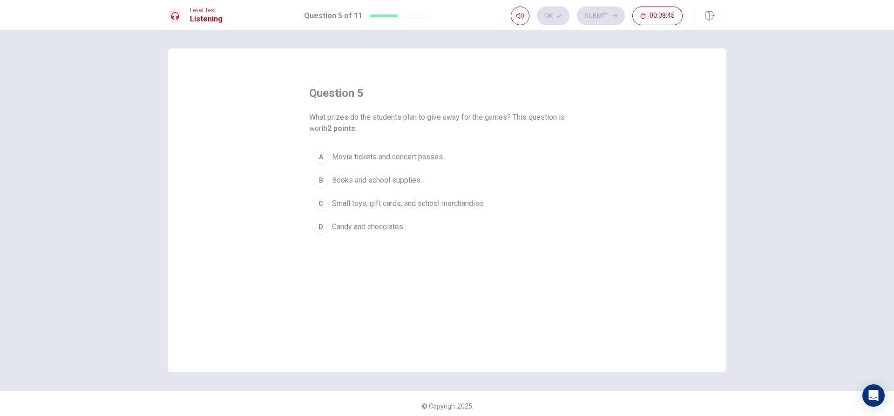
click at [431, 206] on span "Small toys, gift cards, and school merchandise." at bounding box center [408, 203] width 153 height 11
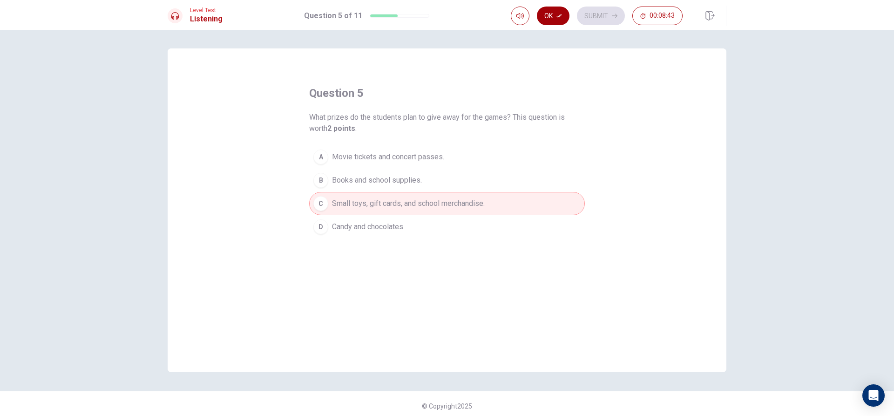
click at [553, 12] on button "Ok" at bounding box center [553, 16] width 33 height 19
click at [609, 14] on button "Submit" at bounding box center [601, 16] width 48 height 19
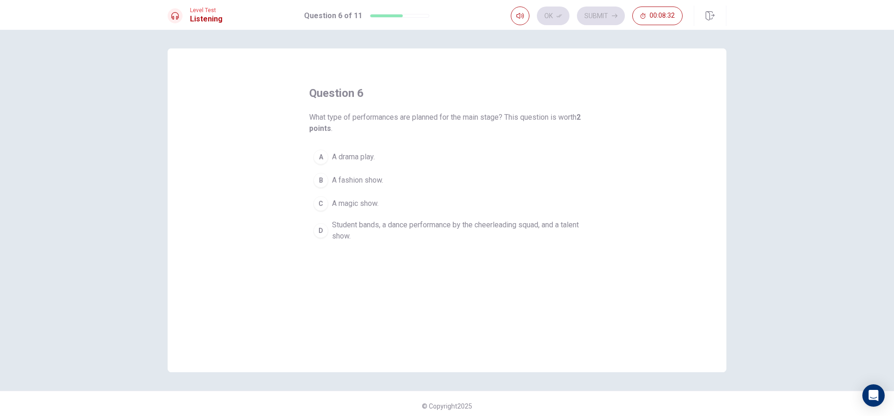
click at [358, 231] on span "Student bands, a dance performance by the cheerleading squad, and a talent show." at bounding box center [456, 230] width 249 height 22
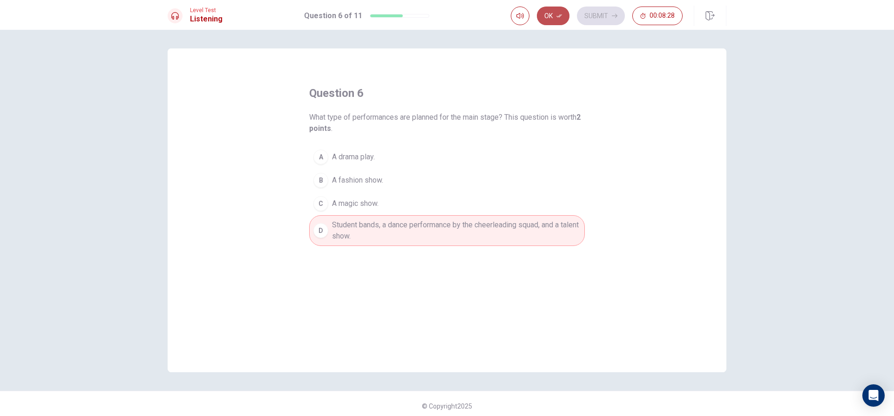
click at [566, 12] on button "Ok" at bounding box center [553, 16] width 33 height 19
click at [591, 15] on button "Submit" at bounding box center [601, 16] width 48 height 19
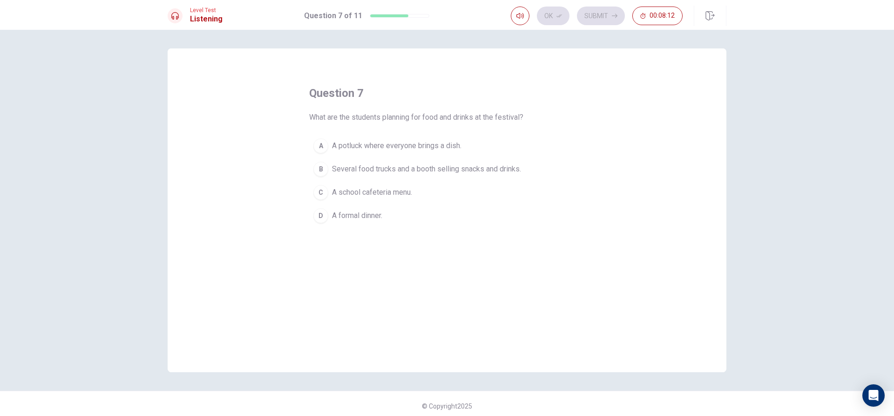
click at [368, 167] on span "Several food trucks and a booth selling snacks and drinks." at bounding box center [426, 168] width 189 height 11
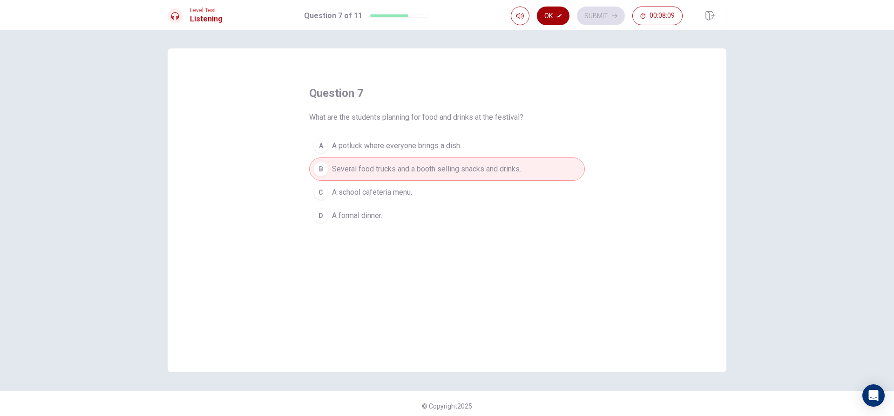
click at [556, 14] on button "Ok" at bounding box center [553, 16] width 33 height 19
click at [590, 13] on button "Submit" at bounding box center [601, 16] width 48 height 19
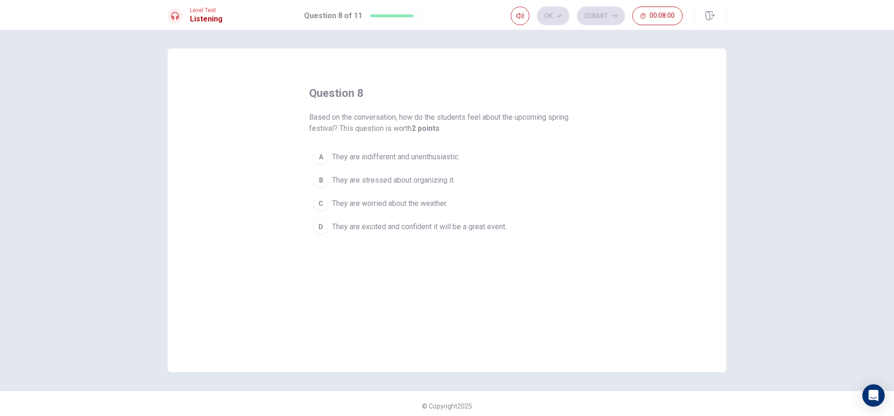
click at [464, 227] on span "They are excited and confident it will be a great event." at bounding box center [419, 226] width 175 height 11
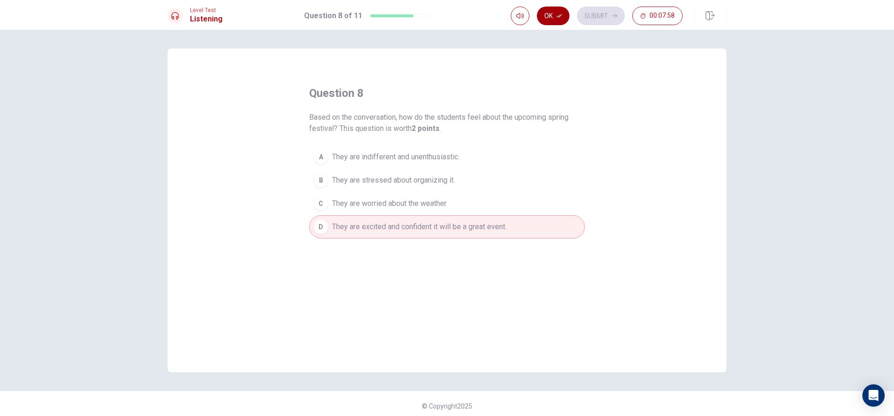
click at [555, 14] on button "Ok" at bounding box center [553, 16] width 33 height 19
click at [591, 13] on button "Submit" at bounding box center [601, 16] width 48 height 19
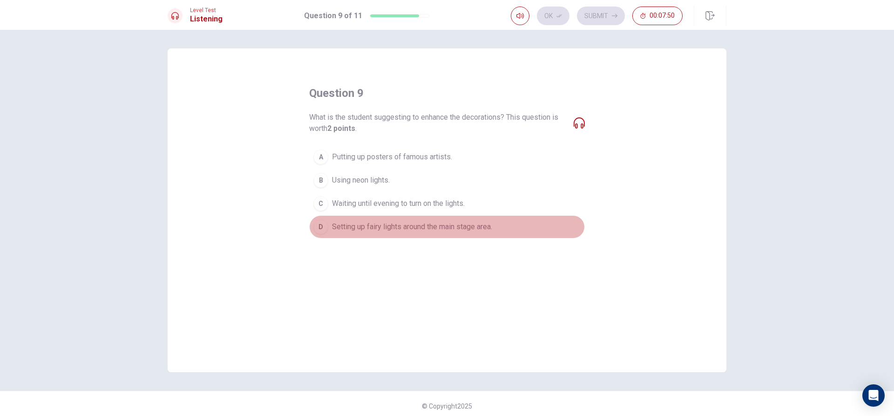
click at [360, 225] on span "Setting up fairy lights around the main stage area." at bounding box center [412, 226] width 160 height 11
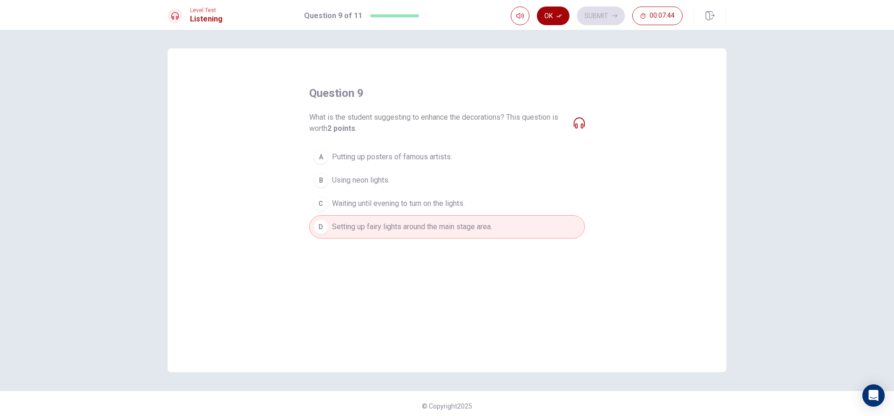
click at [553, 13] on button "Ok" at bounding box center [553, 16] width 33 height 19
click at [605, 14] on button "Submit" at bounding box center [601, 16] width 48 height 19
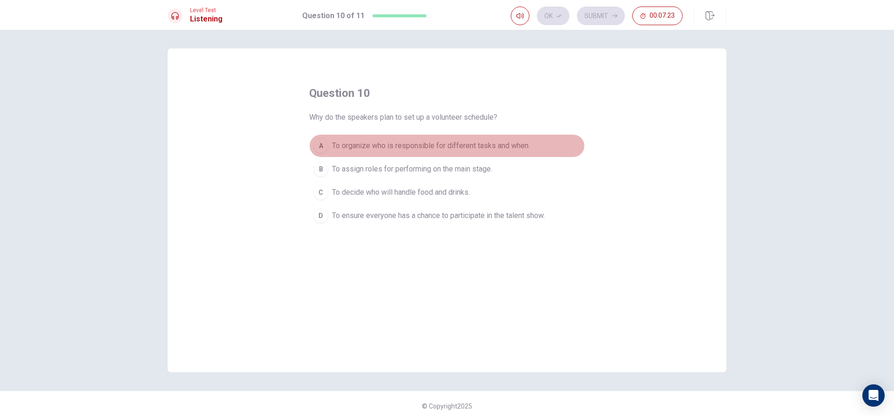
click at [479, 147] on span "To organize who is responsible for different tasks and when." at bounding box center [431, 145] width 198 height 11
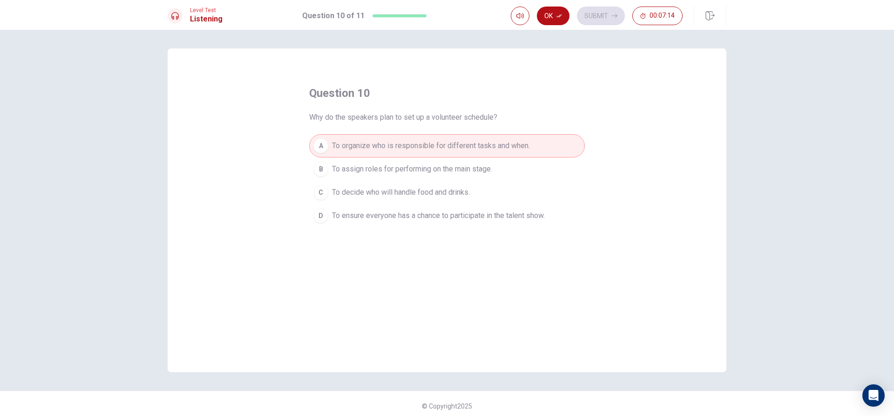
click at [399, 216] on span "To ensure everyone has a chance to participate in the talent show." at bounding box center [438, 215] width 213 height 11
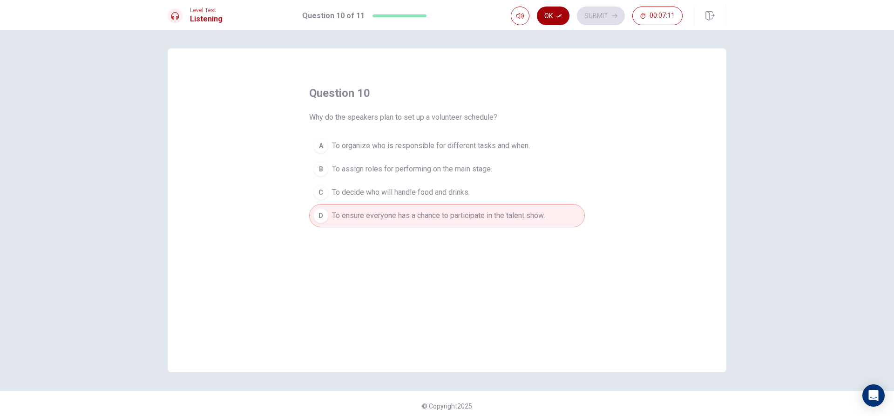
click at [563, 15] on button "Ok" at bounding box center [553, 16] width 33 height 19
click at [590, 15] on button "Submit" at bounding box center [601, 16] width 48 height 19
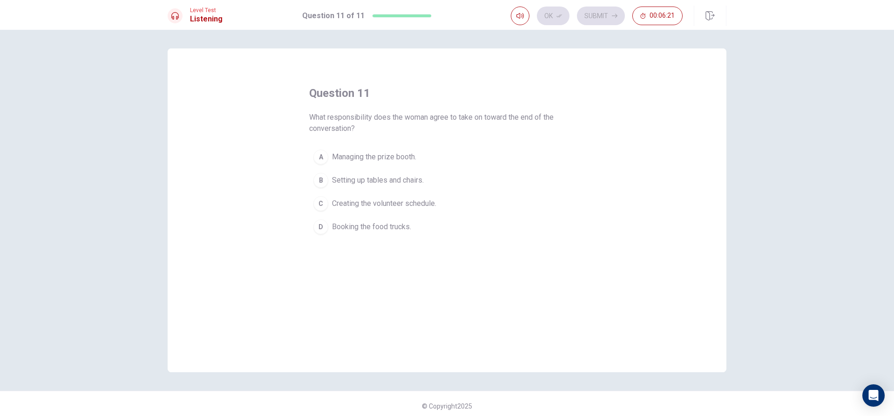
click at [373, 203] on span "Creating the volunteer schedule." at bounding box center [384, 203] width 104 height 11
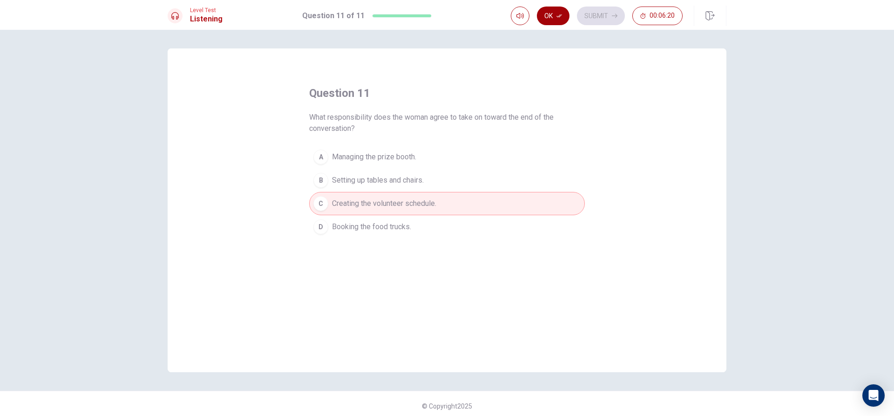
click at [555, 16] on button "Ok" at bounding box center [553, 16] width 33 height 19
click at [616, 19] on button "Submit" at bounding box center [601, 16] width 48 height 19
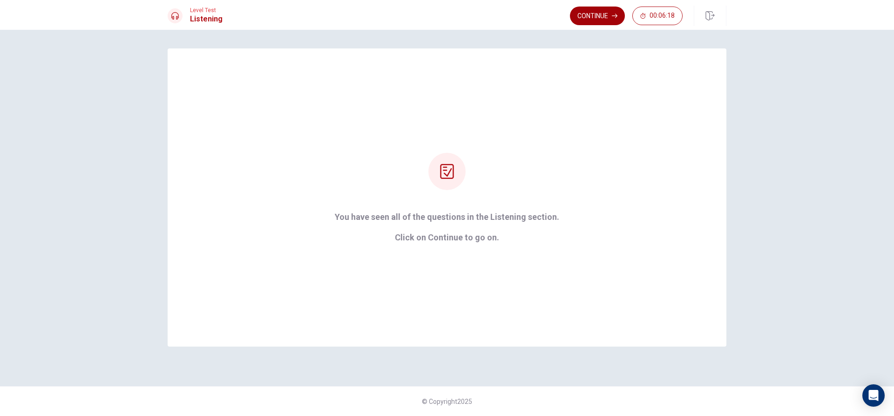
click at [601, 13] on button "Continue" at bounding box center [597, 16] width 55 height 19
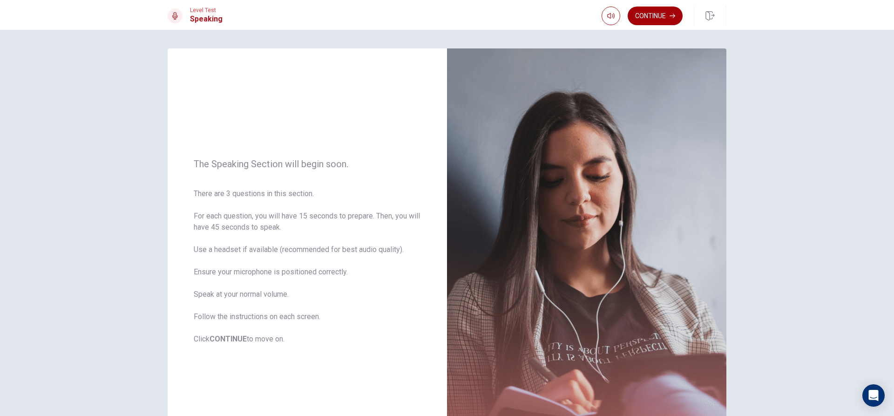
click at [665, 19] on button "Continue" at bounding box center [655, 16] width 55 height 19
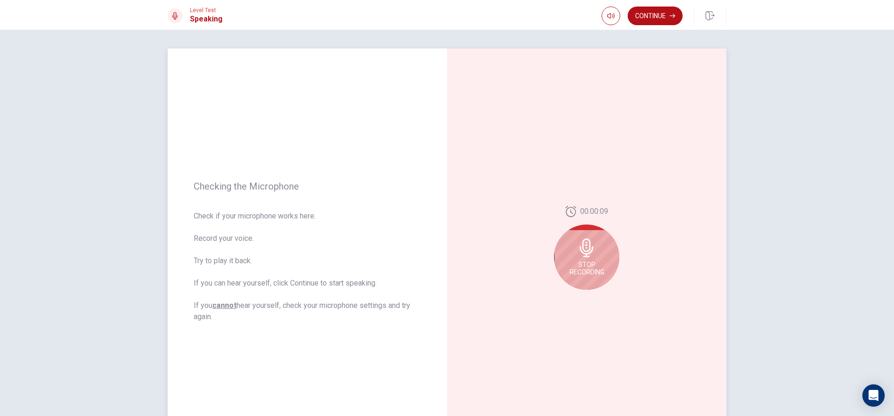
click at [584, 260] on div "Stop Recording" at bounding box center [586, 256] width 65 height 65
click at [594, 241] on icon at bounding box center [588, 250] width 19 height 19
click at [591, 301] on button "Play Audio" at bounding box center [597, 297] width 13 height 13
click at [574, 298] on icon "Record Again" at bounding box center [577, 297] width 6 height 6
click at [600, 260] on div "Stop Recording" at bounding box center [586, 256] width 65 height 65
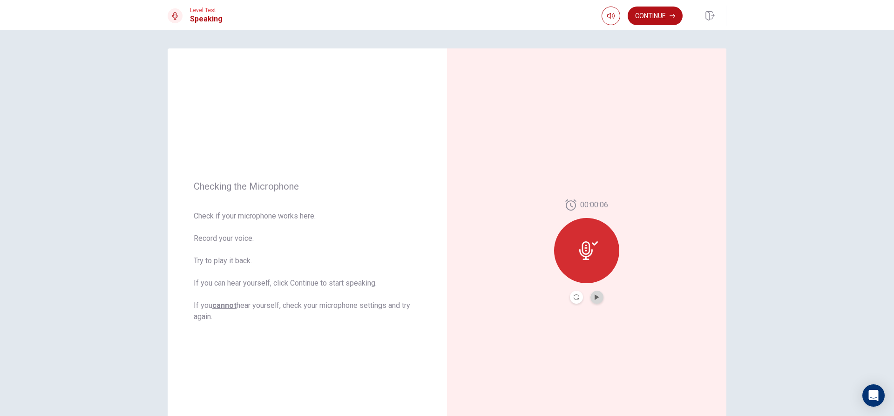
click at [598, 300] on button "Play Audio" at bounding box center [597, 297] width 13 height 13
click at [654, 16] on button "Continue" at bounding box center [655, 16] width 55 height 19
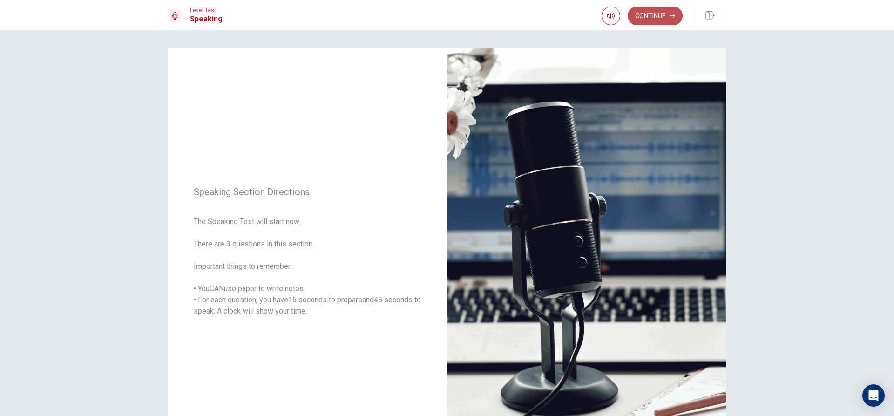
click at [659, 19] on button "Continue" at bounding box center [655, 16] width 55 height 19
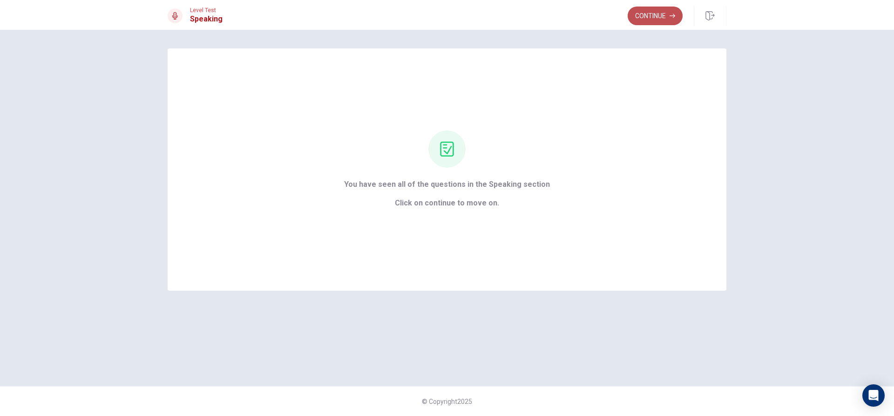
click at [658, 18] on button "Continue" at bounding box center [655, 16] width 55 height 19
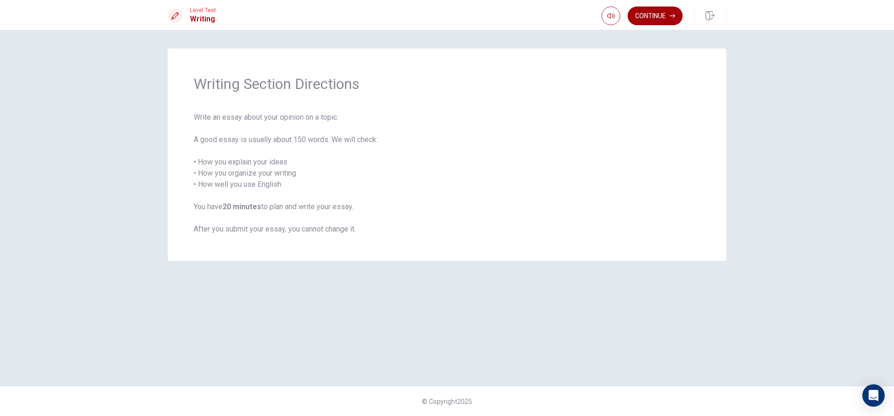
click at [670, 18] on icon "button" at bounding box center [673, 16] width 6 height 6
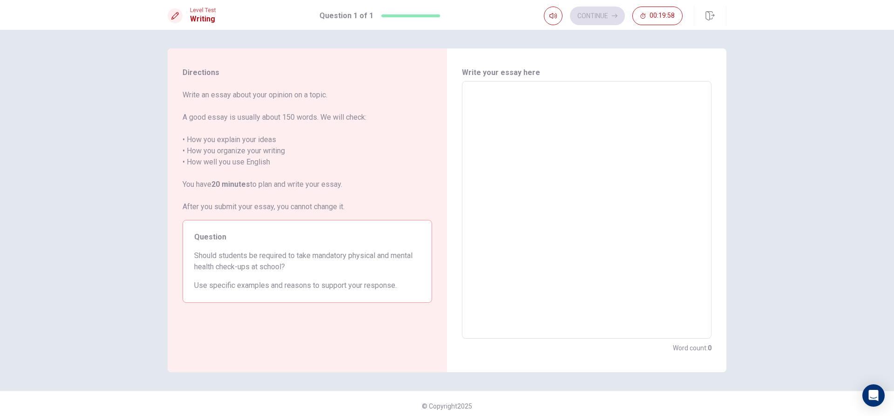
click at [573, 112] on textarea at bounding box center [587, 210] width 237 height 242
type textarea "y"
type textarea "x"
type textarea "ye"
type textarea "x"
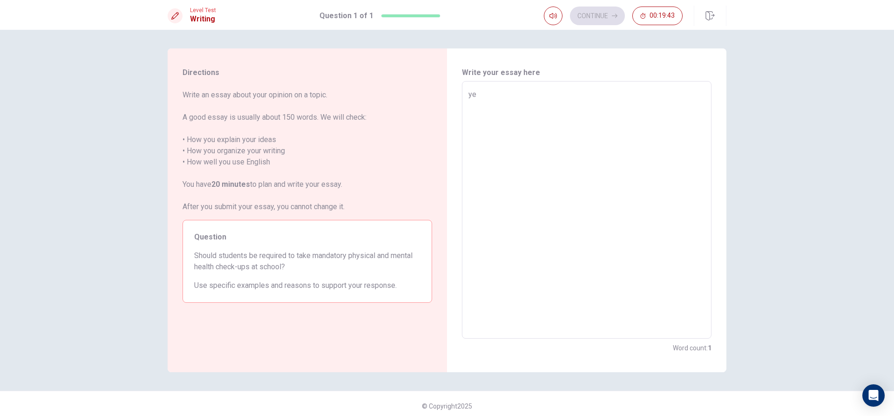
type textarea "yes"
type textarea "x"
type textarea "yes"
type textarea "x"
type textarea "yes s"
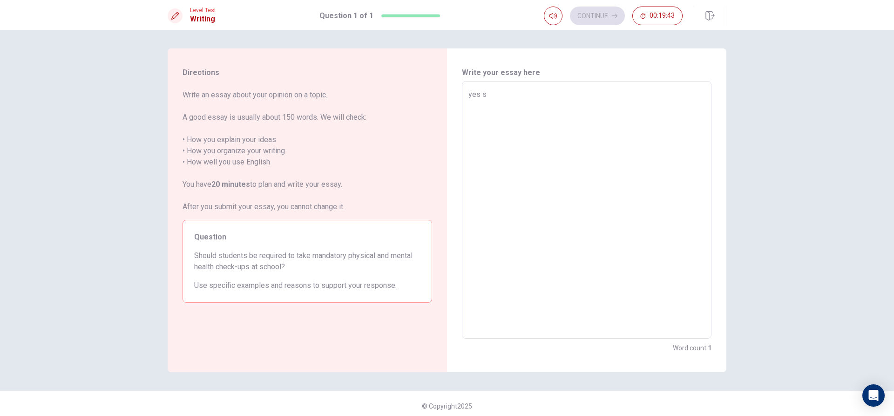
type textarea "x"
type textarea "yes st"
type textarea "x"
type textarea "yes stu"
type textarea "x"
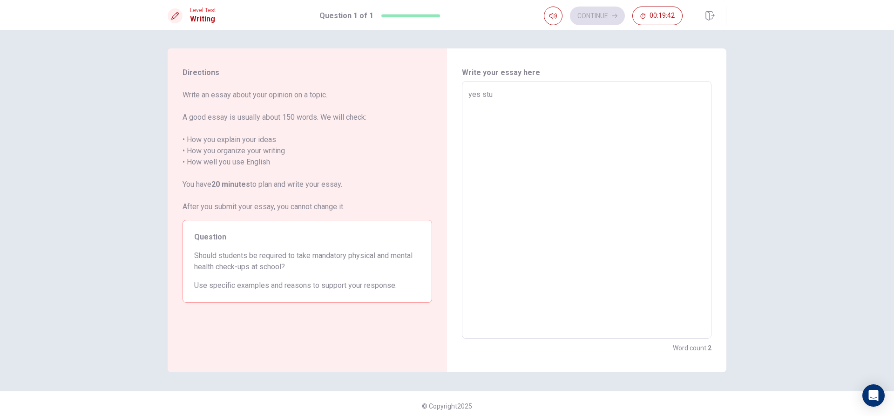
type textarea "yes stug"
type textarea "x"
type textarea "yes stu"
type textarea "x"
type textarea "yes stud"
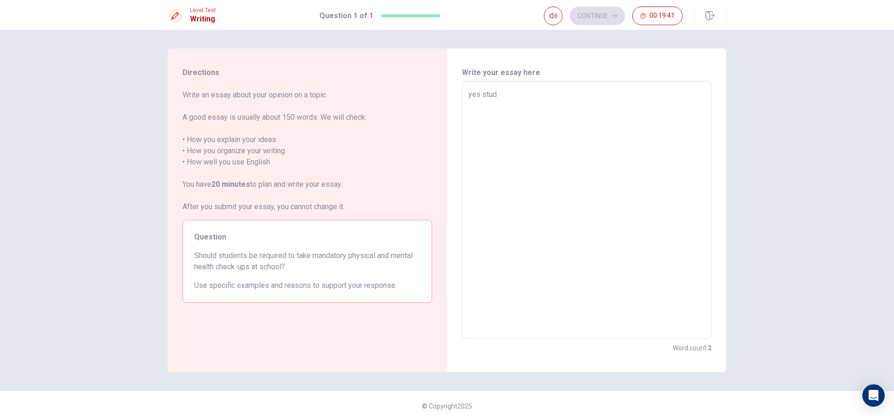
type textarea "x"
type textarea "yes stude"
type textarea "x"
type textarea "yes studen"
type textarea "x"
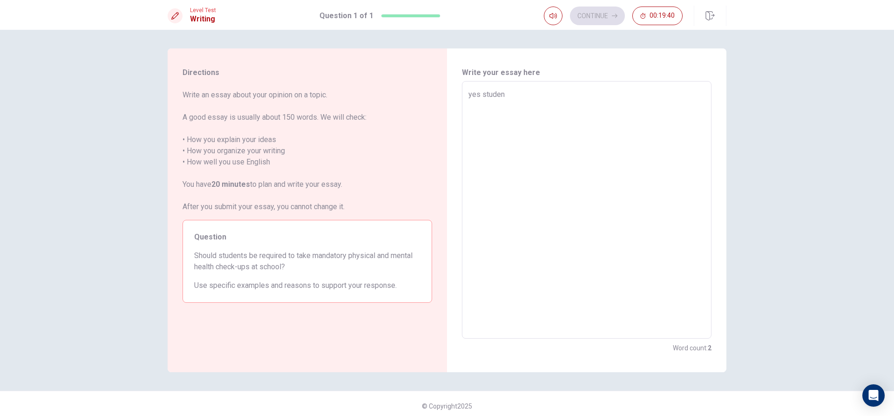
type textarea "yes student"
type textarea "x"
type textarea "yes studen"
type textarea "x"
type textarea "yes stude"
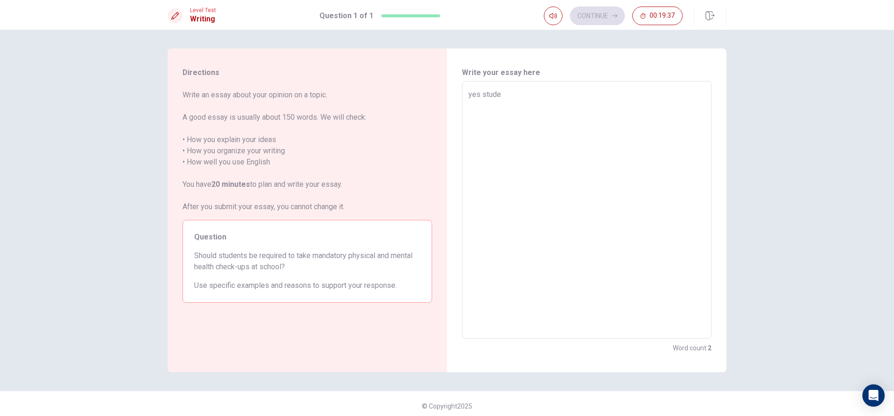
type textarea "x"
type textarea "yes stud"
type textarea "x"
type textarea "yes stu"
type textarea "x"
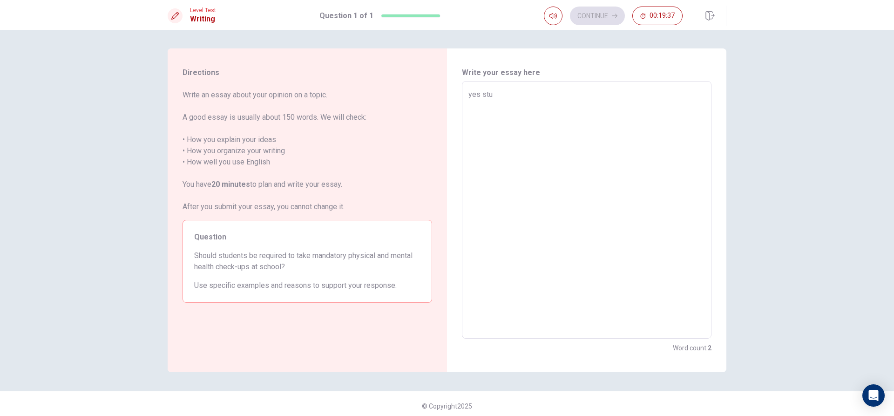
type textarea "yes st"
type textarea "x"
type textarea "yes s"
type textarea "x"
type textarea "yes"
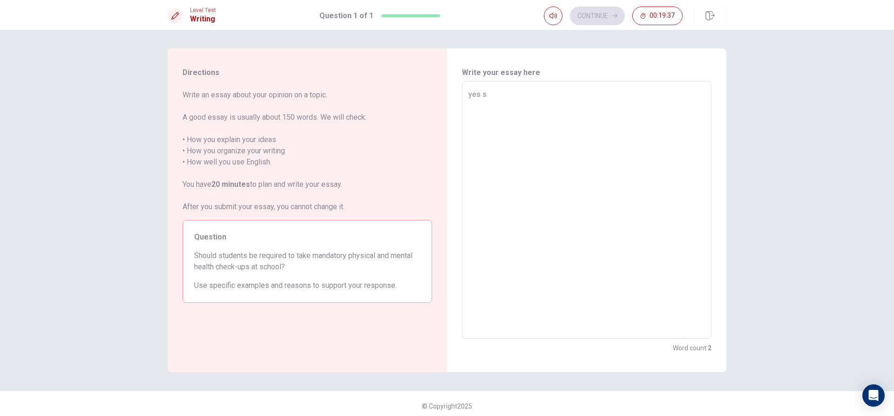
type textarea "x"
type textarea "yes"
type textarea "x"
type textarea "ye"
type textarea "x"
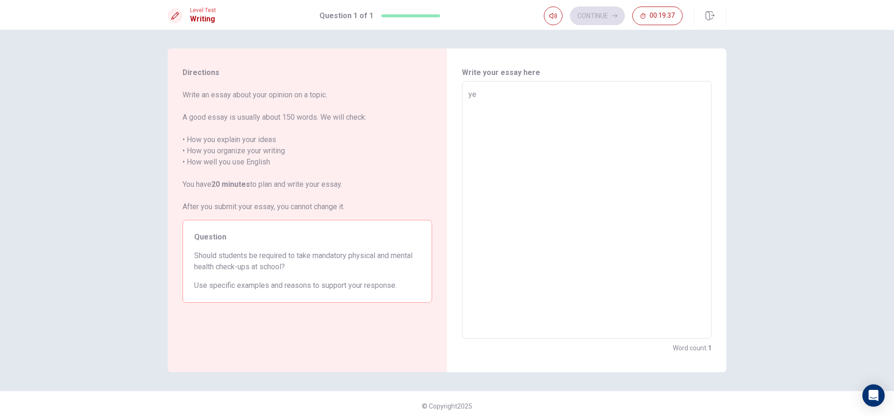
type textarea "y"
type textarea "x"
type textarea "N"
type textarea "x"
type textarea "No"
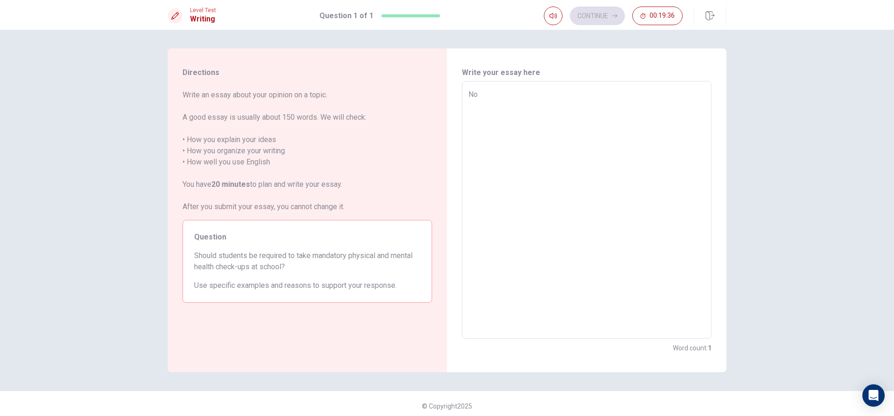
type textarea "x"
type textarea "No"
type textarea "x"
type textarea "No s"
type textarea "x"
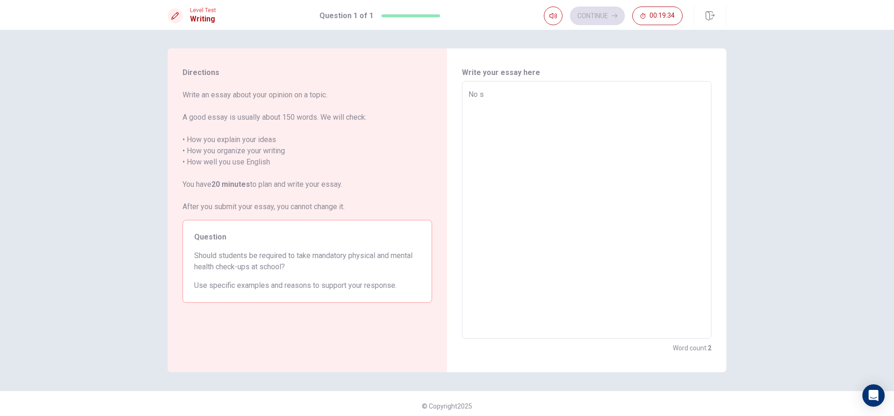
type textarea "No st"
type textarea "x"
type textarea "No stu"
type textarea "x"
type textarea "No stud"
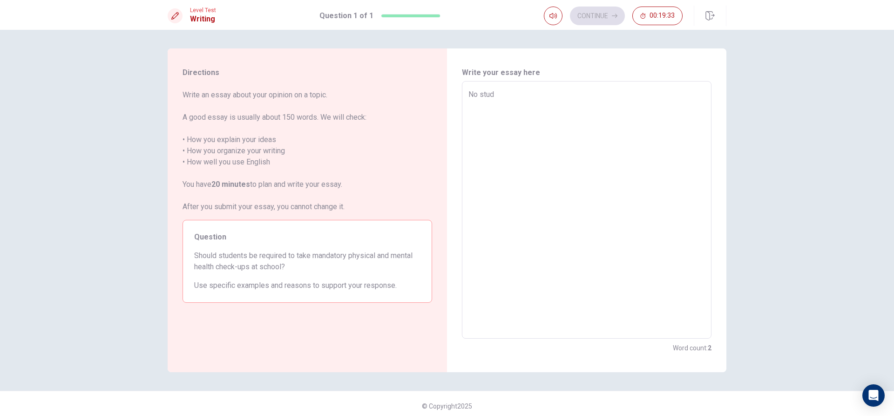
type textarea "x"
type textarea "No stude"
type textarea "x"
type textarea "No studen"
type textarea "x"
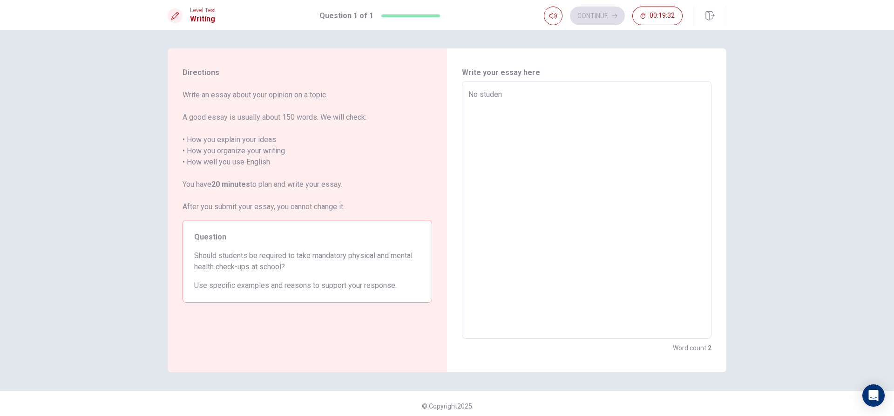
type textarea "No student"
type textarea "x"
type textarea "No students"
type textarea "x"
type textarea "No students"
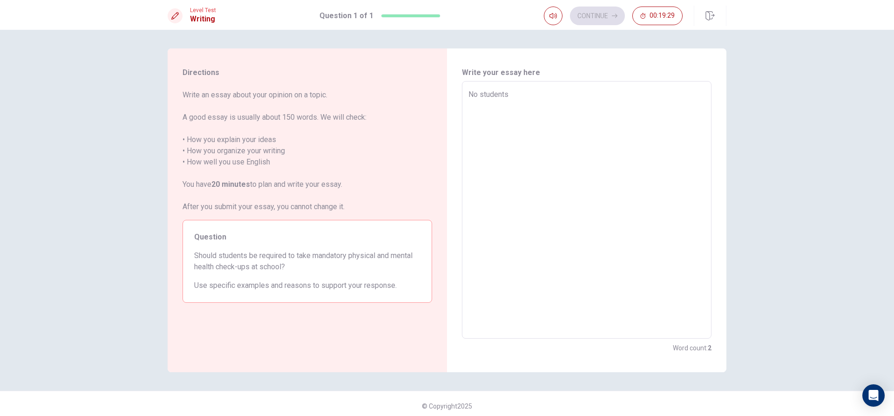
type textarea "x"
type textarea "No students s"
type textarea "x"
type textarea "No students sh"
type textarea "x"
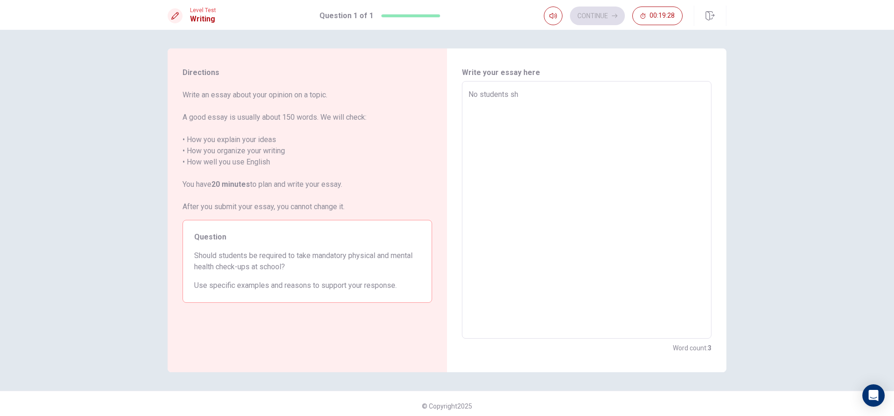
type textarea "No students sho"
type textarea "x"
type textarea "No students shou"
type textarea "x"
type textarea "No students shoul"
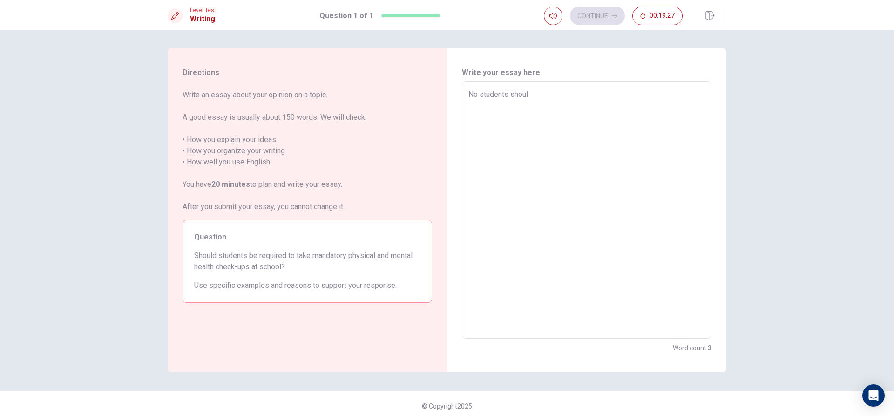
type textarea "x"
type textarea "No students should"
type textarea "x"
type textarea "No students should"
type textarea "x"
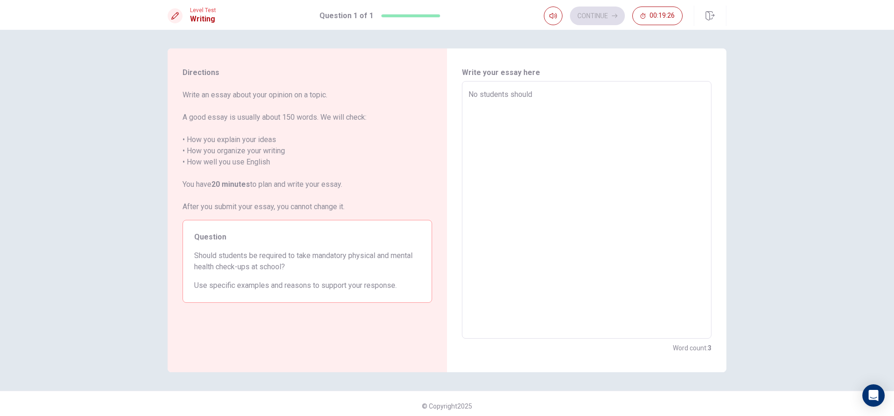
type textarea "No students should n"
type textarea "x"
type textarea "No students should no"
type textarea "x"
type textarea "No students should not"
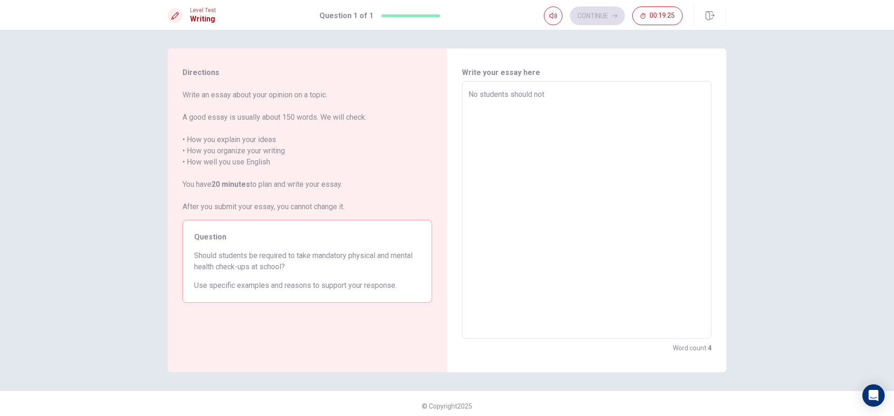
type textarea "x"
type textarea "No students should not"
type textarea "x"
type textarea "No students should not b"
type textarea "x"
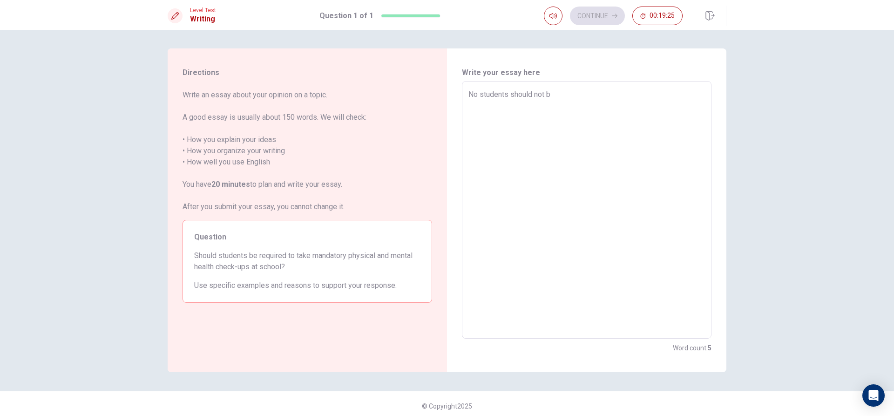
type textarea "No students should not be"
type textarea "x"
type textarea "No students should not be"
type textarea "x"
type textarea "No students should not be r"
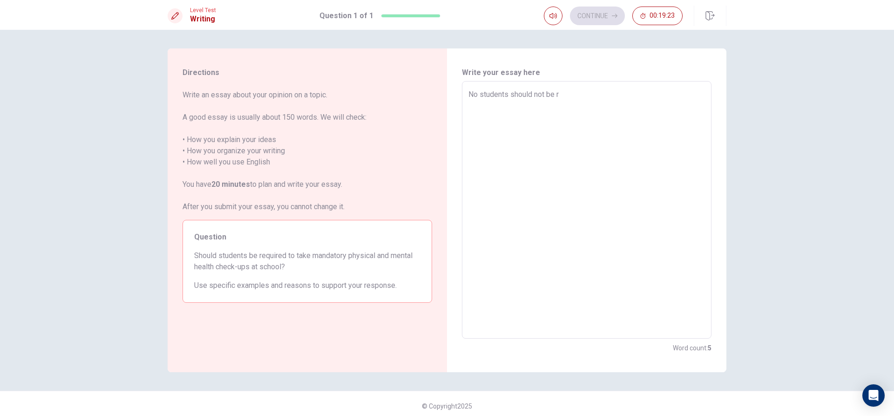
type textarea "x"
type textarea "No students should not be re"
type textarea "x"
type textarea "No students should not be req"
type textarea "x"
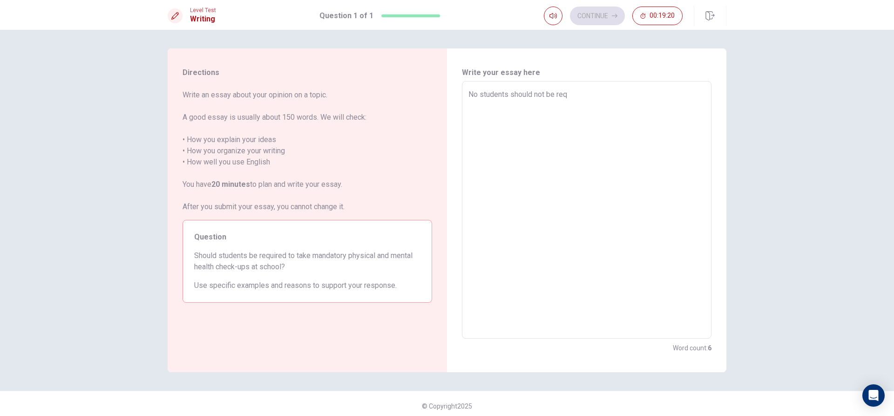
type textarea "No students should not be requ"
type textarea "x"
type textarea "No students should not be requi"
type textarea "x"
type textarea "No students should not be requir"
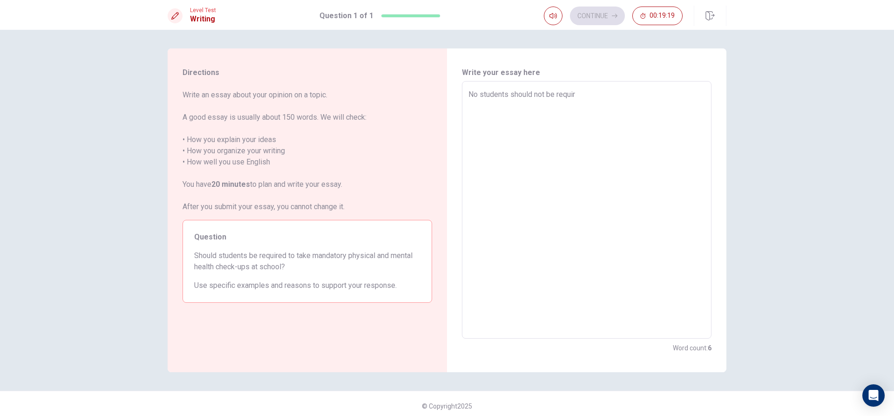
type textarea "x"
type textarea "No students should not be require"
type textarea "x"
type textarea "No students should not be required"
type textarea "x"
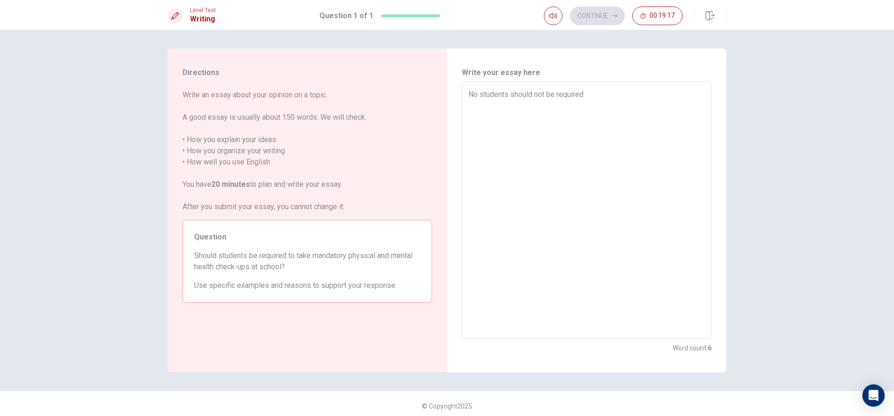
type textarea "No students should not be requiredt"
type textarea "x"
type textarea "No students should not be requiredto"
type textarea "x"
type textarea "No students should not be requiredt"
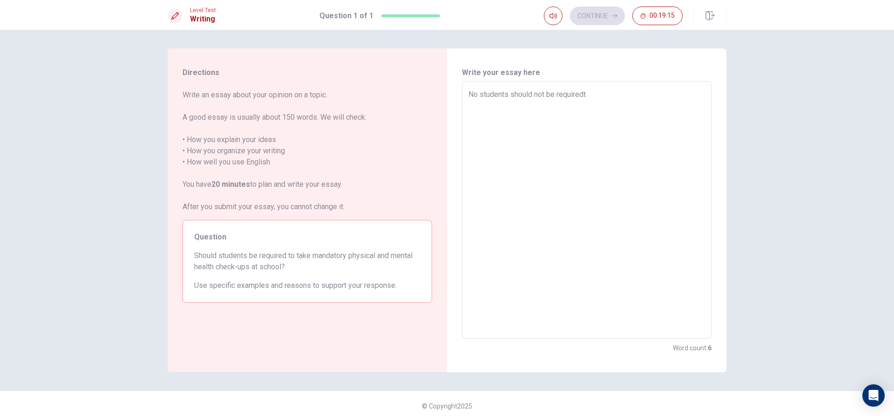
type textarea "x"
type textarea "No students should not be required"
type textarea "x"
type textarea "No students should not be required"
type textarea "x"
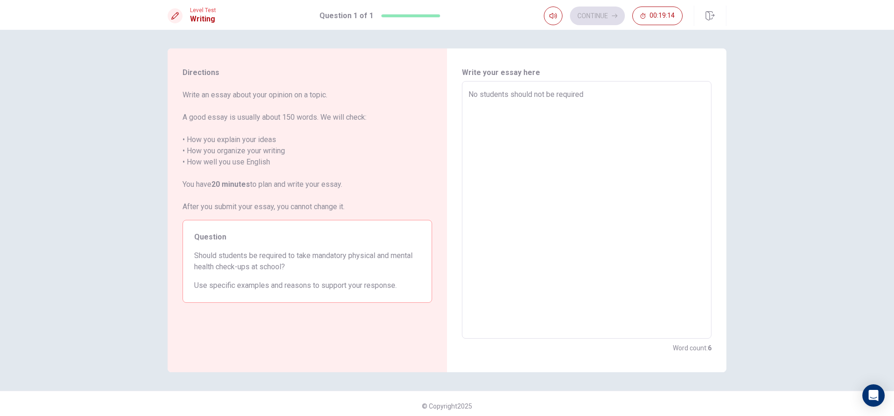
type textarea "No students should not be required t"
type textarea "x"
type textarea "No students should not be required to"
type textarea "x"
type textarea "No students should not be required to"
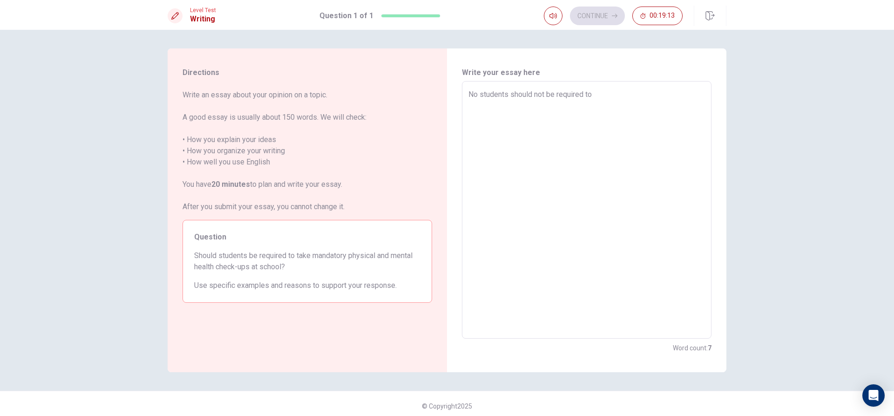
type textarea "x"
type textarea "No students should not be required to t"
type textarea "x"
type textarea "No students should not be required to ta"
type textarea "x"
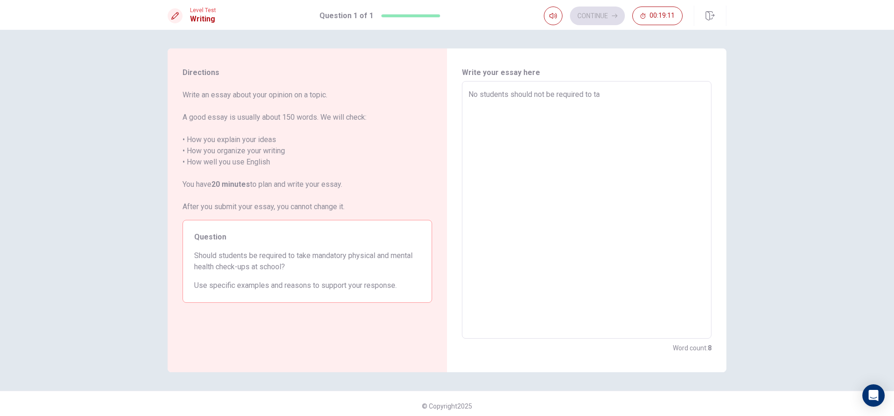
type textarea "No students should not be required to tak"
type textarea "x"
type textarea "No students should not be required to take"
type textarea "x"
type textarea "No students should not be required to take"
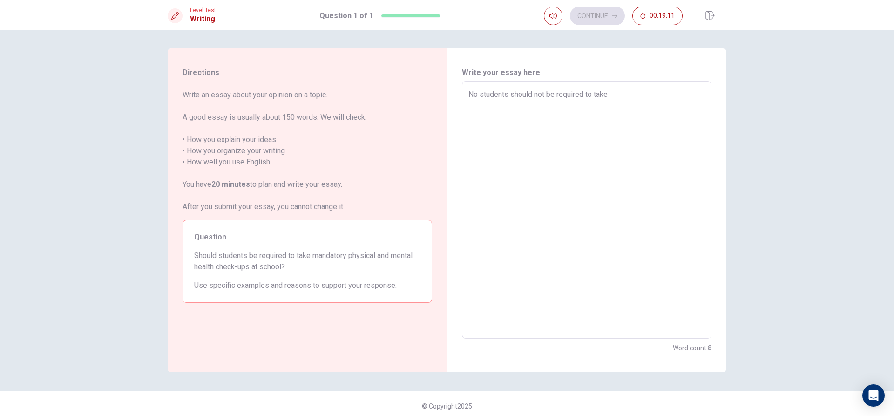
type textarea "x"
type textarea "No students should not be required to take m"
type textarea "x"
type textarea "No students should not be required to take ma"
type textarea "x"
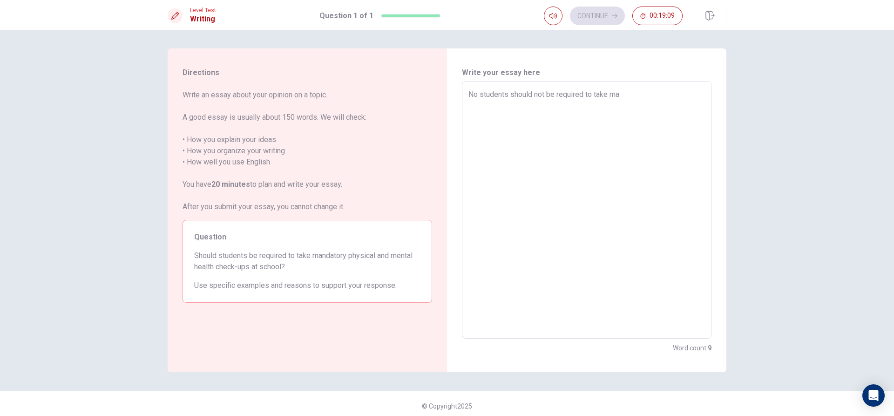
type textarea "No students should not be required to take man"
type textarea "x"
type textarea "No students should not be required to take mand"
type textarea "x"
type textarea "No students should not be required to take manda"
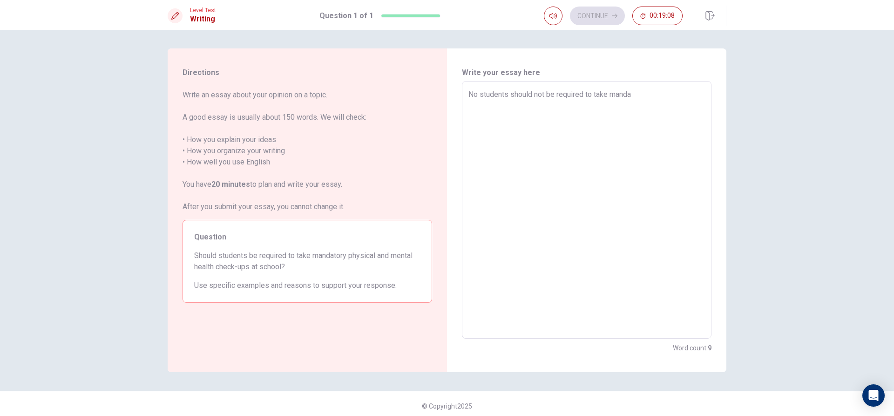
type textarea "x"
type textarea "No students should not be required to take mandat"
type textarea "x"
type textarea "No students should not be required to take mandato"
type textarea "x"
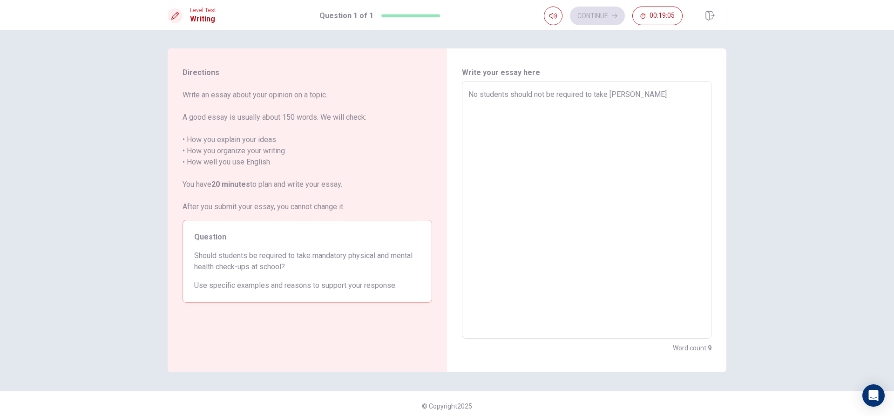
type textarea "No students should not be required to take mandator"
type textarea "x"
type textarea "No students should not be required to take mandatory"
type textarea "x"
type textarea "No students should not be required to take mandatory"
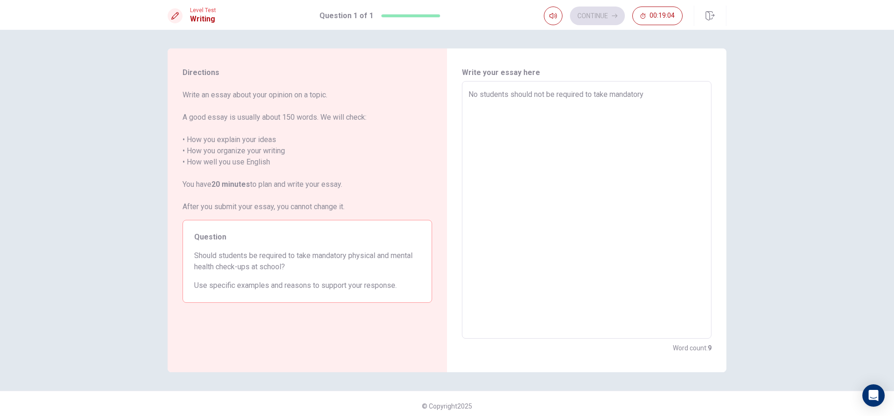
type textarea "x"
type textarea "No students should not be required to take mandatory p"
type textarea "x"
type textarea "No students should not be required to take mandatory ph"
type textarea "x"
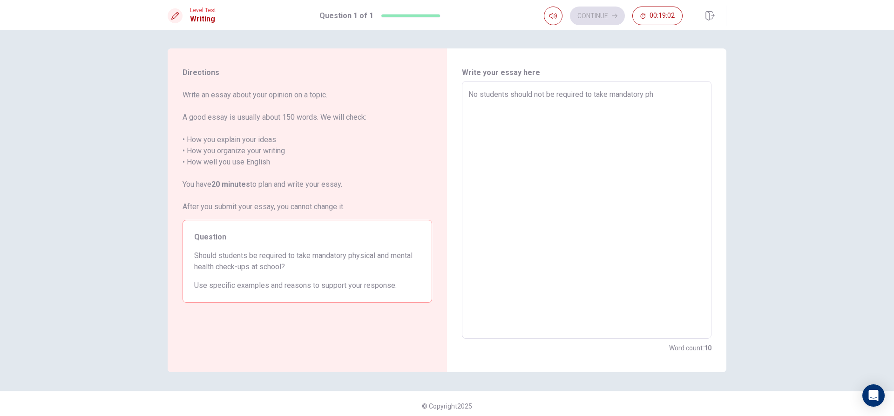
type textarea "No students should not be required to take mandatory phy"
type textarea "x"
type textarea "No students should not be required to take mandatory phys"
type textarea "x"
type textarea "No students should not be required to take mandatory physi"
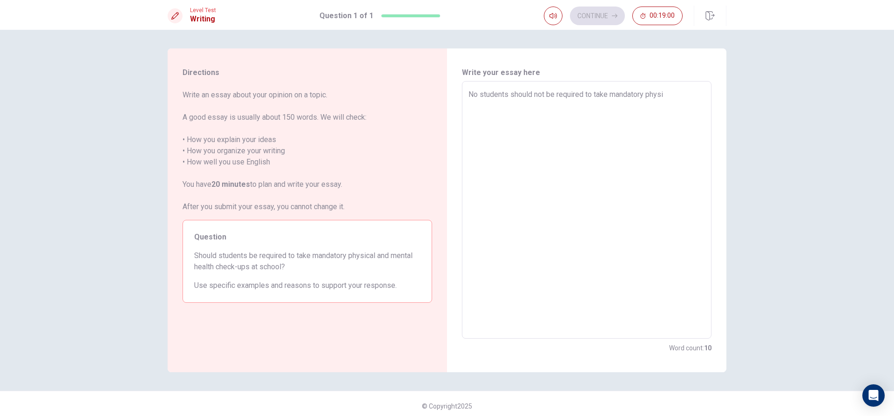
type textarea "x"
type textarea "No students should not be required to take mandatory physic"
type textarea "x"
type textarea "No students should not be required to take mandatory physica"
type textarea "x"
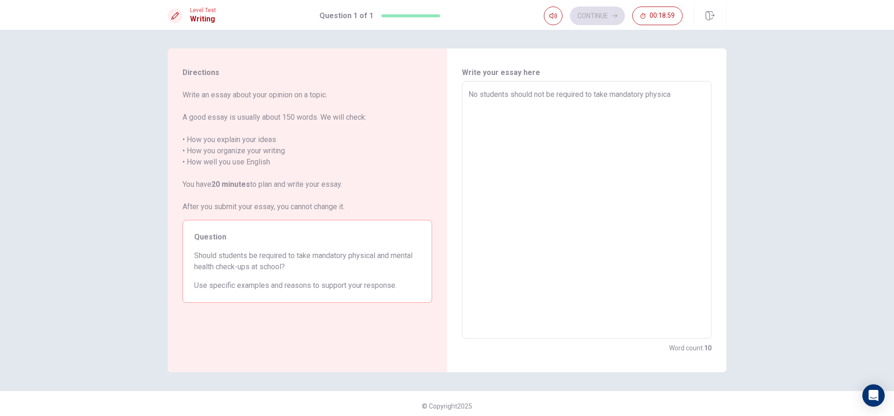
type textarea "No students should not be required to take mandatory physical"
type textarea "x"
type textarea "No students should not be required to take mandatory physical"
type textarea "x"
type textarea "No students should not be required to take mandatory physical a"
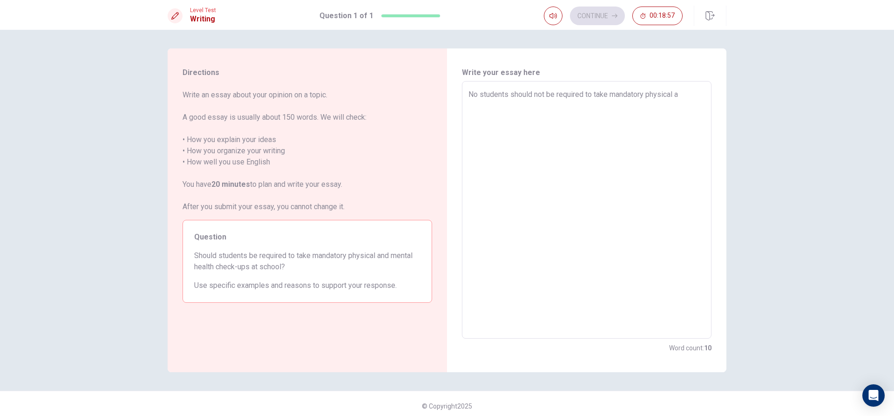
type textarea "x"
type textarea "No students should not be required to take mandatory physical an"
type textarea "x"
type textarea "No students should not be required to take mandatory physical and"
type textarea "x"
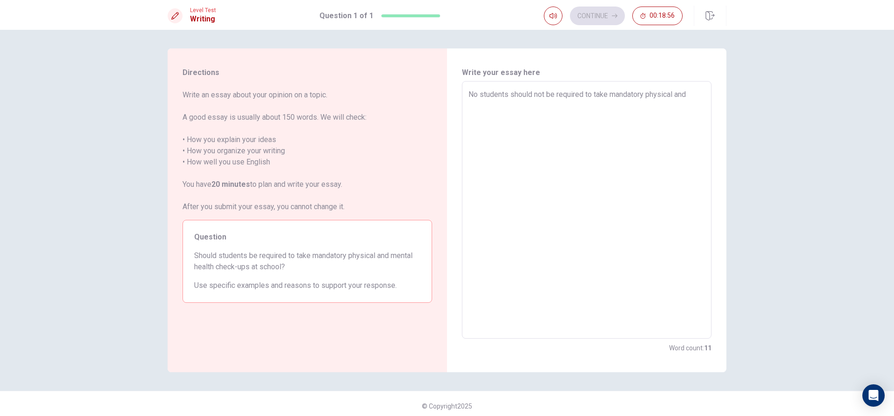
type textarea "No students should not be required to take mandatory physical and"
type textarea "x"
type textarea "No students should not be required to take mandatory physical and m"
type textarea "x"
type textarea "No students should not be required to take mandatory physical and me"
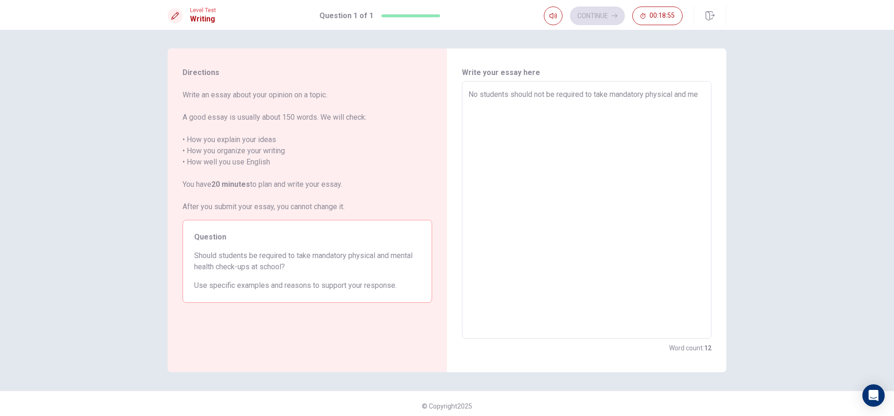
type textarea "x"
type textarea "No students should not be required to take mandatory physical and men"
type textarea "x"
type textarea "No students should not be required to take mandatory physical and ment"
type textarea "x"
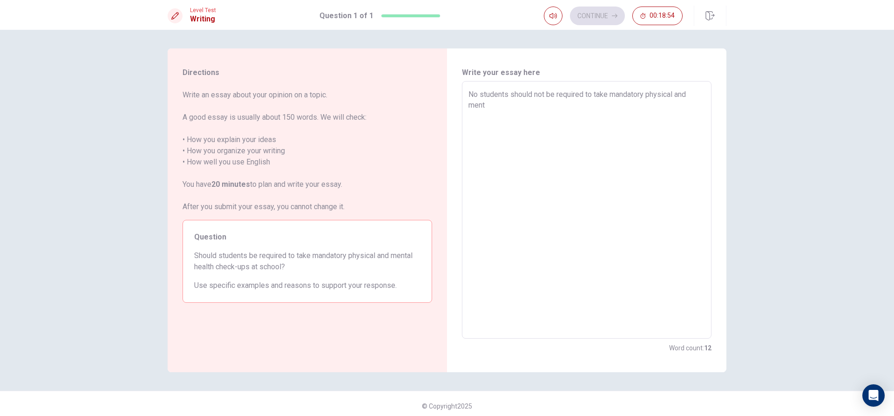
type textarea "No students should not be required to take mandatory physical and menta"
type textarea "x"
type textarea "No students should not be required to take mandatory physical and mental"
type textarea "x"
type textarea "No students should not be required to take mandatory physical and mental"
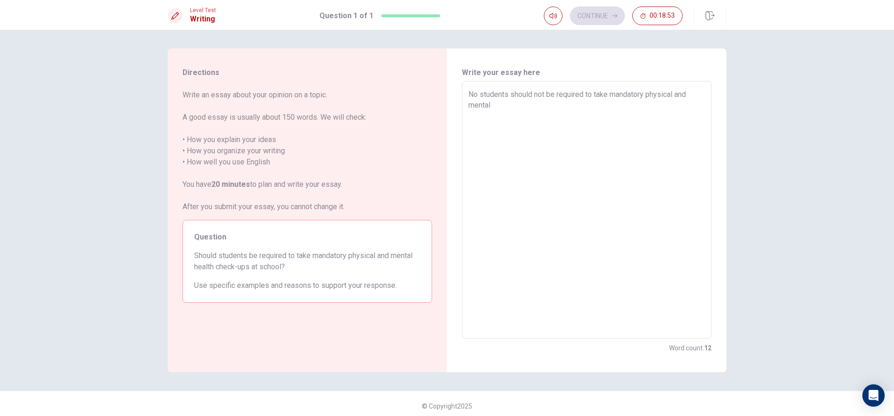
type textarea "x"
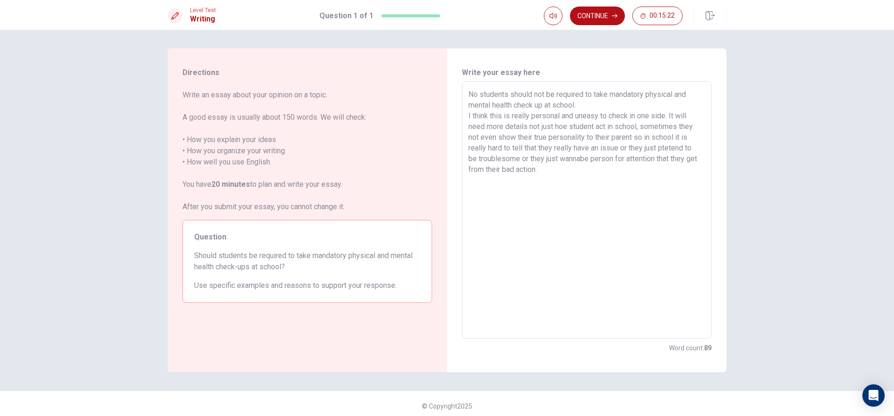
click at [570, 124] on textarea "No students should not be required to take mandatory physical and mental health…" at bounding box center [587, 210] width 237 height 242
click at [565, 127] on textarea "No students should not be required to take mandatory physical and mental health…" at bounding box center [587, 210] width 237 height 242
click at [543, 173] on textarea "No students should not be required to take mandatory physical and mental health…" at bounding box center [587, 210] width 237 height 242
click at [637, 115] on textarea "No students should not be required to take mandatory physical and mental health…" at bounding box center [587, 210] width 237 height 242
click at [614, 193] on textarea "No students should not be required to take mandatory physical and mental health…" at bounding box center [587, 210] width 237 height 242
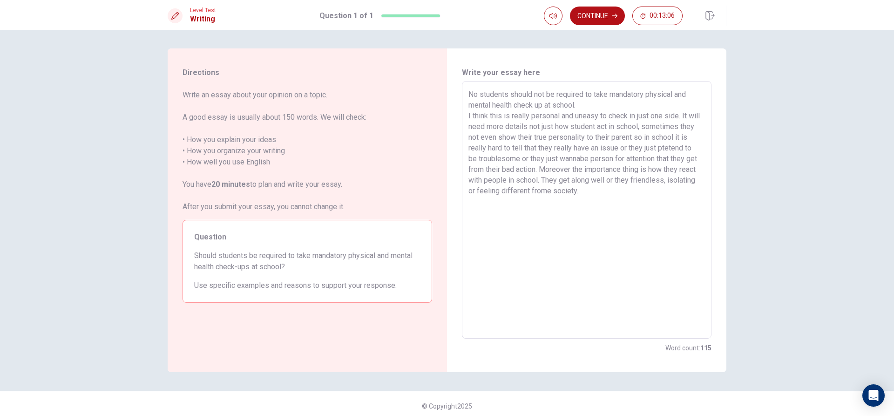
click at [675, 149] on textarea "No students should not be required to take mandatory physical and mental health…" at bounding box center [587, 210] width 237 height 242
click at [672, 147] on textarea "No students should not be required to take mandatory physical and mental health…" at bounding box center [587, 210] width 237 height 242
click at [562, 179] on textarea "No students should not be required to take mandatory physical and mental health…" at bounding box center [587, 210] width 237 height 242
click at [632, 181] on textarea "No students should not be required to take mandatory physical and mental health…" at bounding box center [587, 210] width 237 height 242
click at [639, 178] on textarea "No students should not be required to take mandatory physical and mental health…" at bounding box center [587, 210] width 237 height 242
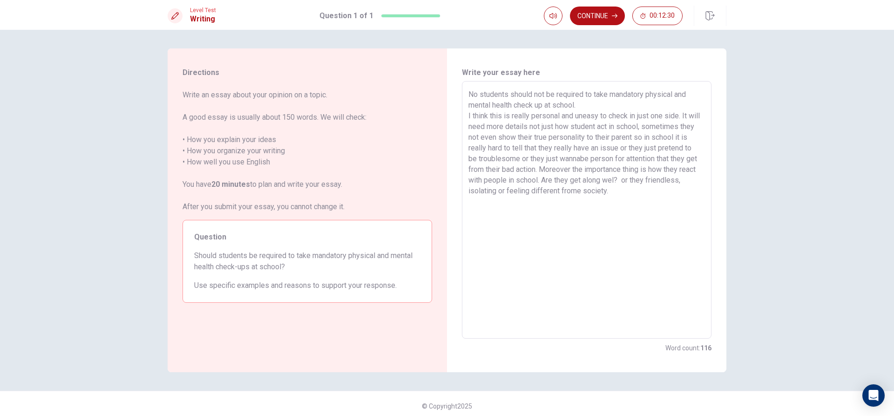
click at [630, 181] on textarea "No students should not be required to take mandatory physical and mental health…" at bounding box center [587, 210] width 237 height 242
click at [638, 181] on textarea "No students should not be required to take mandatory physical and mental health…" at bounding box center [587, 210] width 237 height 242
click at [639, 179] on textarea "No students should not be required to take mandatory physical and mental health…" at bounding box center [587, 210] width 237 height 242
click at [640, 179] on textarea "No students should not be required to take mandatory physical and mental health…" at bounding box center [587, 210] width 237 height 242
click at [611, 192] on textarea "No students should not be required to take mandatory physical and mental health…" at bounding box center [587, 210] width 237 height 242
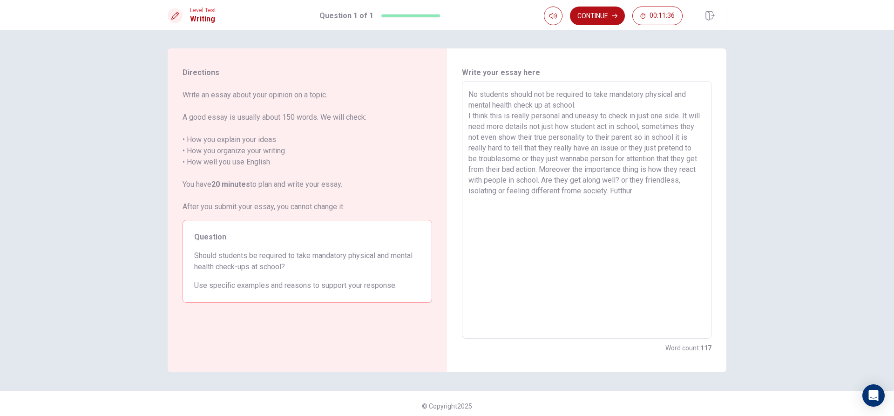
click at [617, 192] on textarea "No students should not be required to take mandatory physical and mental health…" at bounding box center [587, 210] width 237 height 242
click at [620, 190] on textarea "No students should not be required to take mandatory physical and mental health…" at bounding box center [587, 210] width 237 height 242
click at [633, 193] on textarea "No students should not be required to take mandatory physical and mental health…" at bounding box center [587, 210] width 237 height 242
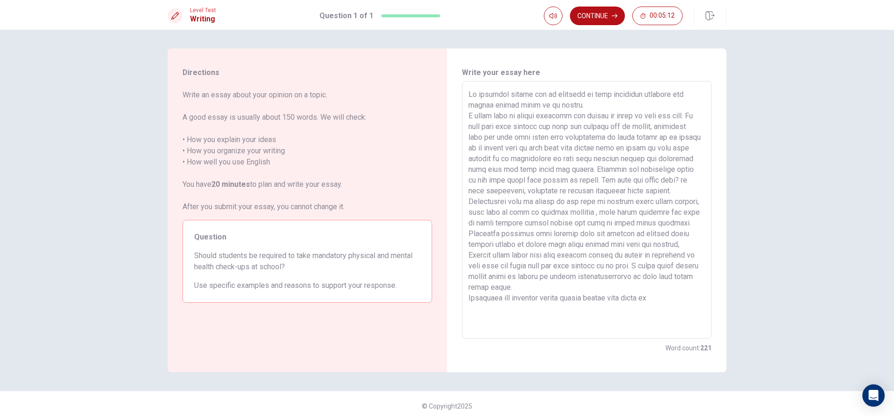
drag, startPoint x: 613, startPoint y: 95, endPoint x: 687, endPoint y: 93, distance: 74.6
click at [687, 93] on textarea at bounding box center [587, 210] width 237 height 242
click at [665, 297] on textarea at bounding box center [587, 210] width 237 height 242
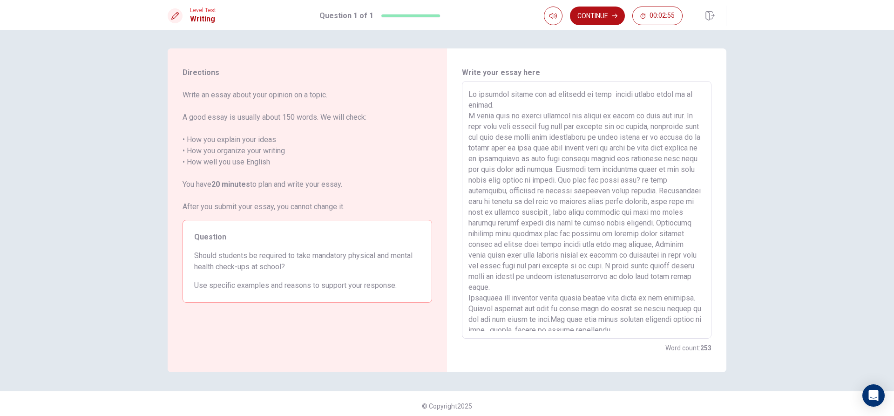
click at [636, 114] on textarea at bounding box center [587, 210] width 237 height 242
click at [647, 138] on textarea at bounding box center [587, 210] width 237 height 242
click at [653, 136] on textarea at bounding box center [587, 210] width 237 height 242
click at [584, 201] on textarea at bounding box center [587, 210] width 237 height 242
click at [660, 199] on textarea at bounding box center [587, 210] width 237 height 242
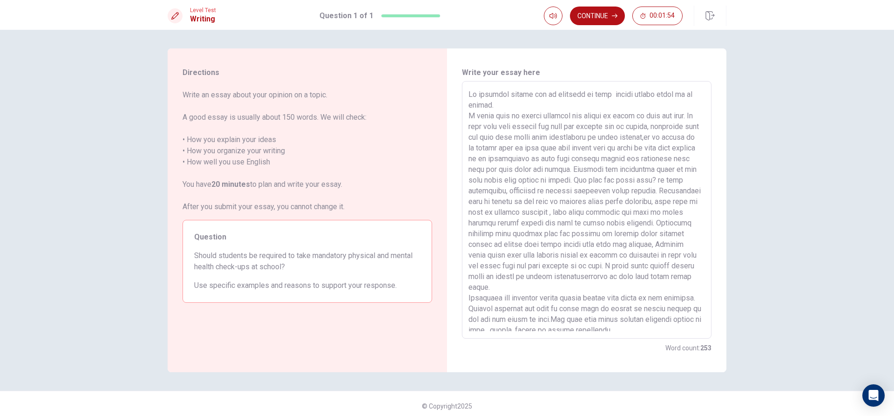
click at [483, 214] on textarea at bounding box center [587, 210] width 237 height 242
click at [608, 234] on textarea at bounding box center [587, 210] width 237 height 242
click at [604, 232] on textarea at bounding box center [587, 210] width 237 height 242
click at [670, 235] on textarea at bounding box center [587, 210] width 237 height 242
click at [537, 244] on textarea at bounding box center [587, 210] width 237 height 242
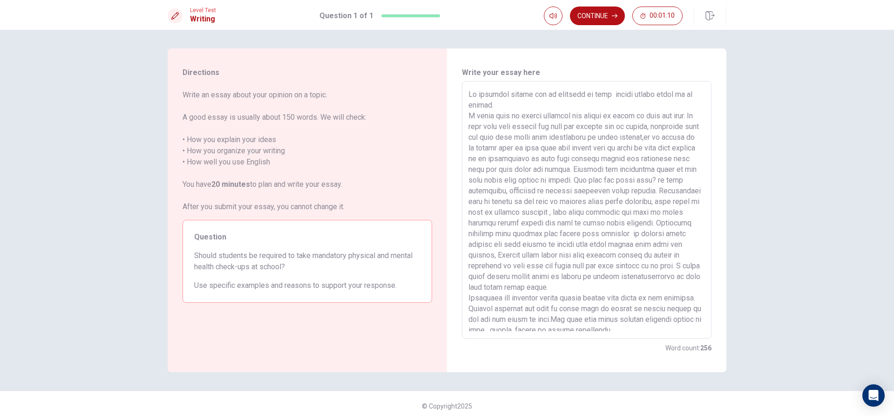
click at [490, 254] on textarea at bounding box center [587, 210] width 237 height 242
click at [521, 255] on textarea at bounding box center [587, 210] width 237 height 242
click at [607, 13] on button "Continue" at bounding box center [597, 16] width 55 height 19
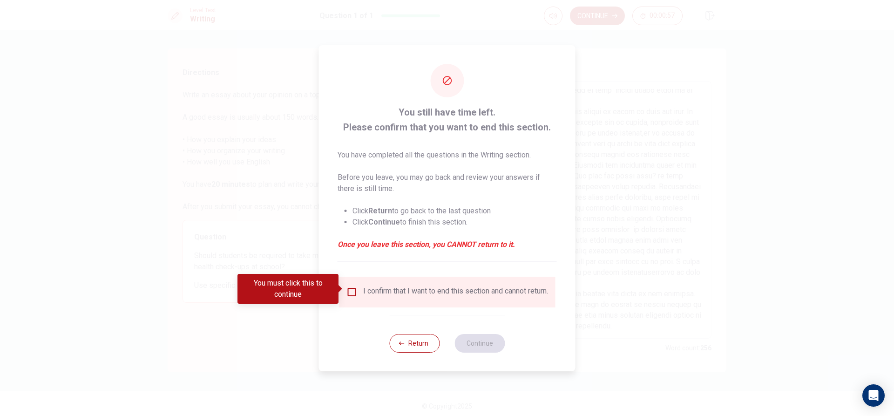
click at [363, 294] on div "I confirm that I want to end this section and cannot return." at bounding box center [455, 291] width 185 height 11
click at [354, 287] on input "You must click this to continue" at bounding box center [352, 291] width 11 height 11
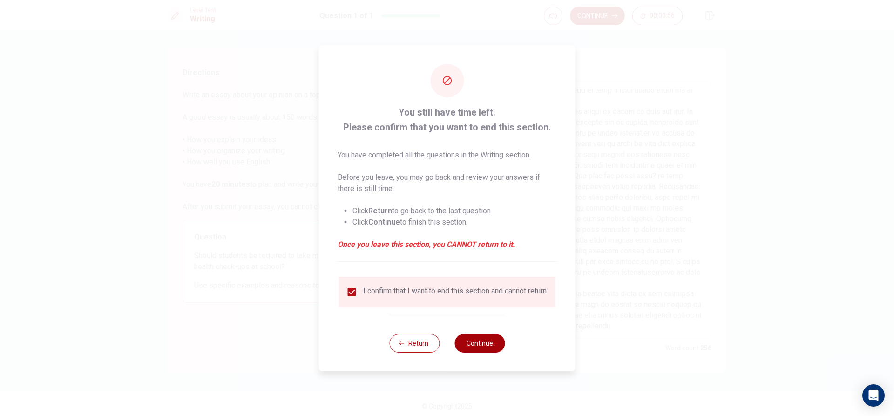
click at [492, 351] on button "Continue" at bounding box center [480, 343] width 50 height 19
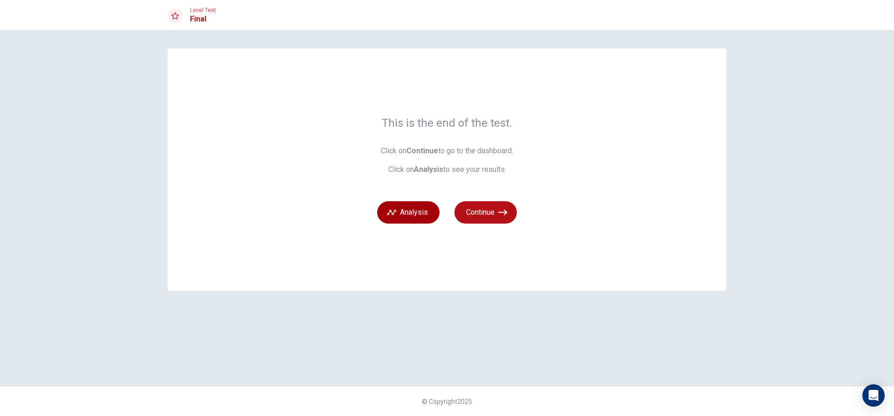
click at [428, 208] on button "Analysis" at bounding box center [408, 212] width 62 height 22
